Goal: Task Accomplishment & Management: Manage account settings

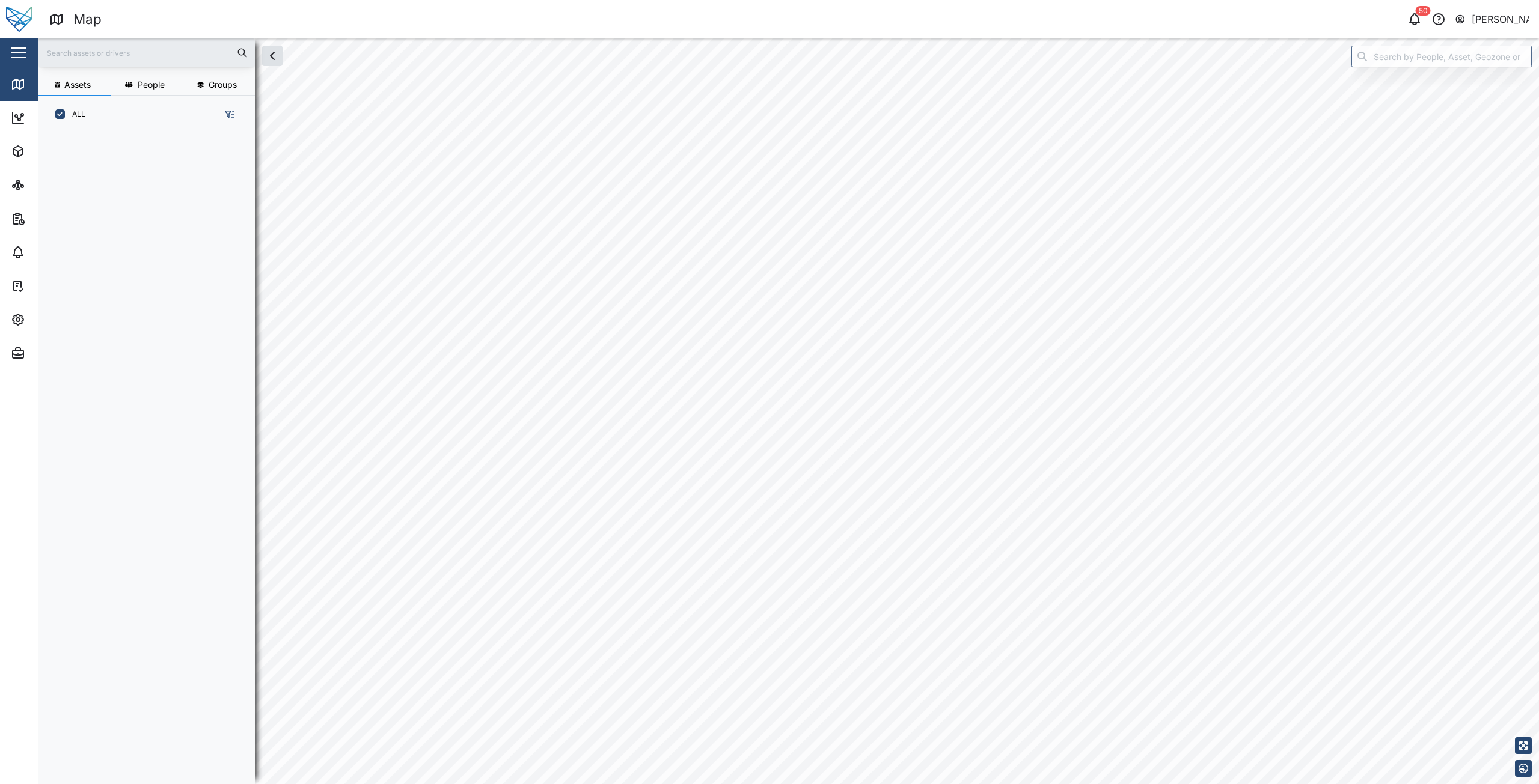
scroll to position [637, 188]
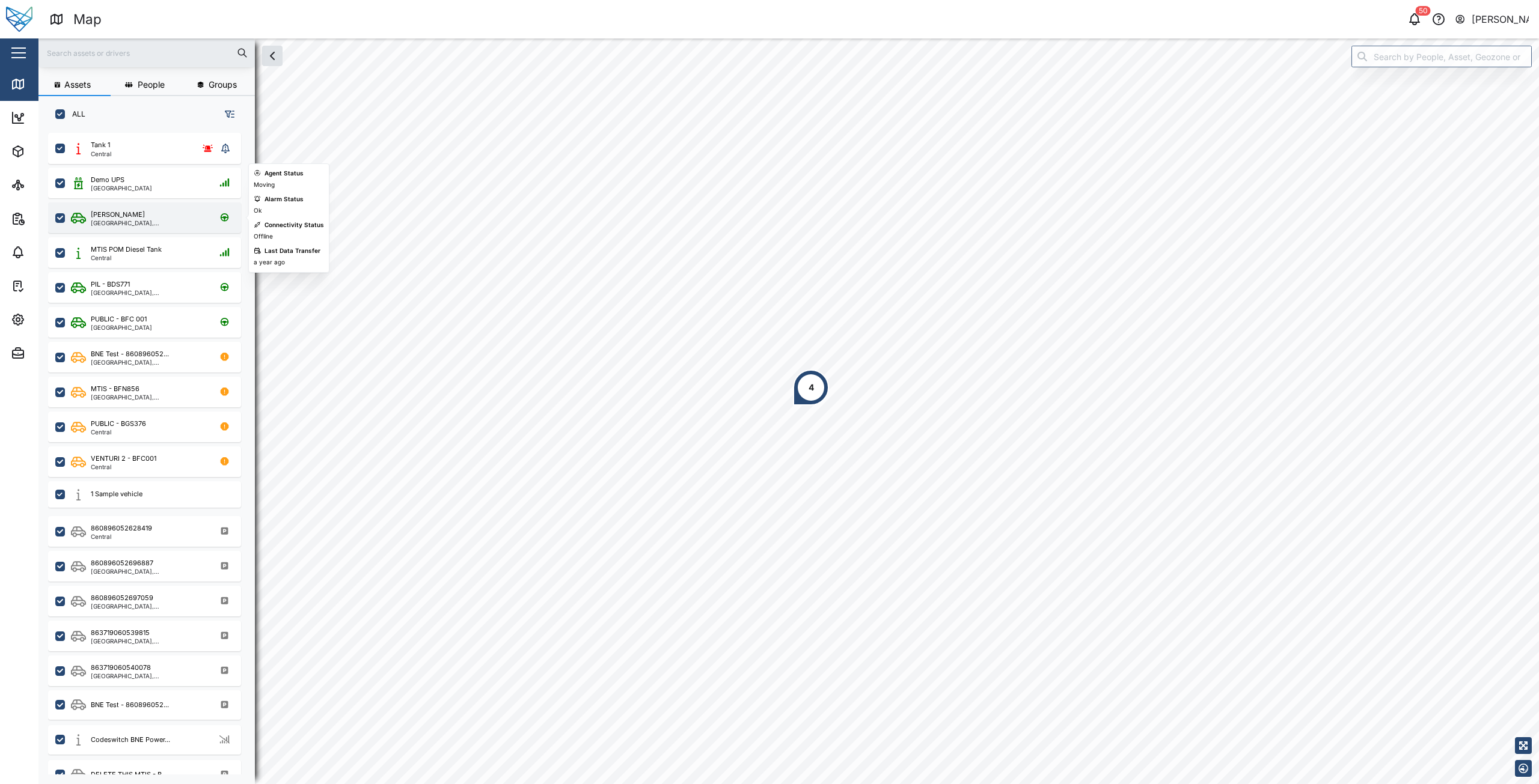
click at [116, 225] on div "[GEOGRAPHIC_DATA], [GEOGRAPHIC_DATA]" at bounding box center [147, 223] width 115 height 6
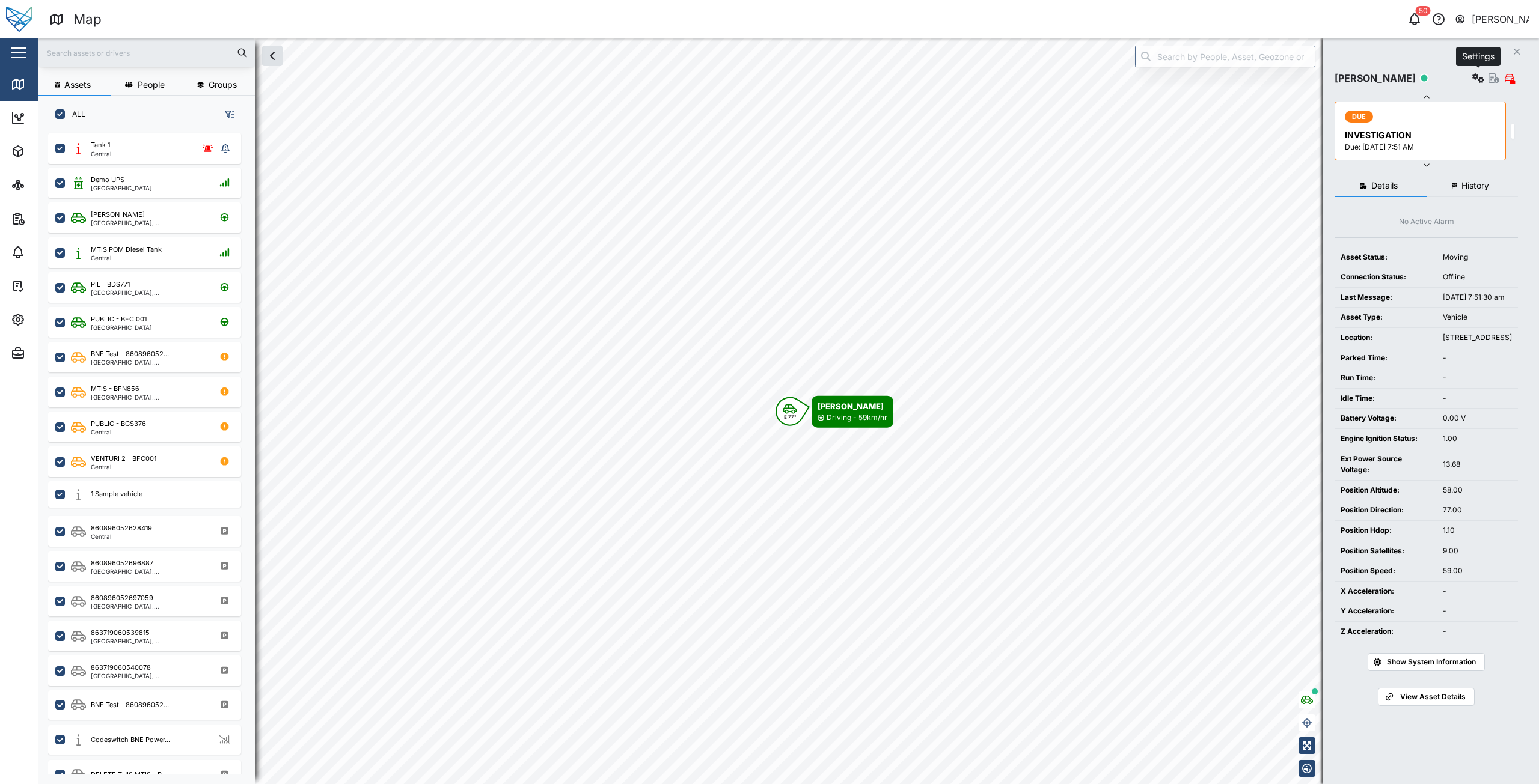
click at [1475, 83] on button "button" at bounding box center [1478, 78] width 17 height 17
click at [1413, 104] on div "Configure" at bounding box center [1434, 107] width 83 height 13
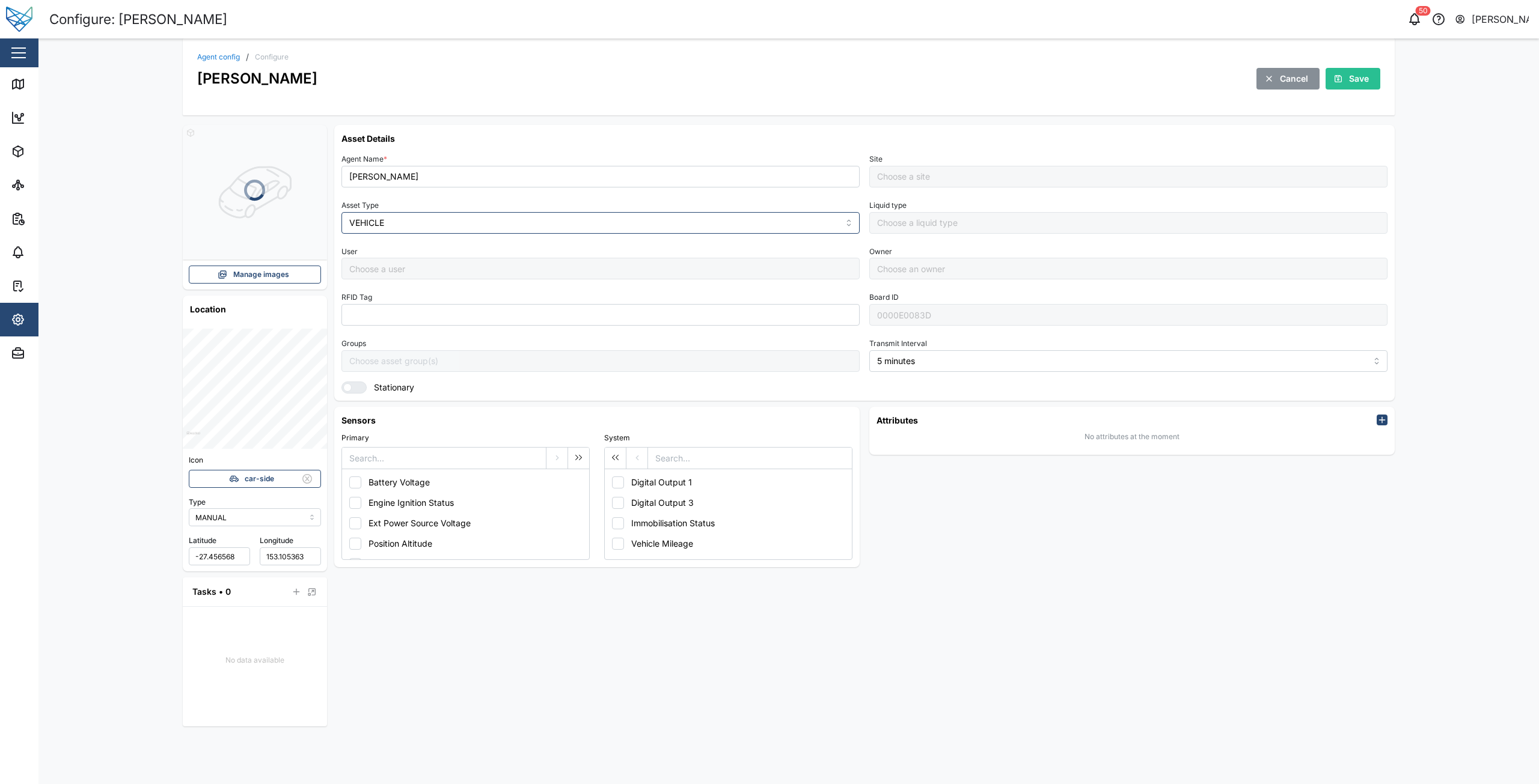
type input "Default Site"
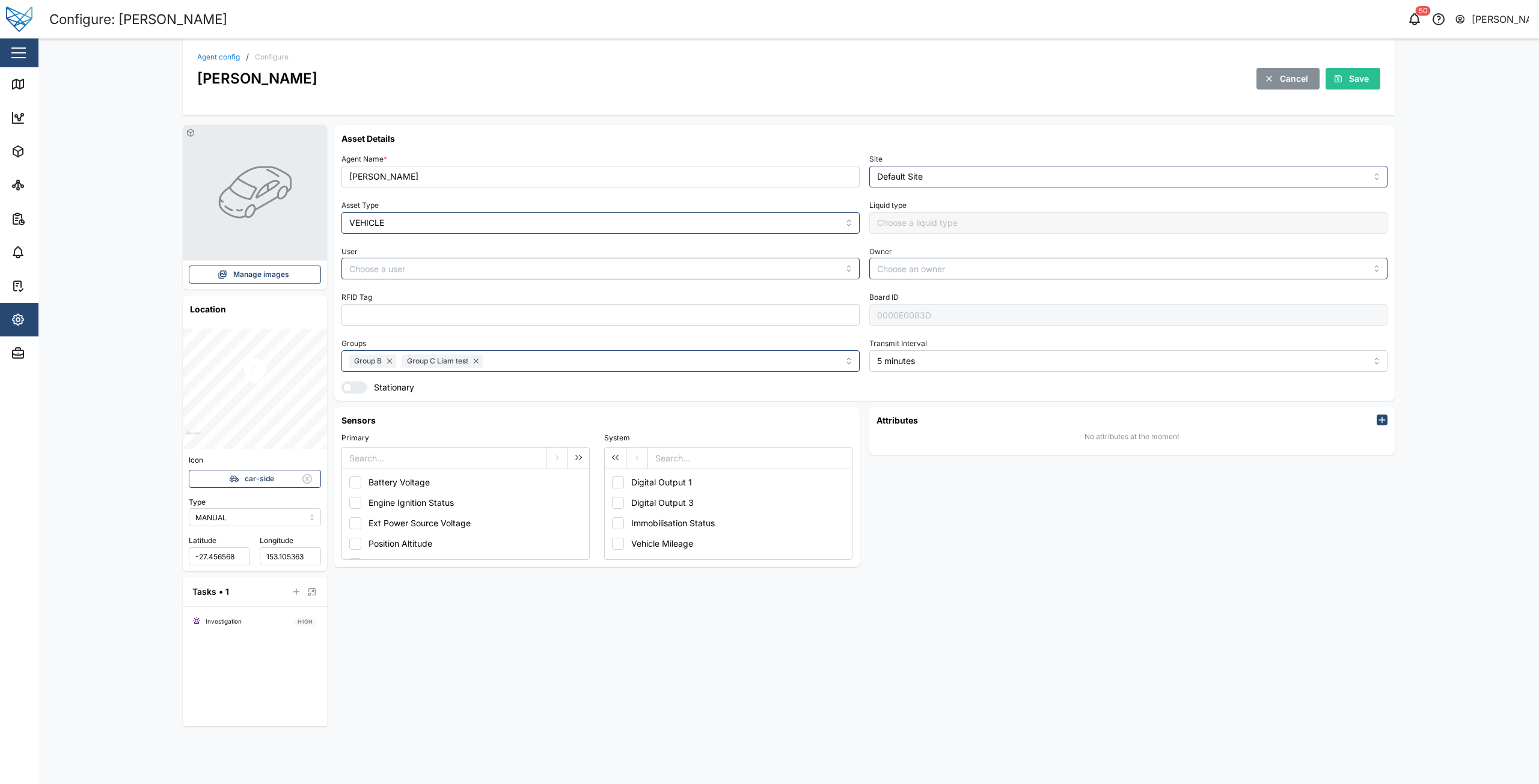
click at [890, 416] on h6 "Attributes" at bounding box center [897, 420] width 41 height 13
drag, startPoint x: 1061, startPoint y: 438, endPoint x: 1291, endPoint y: 448, distance: 230.2
click at [1298, 446] on div "No attributes at the moment" at bounding box center [1131, 437] width 511 height 21
click at [1218, 487] on div "Attributes No attributes at the moment" at bounding box center [1131, 487] width 535 height 170
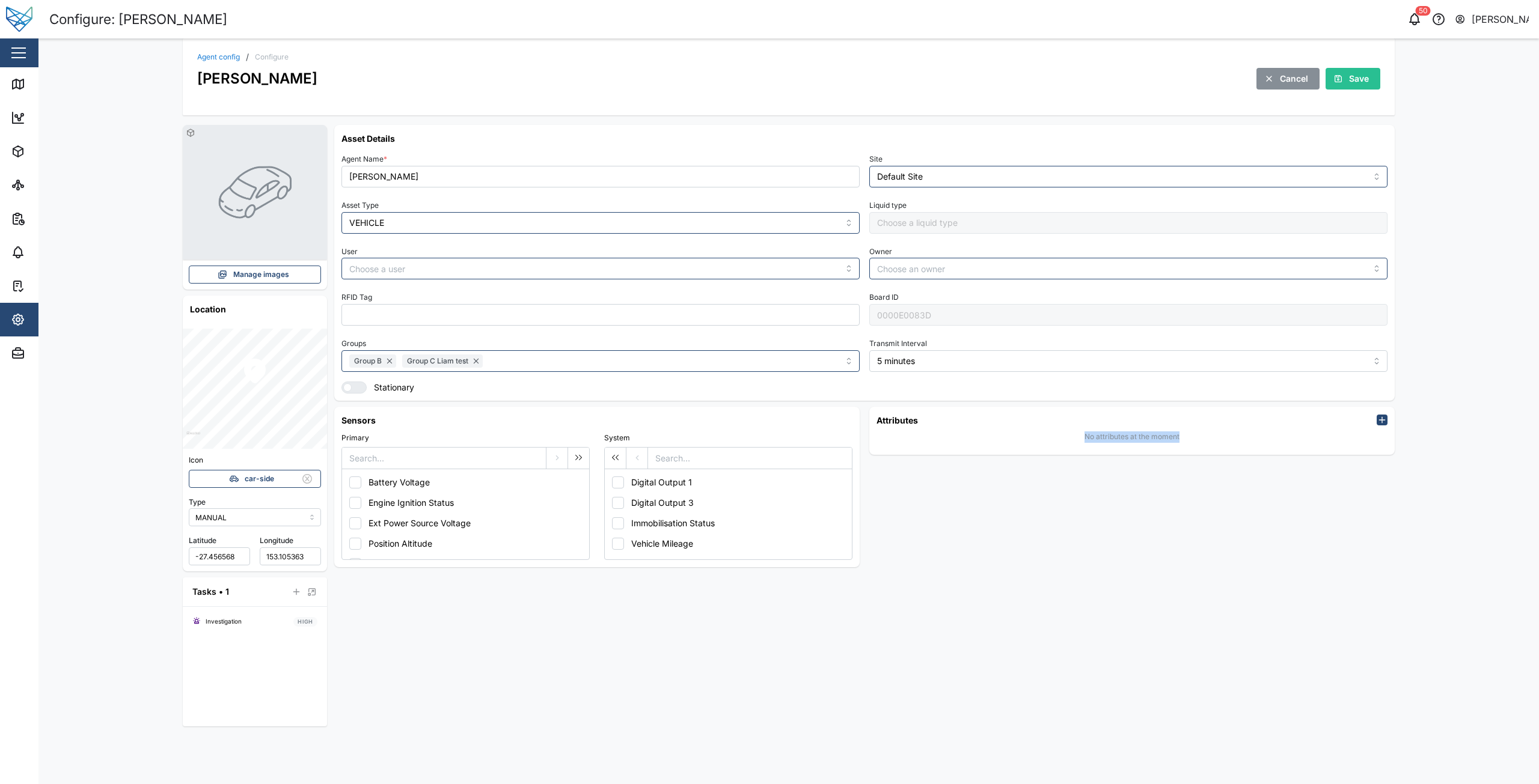
click at [1144, 446] on div "No attributes at the moment" at bounding box center [1131, 437] width 511 height 21
click at [23, 52] on div "button" at bounding box center [18, 53] width 14 height 2
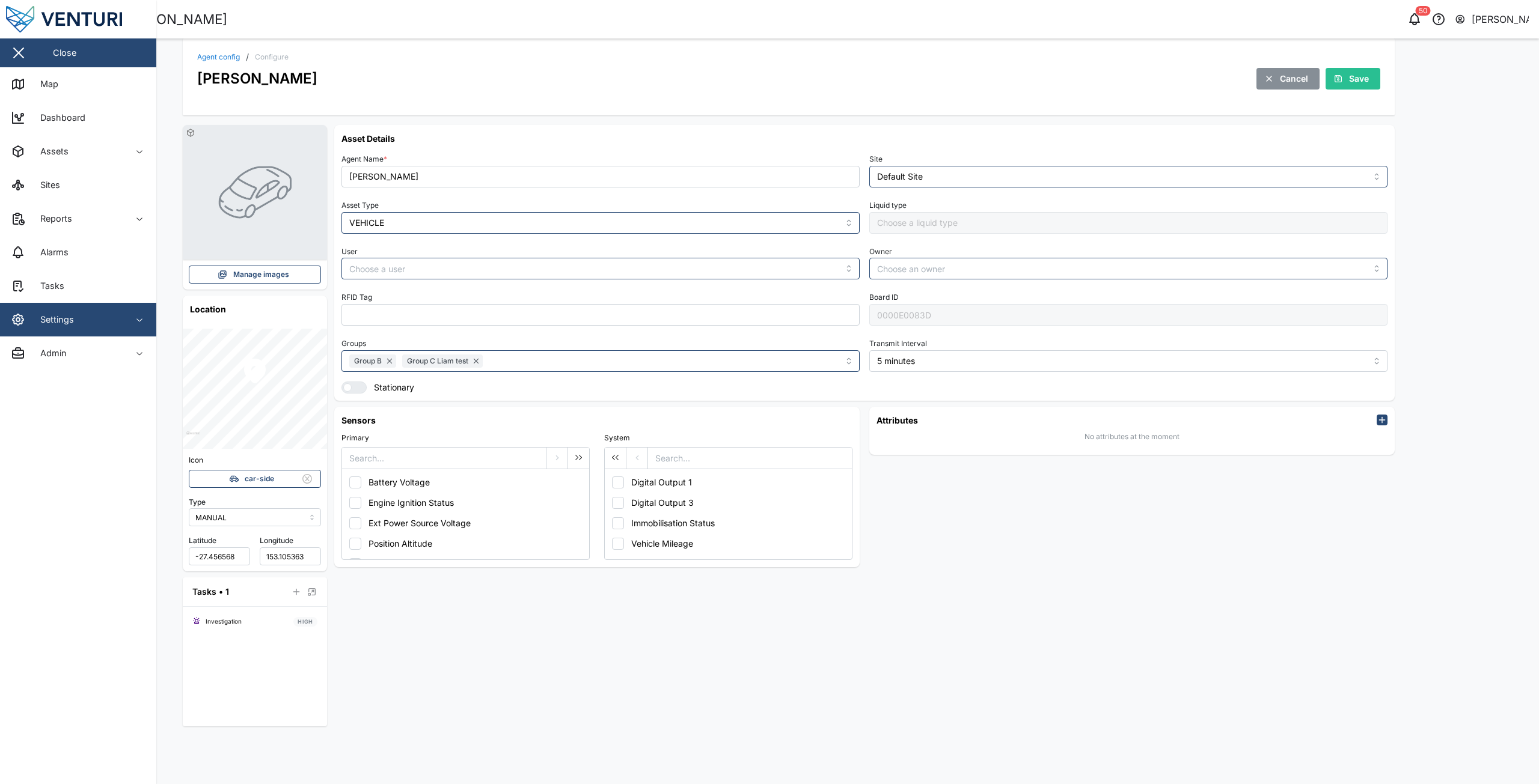
click at [143, 324] on button "Settings" at bounding box center [78, 319] width 156 height 33
click at [111, 327] on div "Settings" at bounding box center [66, 319] width 109 height 14
click at [212, 63] on div "Agent config / Configure Liam Audi Cancel Save" at bounding box center [789, 71] width 1183 height 36
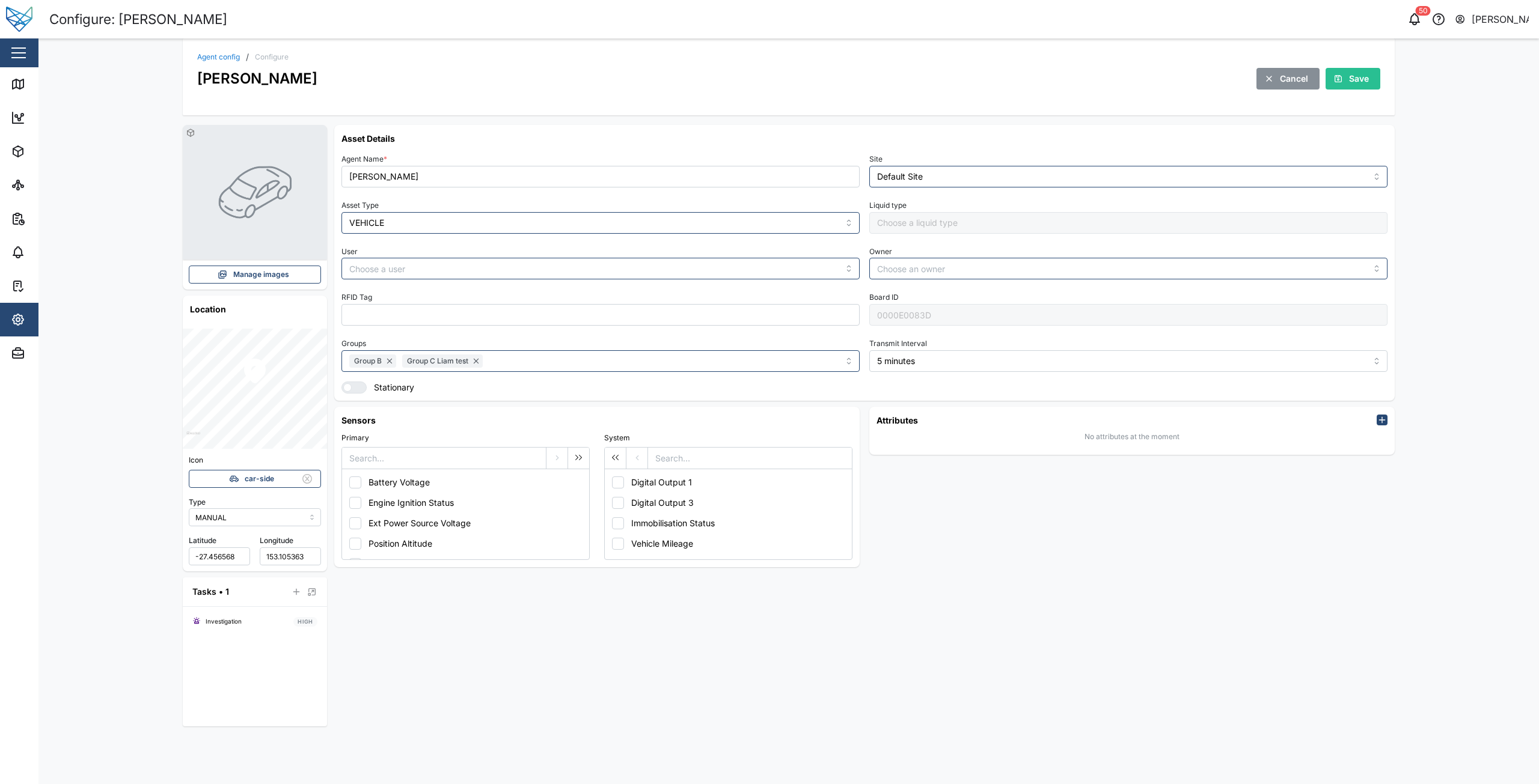
click at [218, 55] on link "Agent config" at bounding box center [219, 56] width 43 height 7
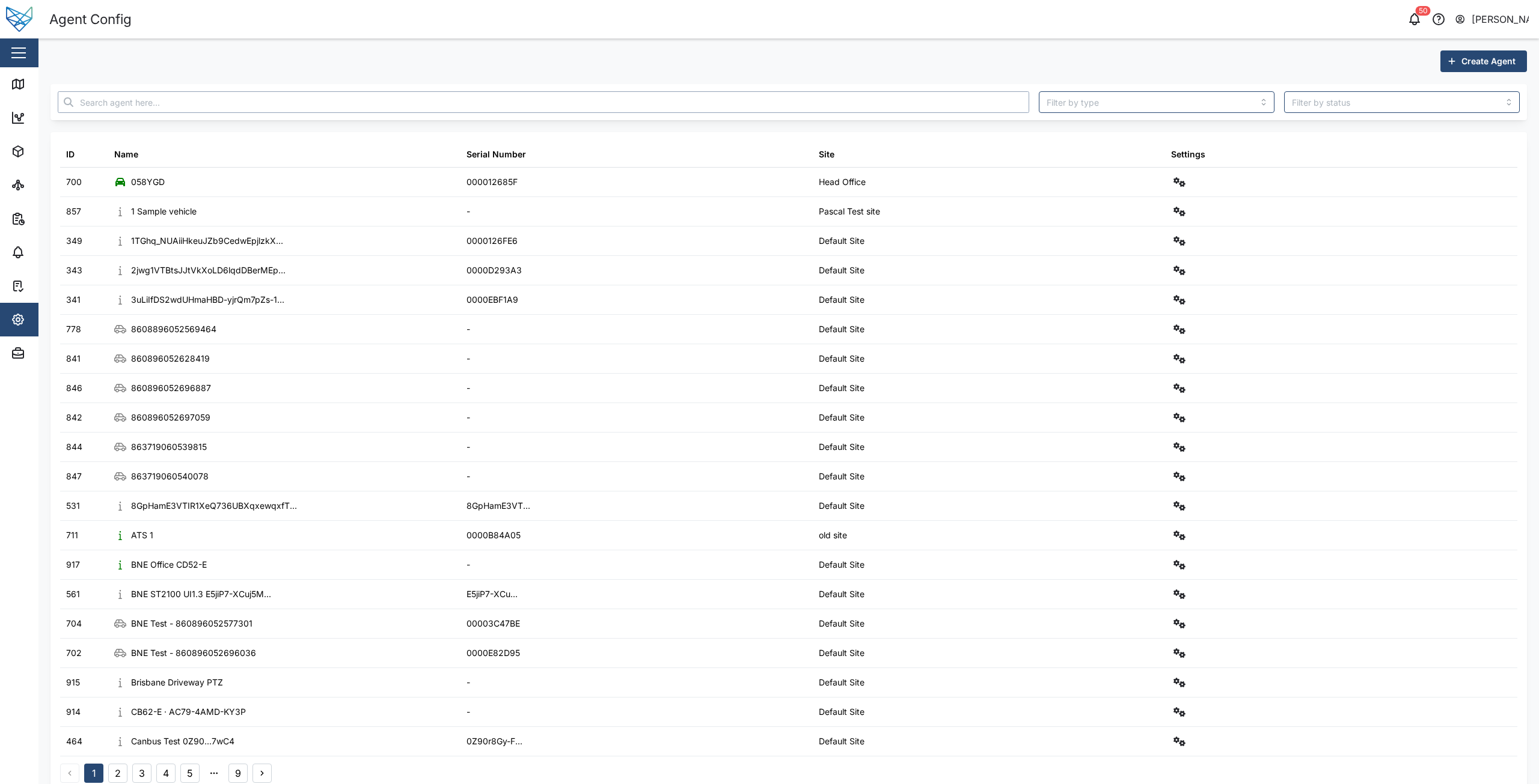
click at [304, 107] on input "text" at bounding box center [543, 101] width 971 height 21
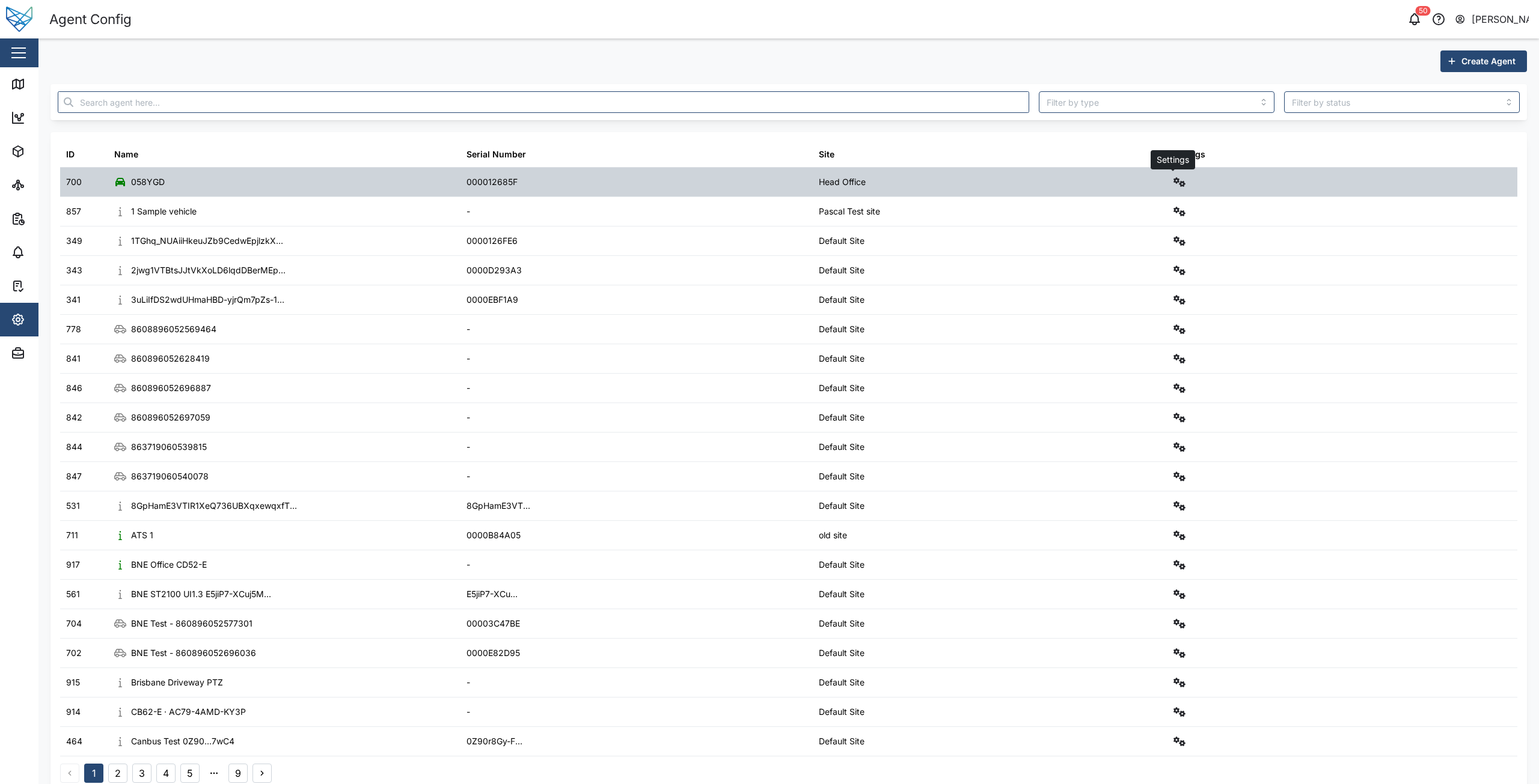
click at [1173, 180] on icon "button" at bounding box center [1179, 182] width 12 height 10
click at [1099, 206] on div "Configure" at bounding box center [1128, 211] width 83 height 13
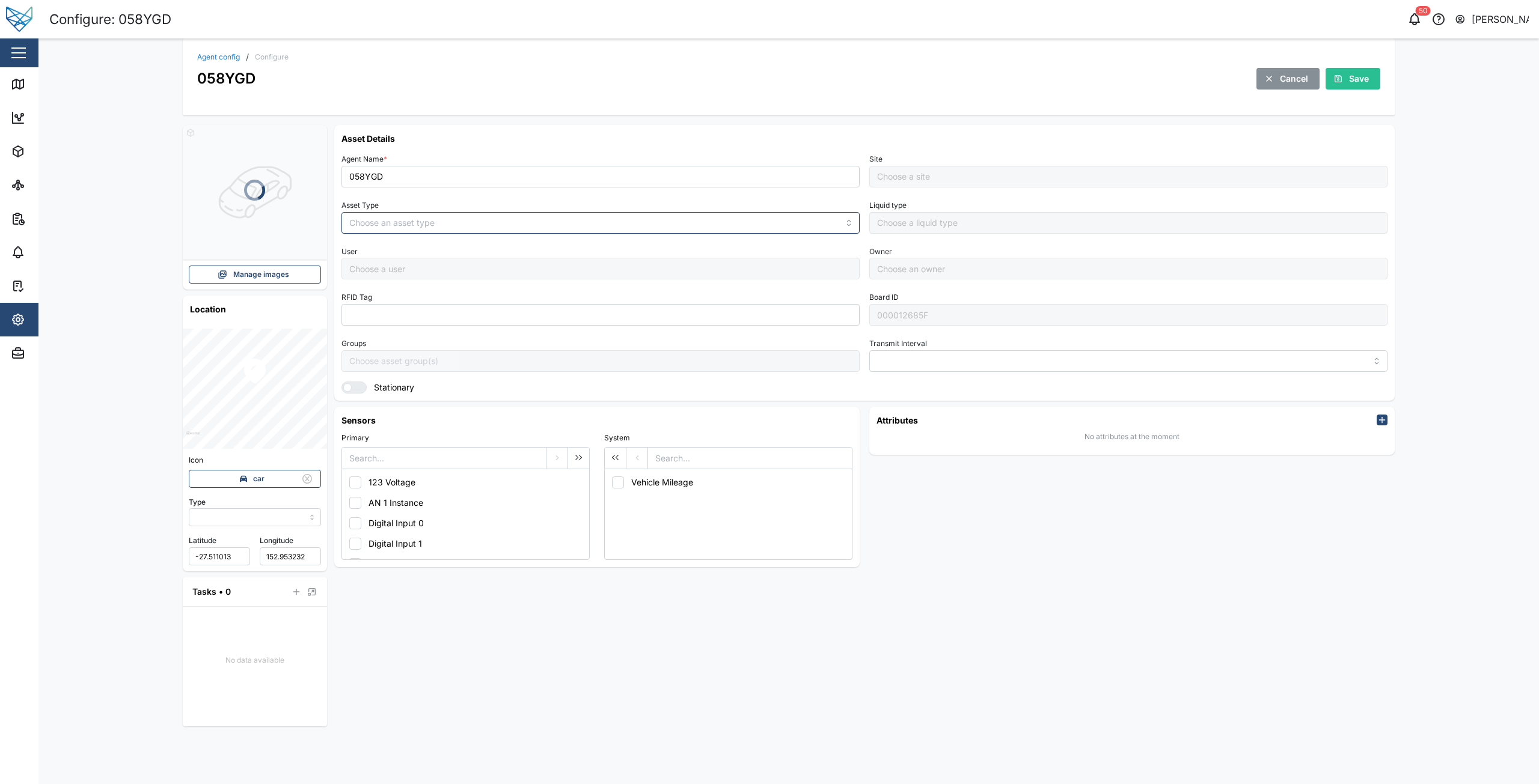
type input "MANUAL"
type input "VEHICLE"
type input "5 minutes"
type input "Head Office"
type input "[PERSON_NAME]"
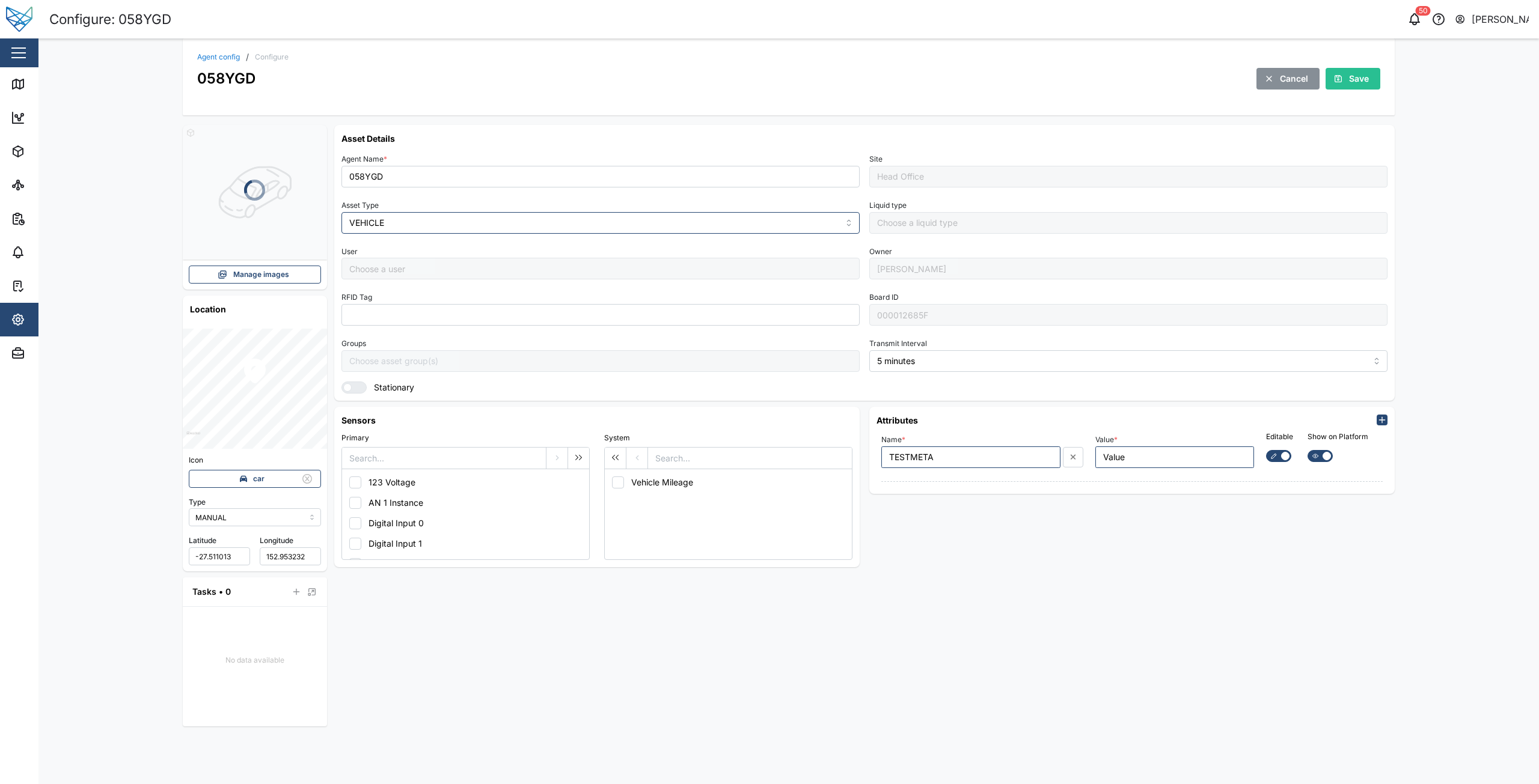
type input "[PERSON_NAME]"
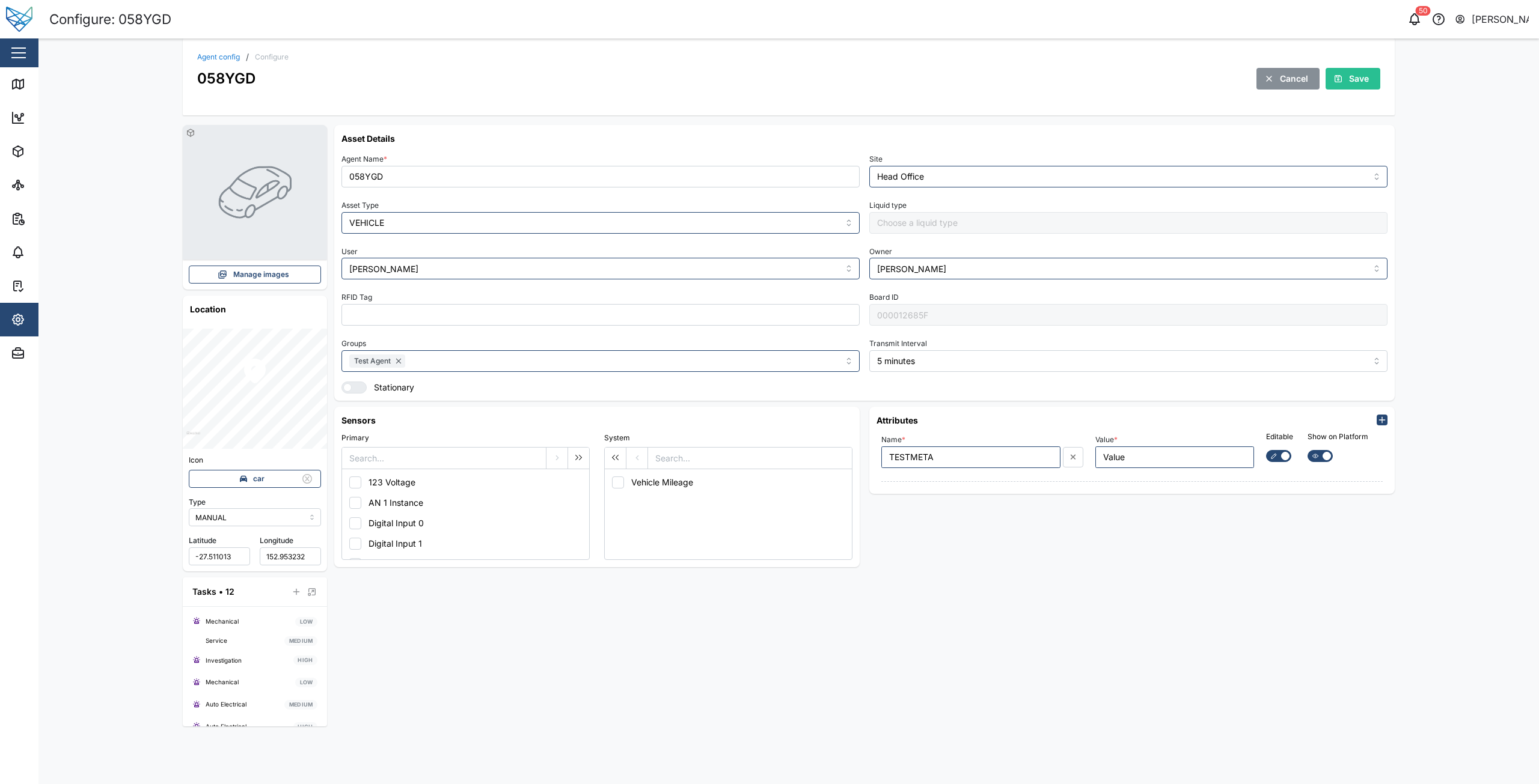
click at [214, 61] on div "Agent config / Configure 058YGD Cancel Save" at bounding box center [789, 71] width 1183 height 36
click at [216, 59] on link "Agent config" at bounding box center [219, 56] width 43 height 7
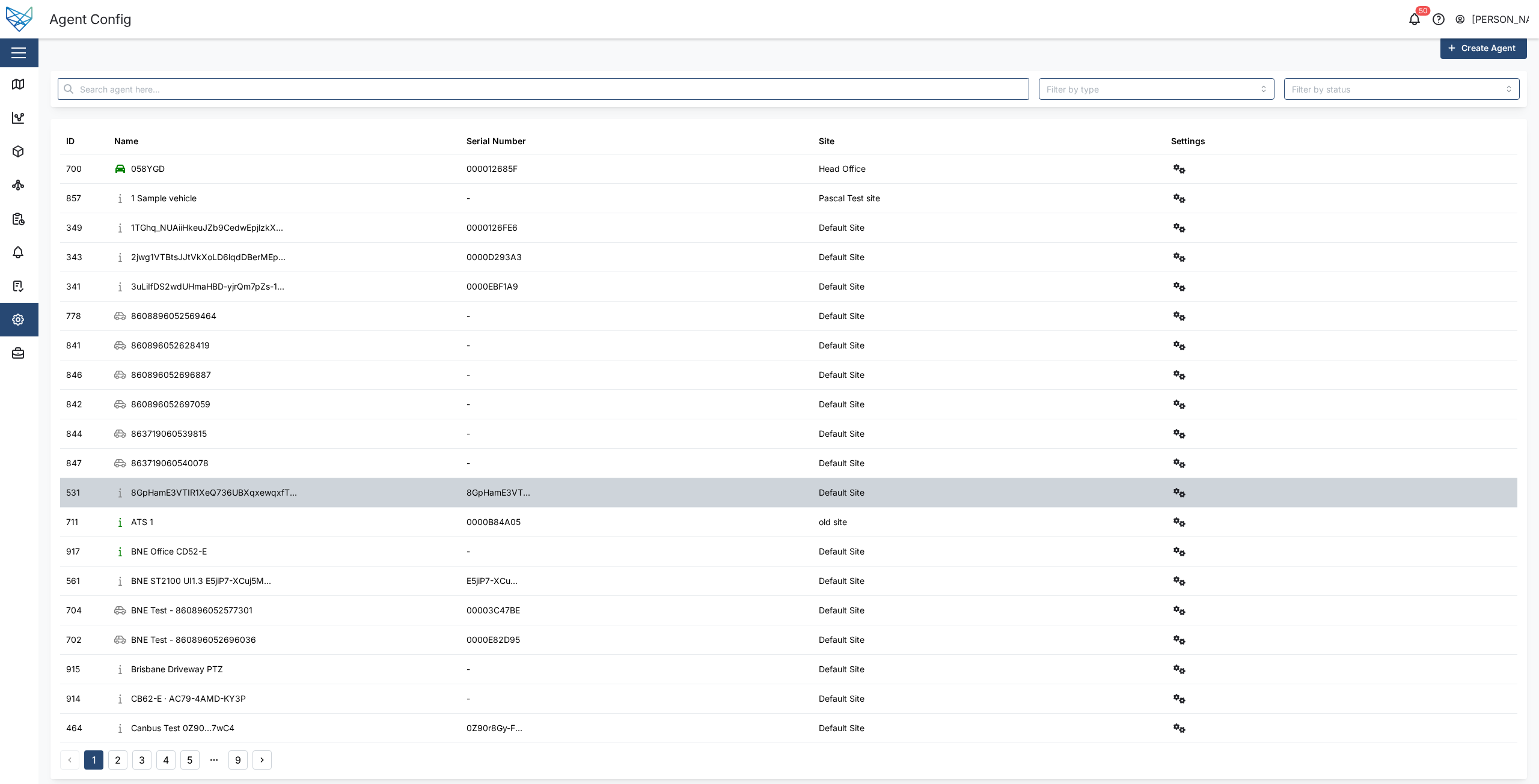
scroll to position [21, 0]
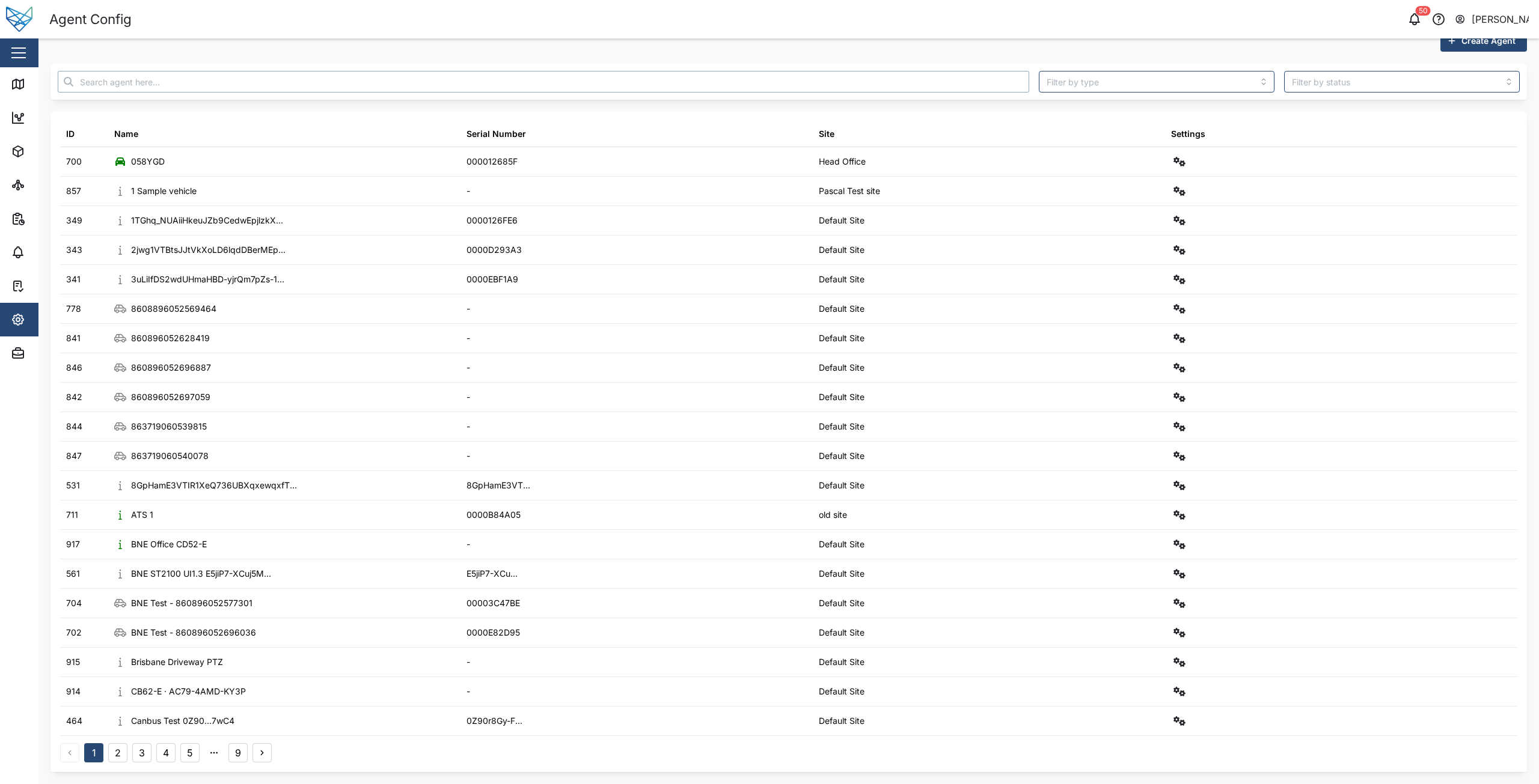
click at [243, 72] on input "text" at bounding box center [543, 81] width 971 height 21
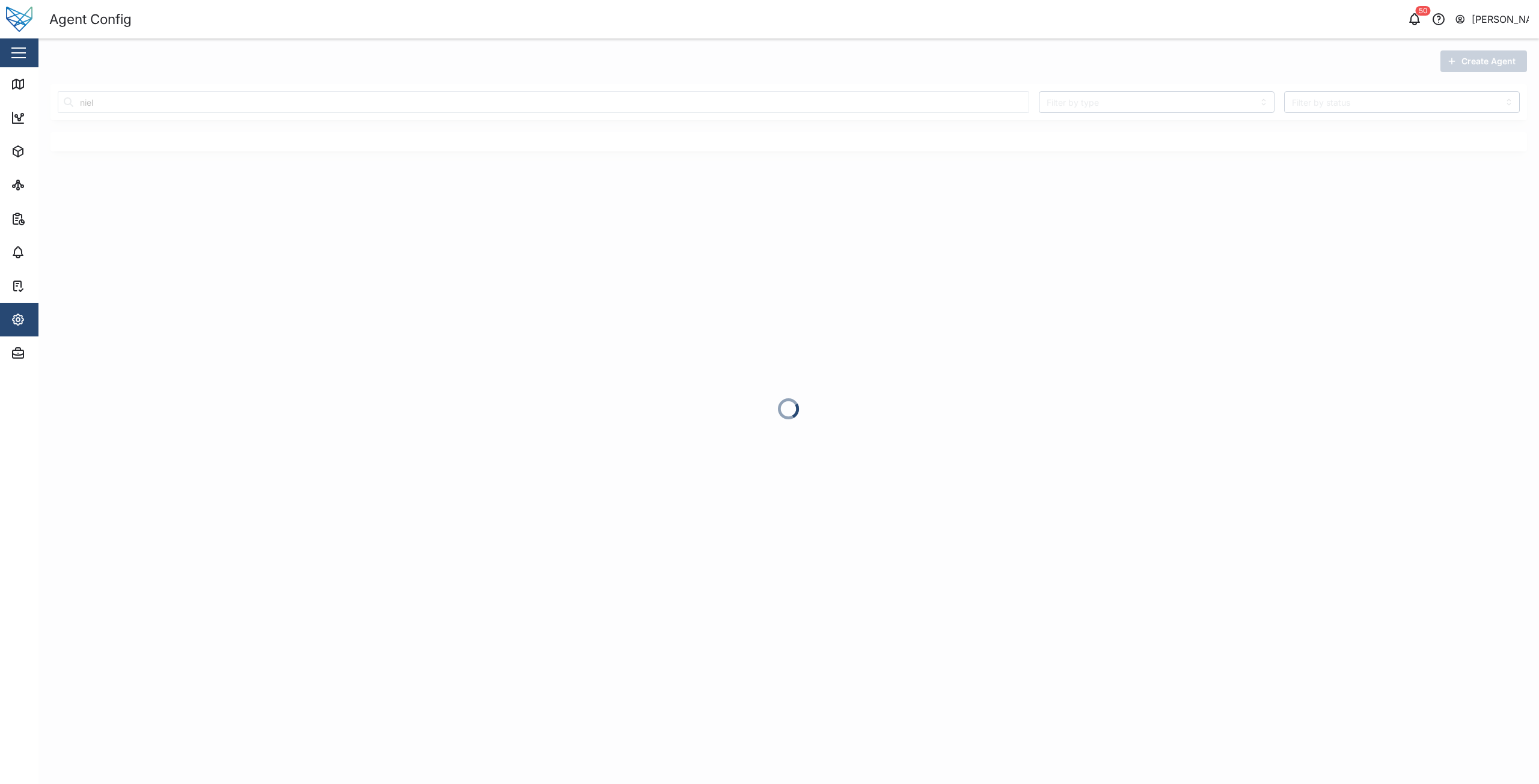
scroll to position [0, 0]
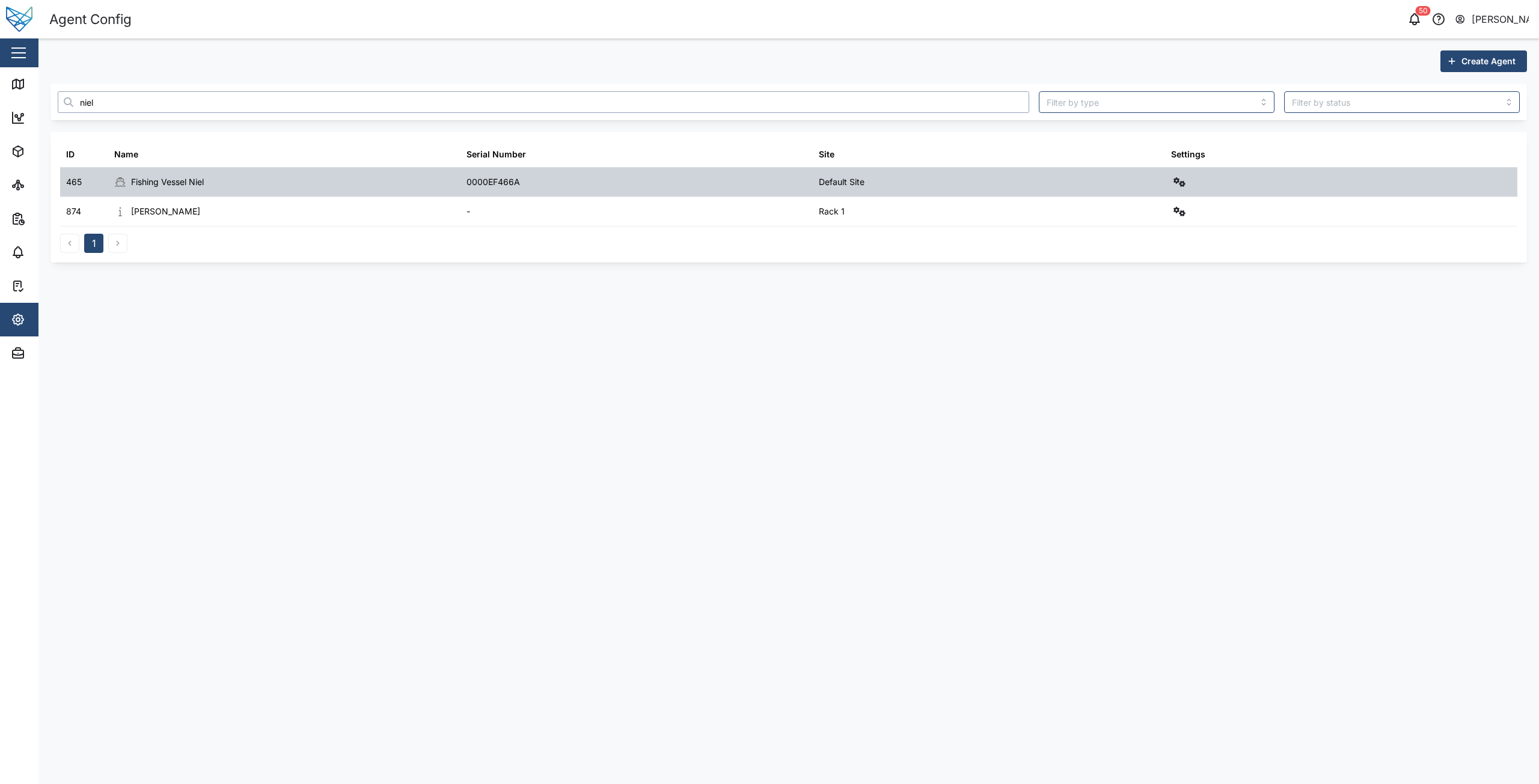
type input "niel"
click at [1184, 181] on icon "button" at bounding box center [1179, 182] width 12 height 10
click at [1149, 218] on link "Configure" at bounding box center [1129, 211] width 111 height 25
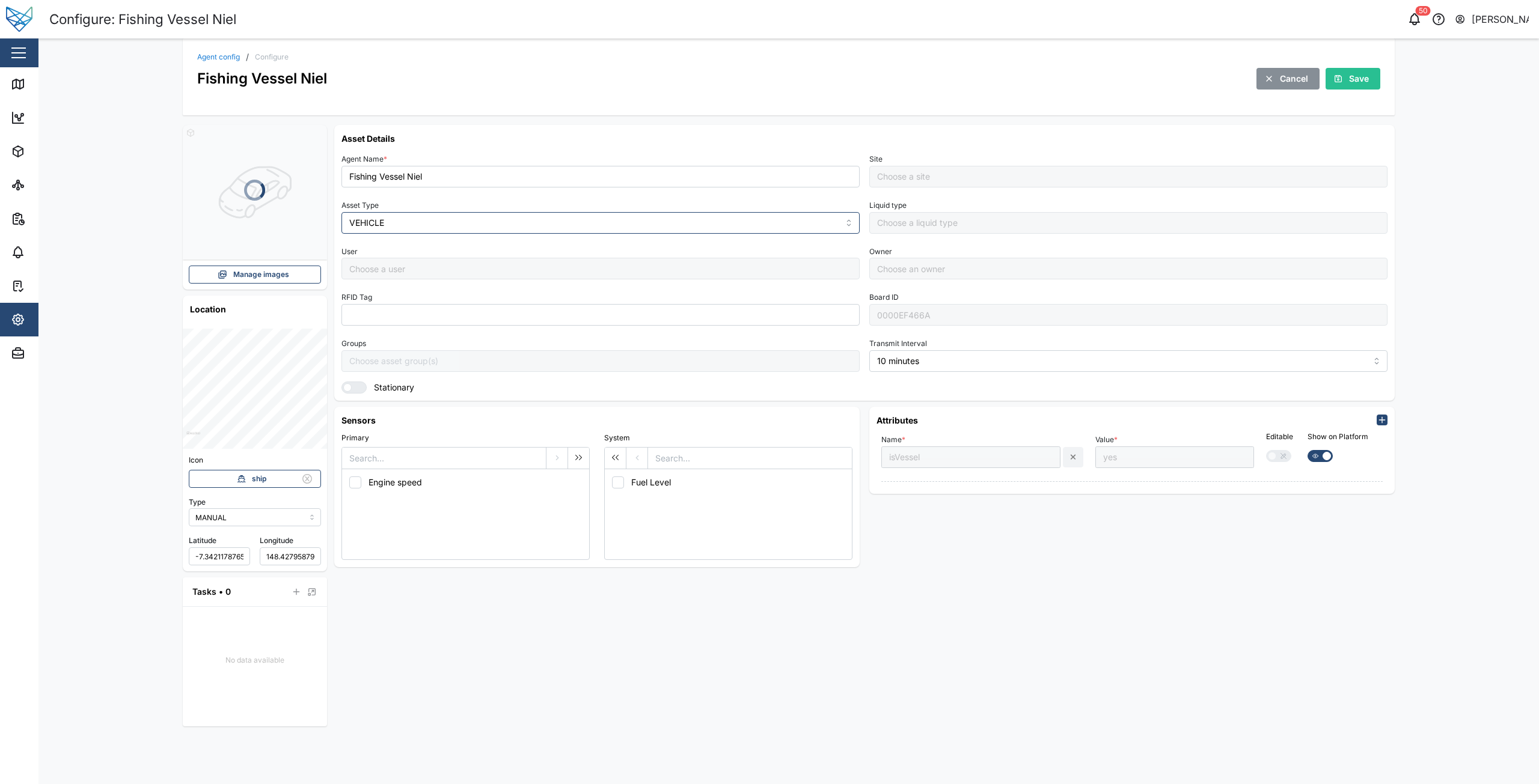
type input "Default Site"
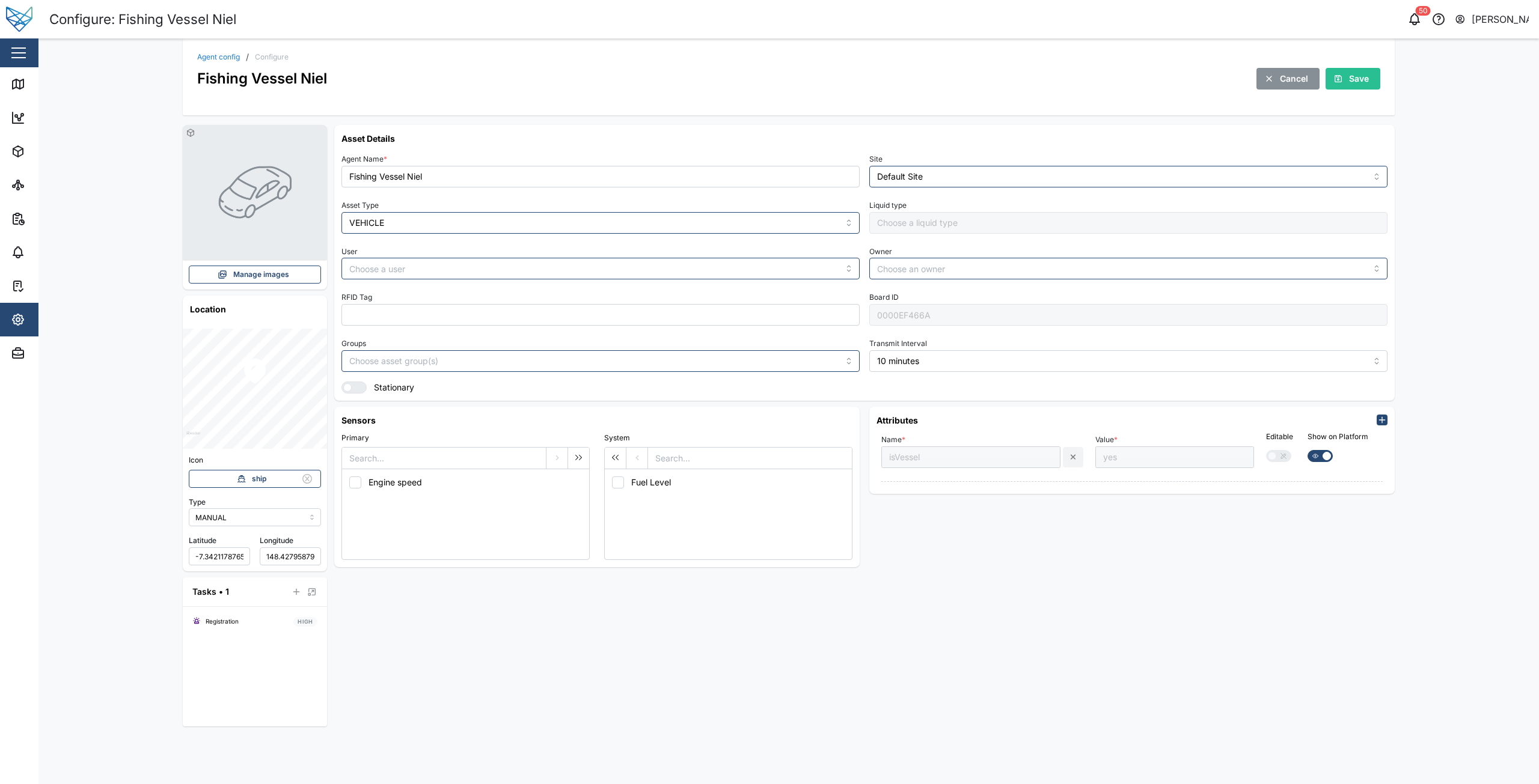
click at [1124, 512] on div "Attributes Name * isVessel Value * yes Editable Show on Platform" at bounding box center [1131, 487] width 535 height 170
click at [1378, 421] on icon "button" at bounding box center [1382, 420] width 10 height 10
click at [984, 508] on input "Name *" at bounding box center [970, 516] width 179 height 21
type input "SAFE_FILL"
click at [1121, 513] on input "Value *" at bounding box center [1174, 516] width 159 height 21
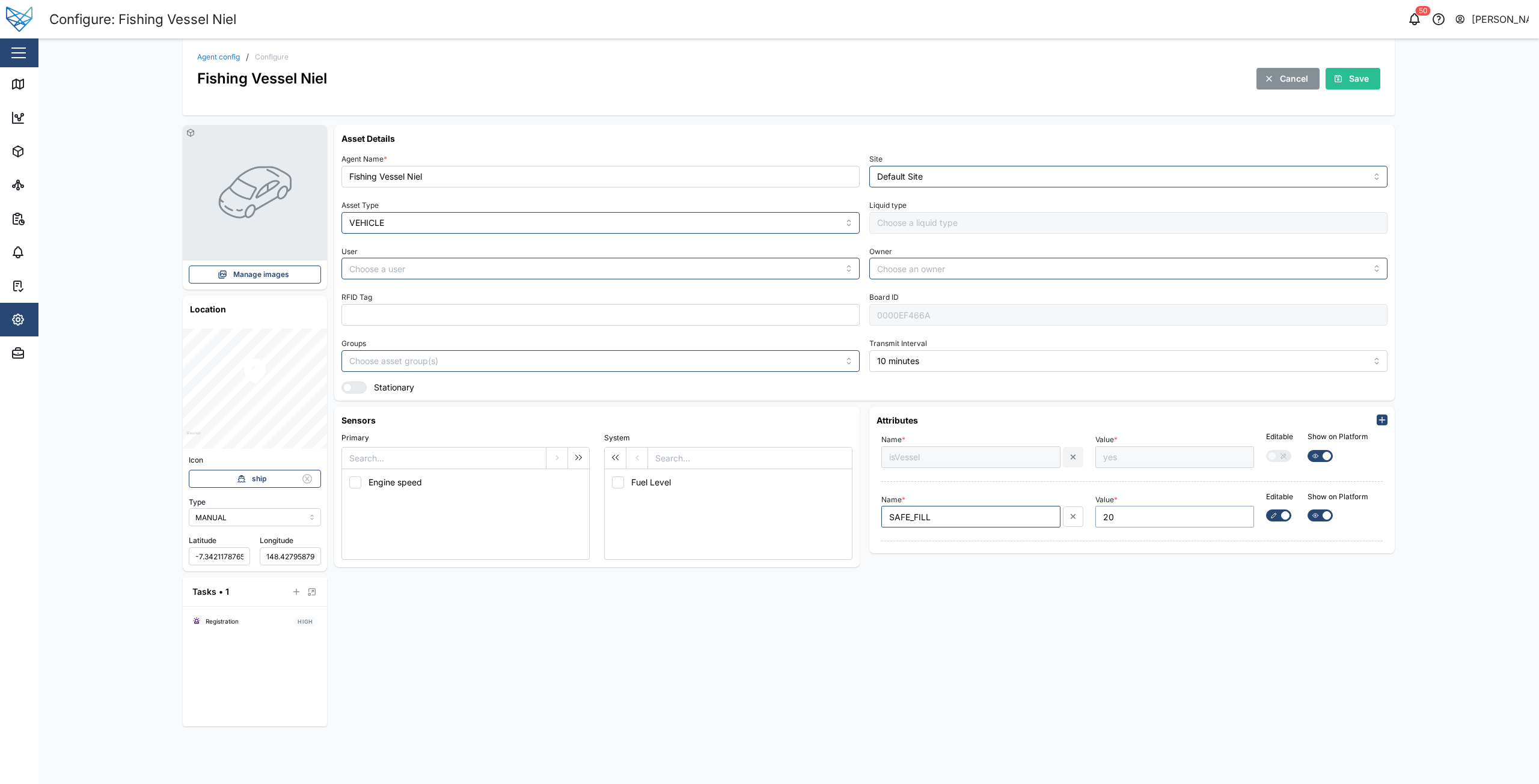
type input "20"
click at [1196, 585] on div "Asset Details Agent Name * Fishing Vessel Niel Site Default Site Asset Type VEH…" at bounding box center [864, 426] width 1060 height 602
click at [1353, 67] on div "Agent config / Configure Fishing Vessel Niel Cancel Save" at bounding box center [789, 71] width 1183 height 36
click at [1353, 73] on span "Save" at bounding box center [1358, 78] width 20 height 21
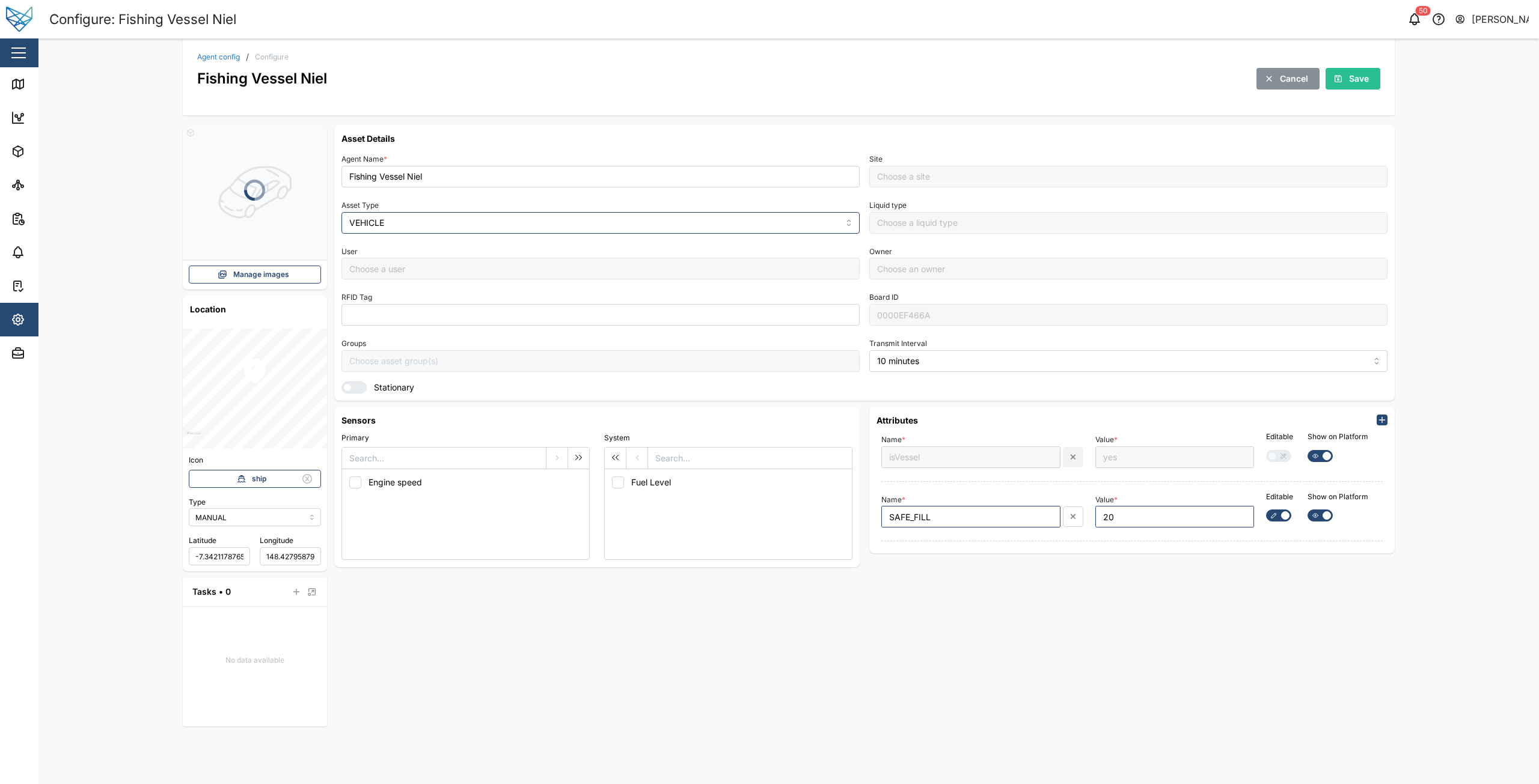
type input "Default Site"
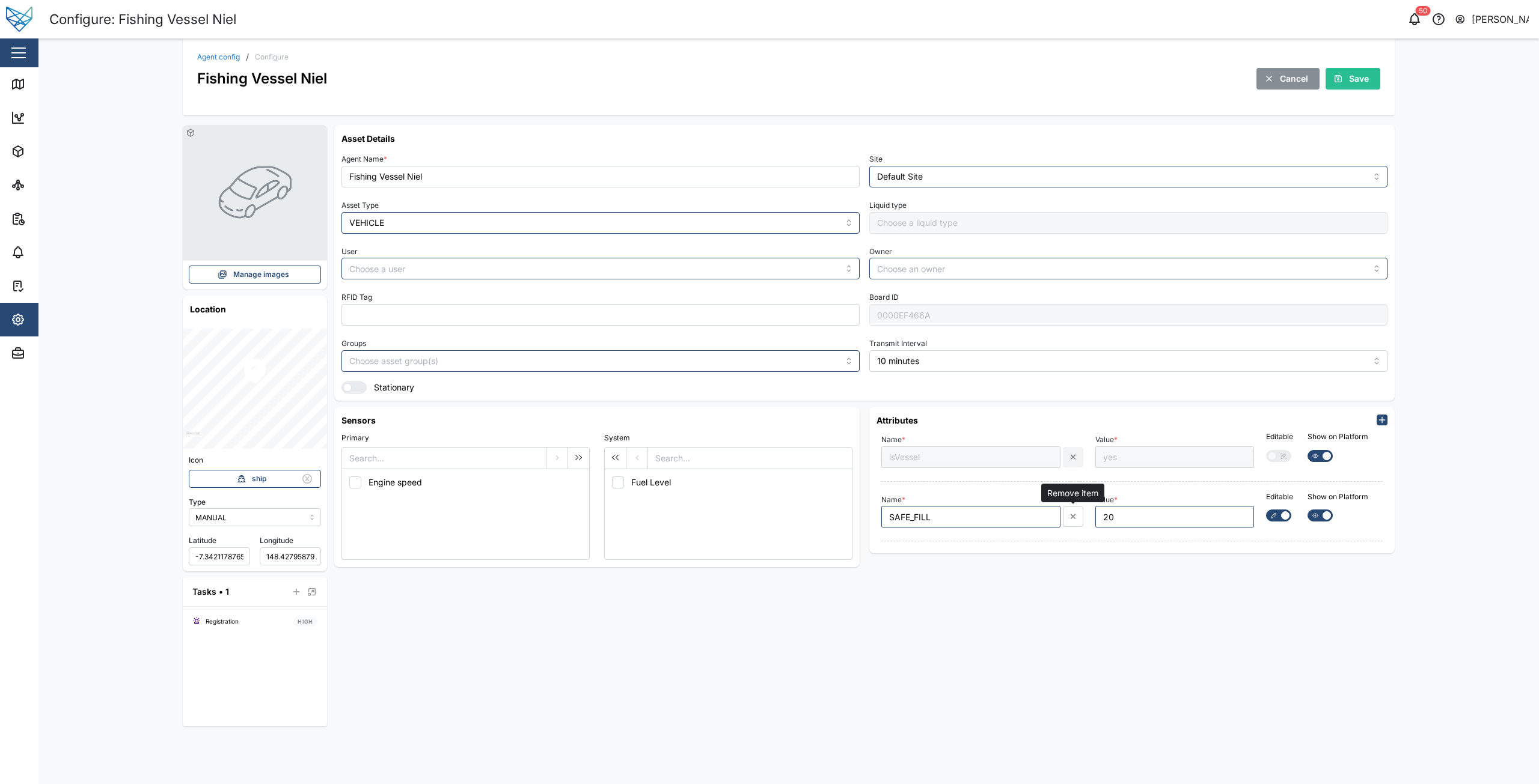
click at [1075, 522] on button "button" at bounding box center [1073, 517] width 21 height 21
click at [1349, 79] on span "Save" at bounding box center [1358, 78] width 20 height 21
drag, startPoint x: 471, startPoint y: 200, endPoint x: 334, endPoint y: 181, distance: 138.3
drag, startPoint x: 225, startPoint y: 65, endPoint x: 229, endPoint y: 59, distance: 7.2
click at [225, 63] on div "Agent config / Configure Fishing Vessel Niel Cancel Save" at bounding box center [789, 71] width 1183 height 36
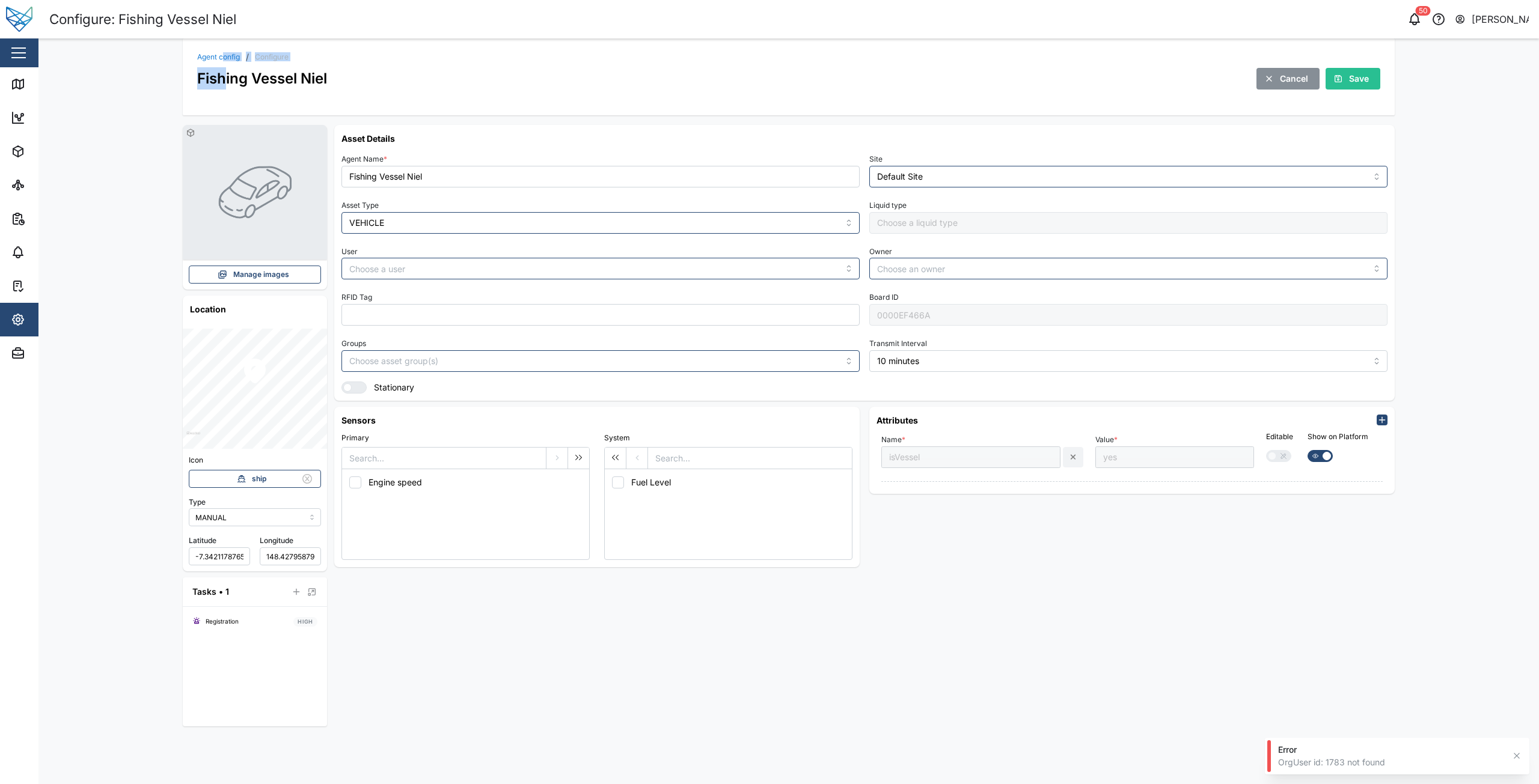
click at [230, 56] on link "Agent config" at bounding box center [219, 56] width 43 height 7
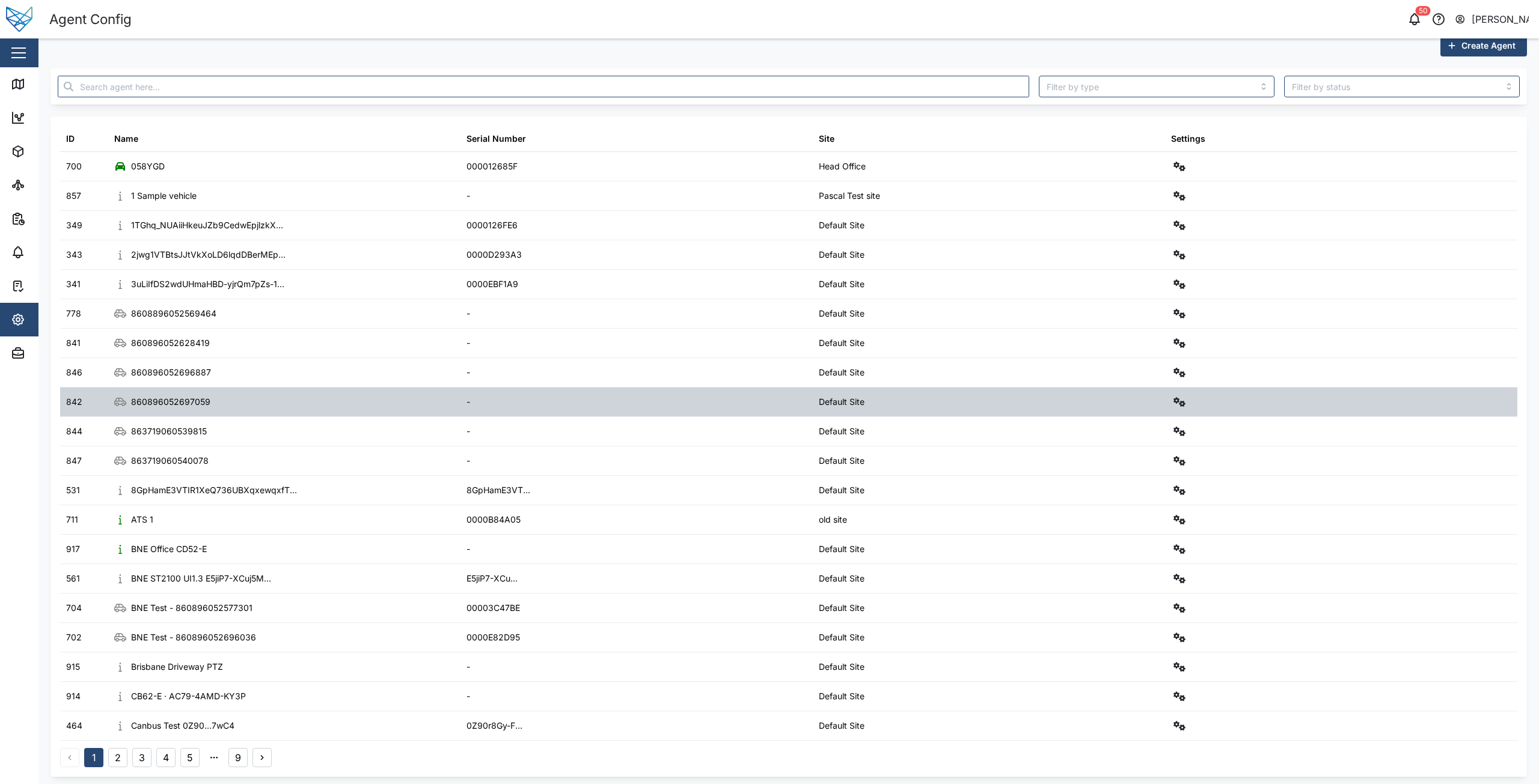
scroll to position [21, 0]
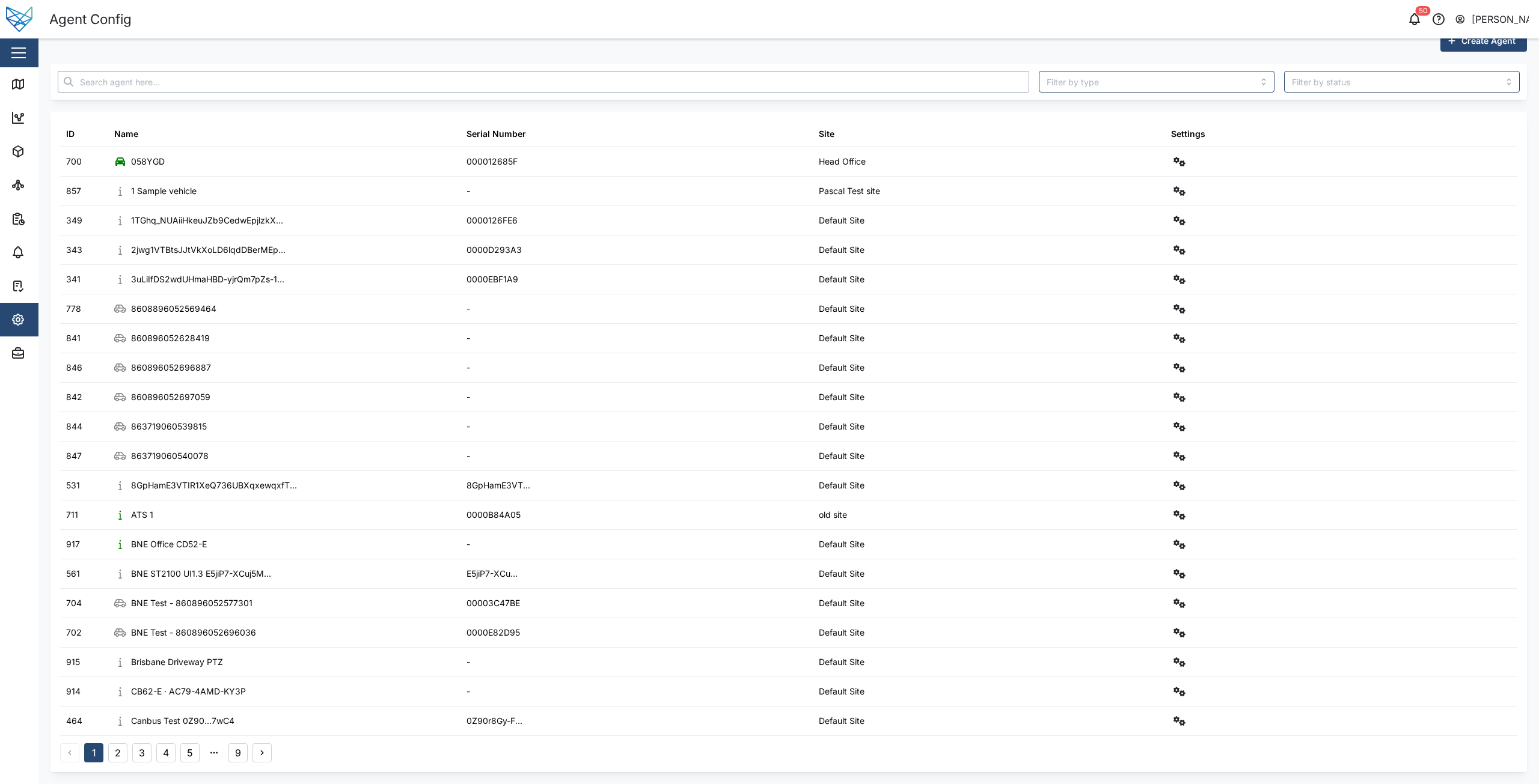
click at [248, 83] on input "text" at bounding box center [543, 81] width 971 height 21
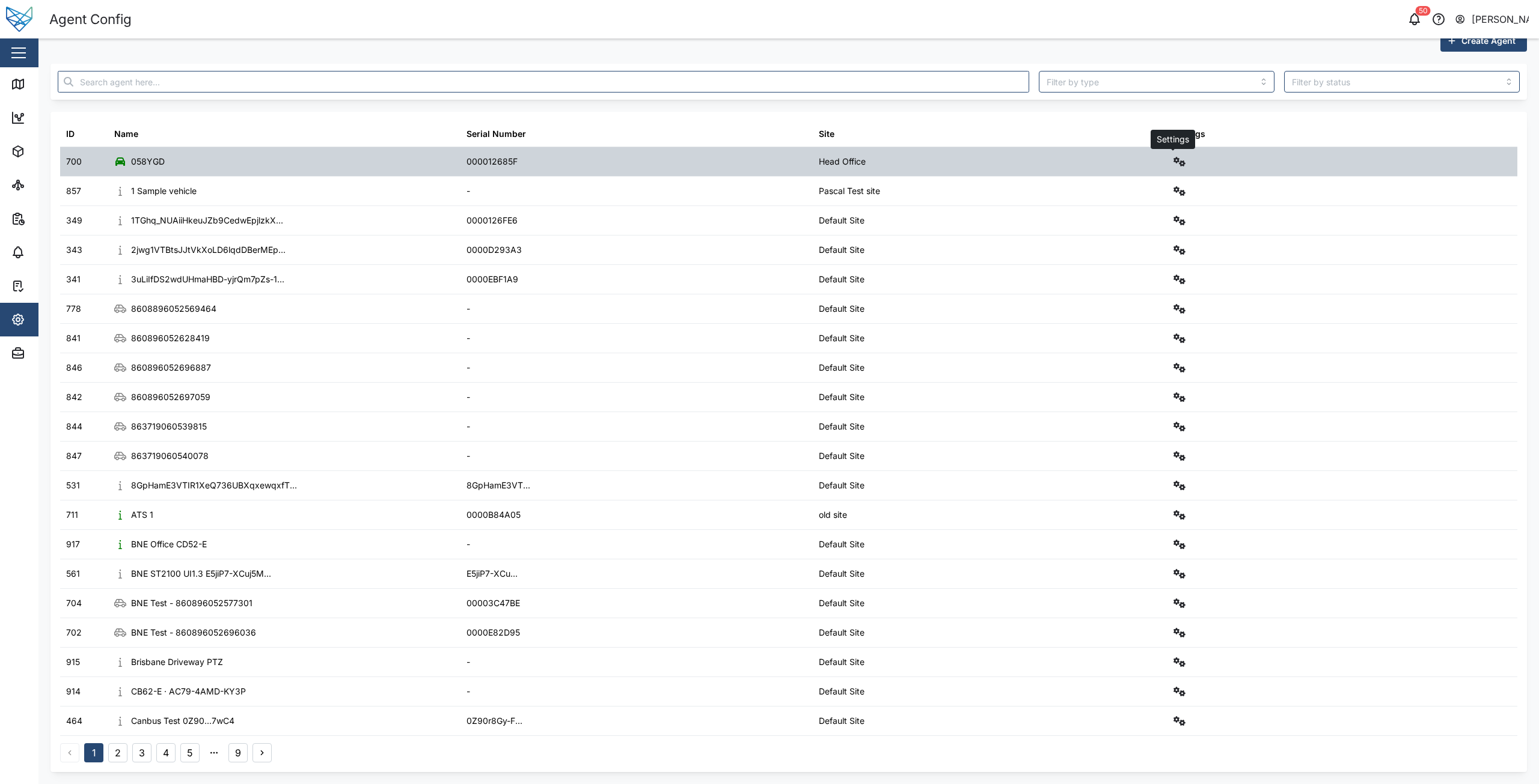
click at [1181, 163] on button "button" at bounding box center [1179, 161] width 17 height 17
click at [1128, 192] on div "Configure" at bounding box center [1128, 190] width 83 height 13
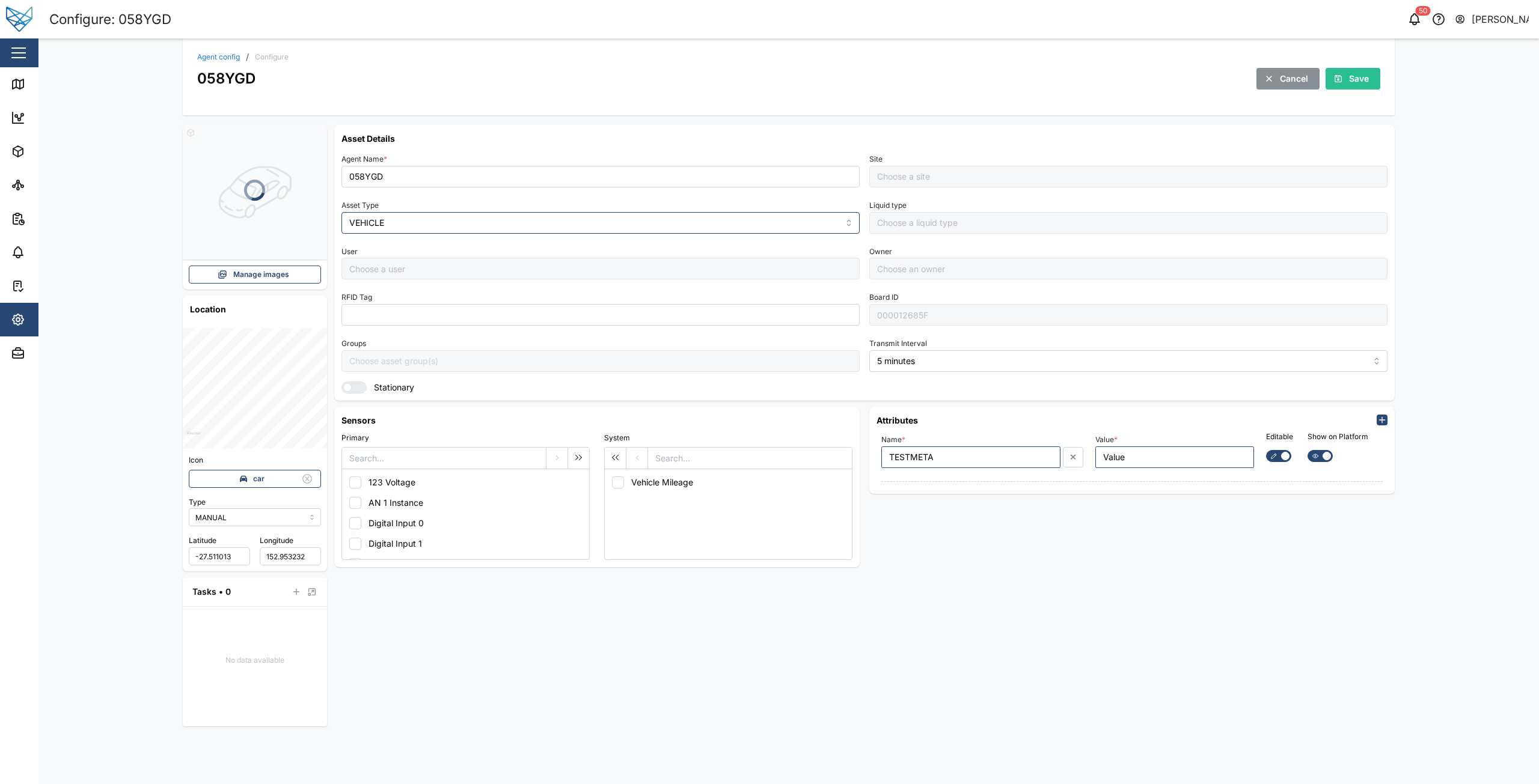
type input "Head Office"
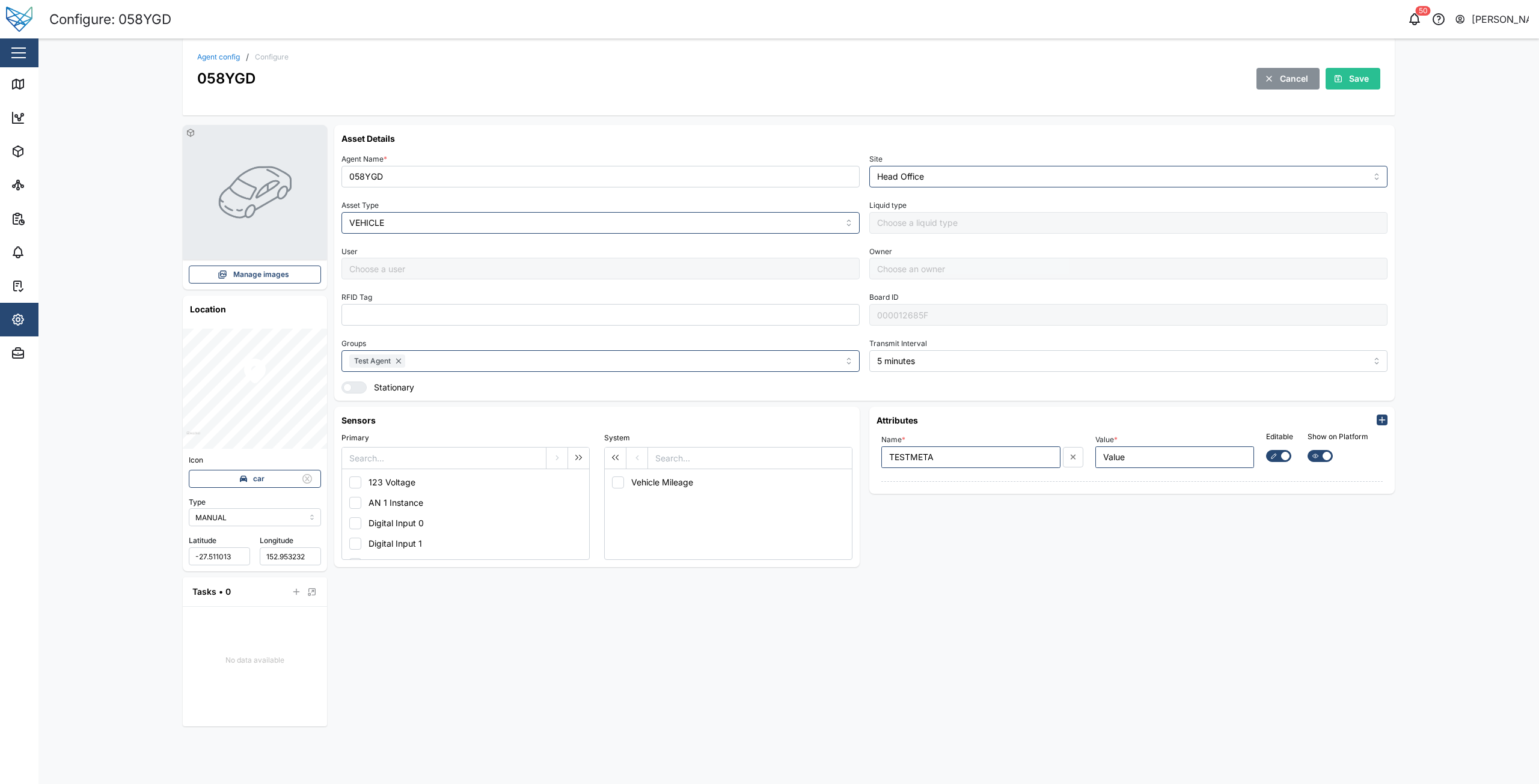
type input "[PERSON_NAME]"
click at [1384, 419] on icon "button" at bounding box center [1382, 420] width 10 height 10
click at [1386, 420] on icon "button" at bounding box center [1382, 420] width 10 height 10
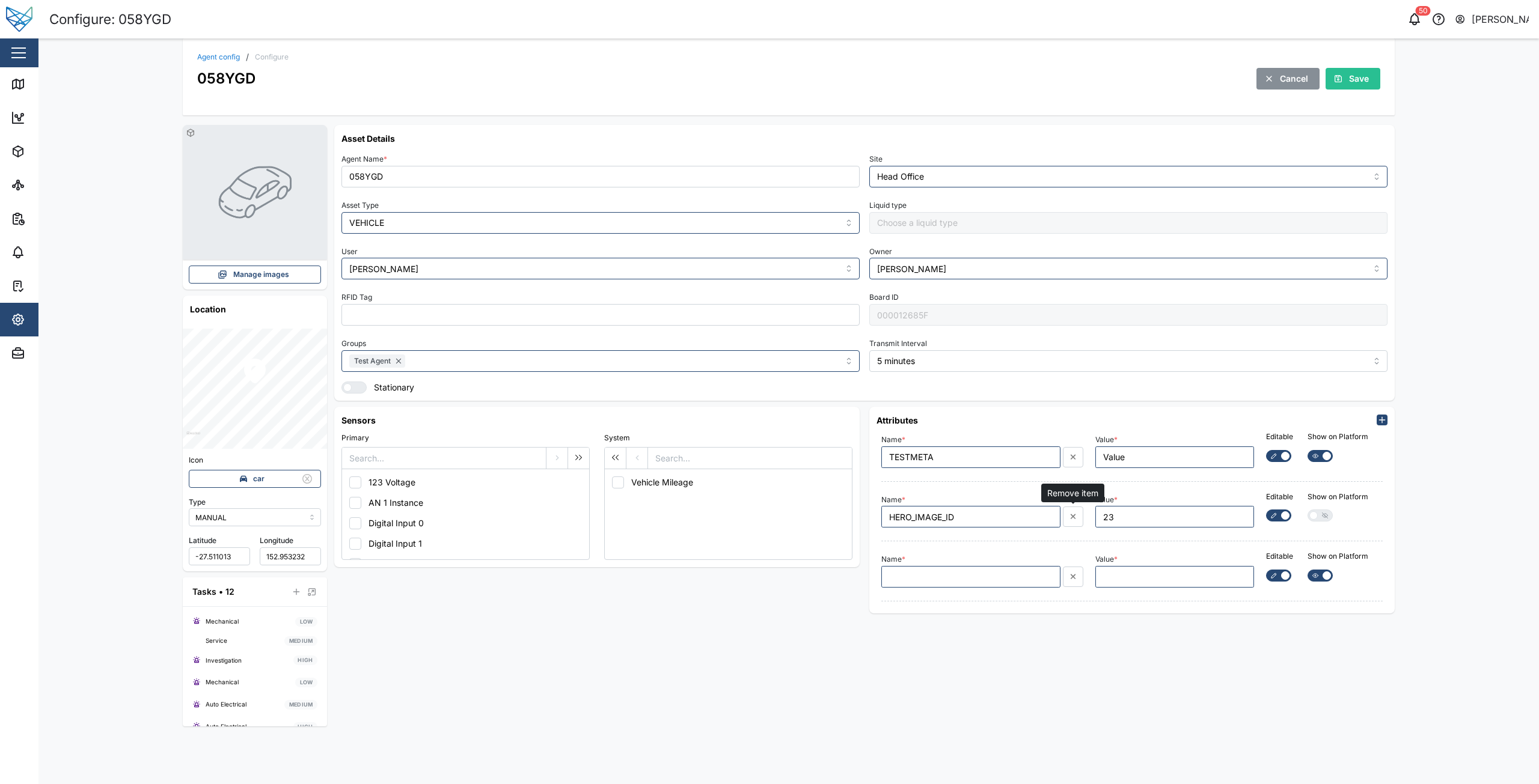
click at [1074, 521] on icon "button" at bounding box center [1073, 517] width 6 height 9
click at [1356, 83] on span "Save" at bounding box center [1358, 78] width 20 height 21
click at [1298, 81] on span "Cancel" at bounding box center [1294, 78] width 29 height 21
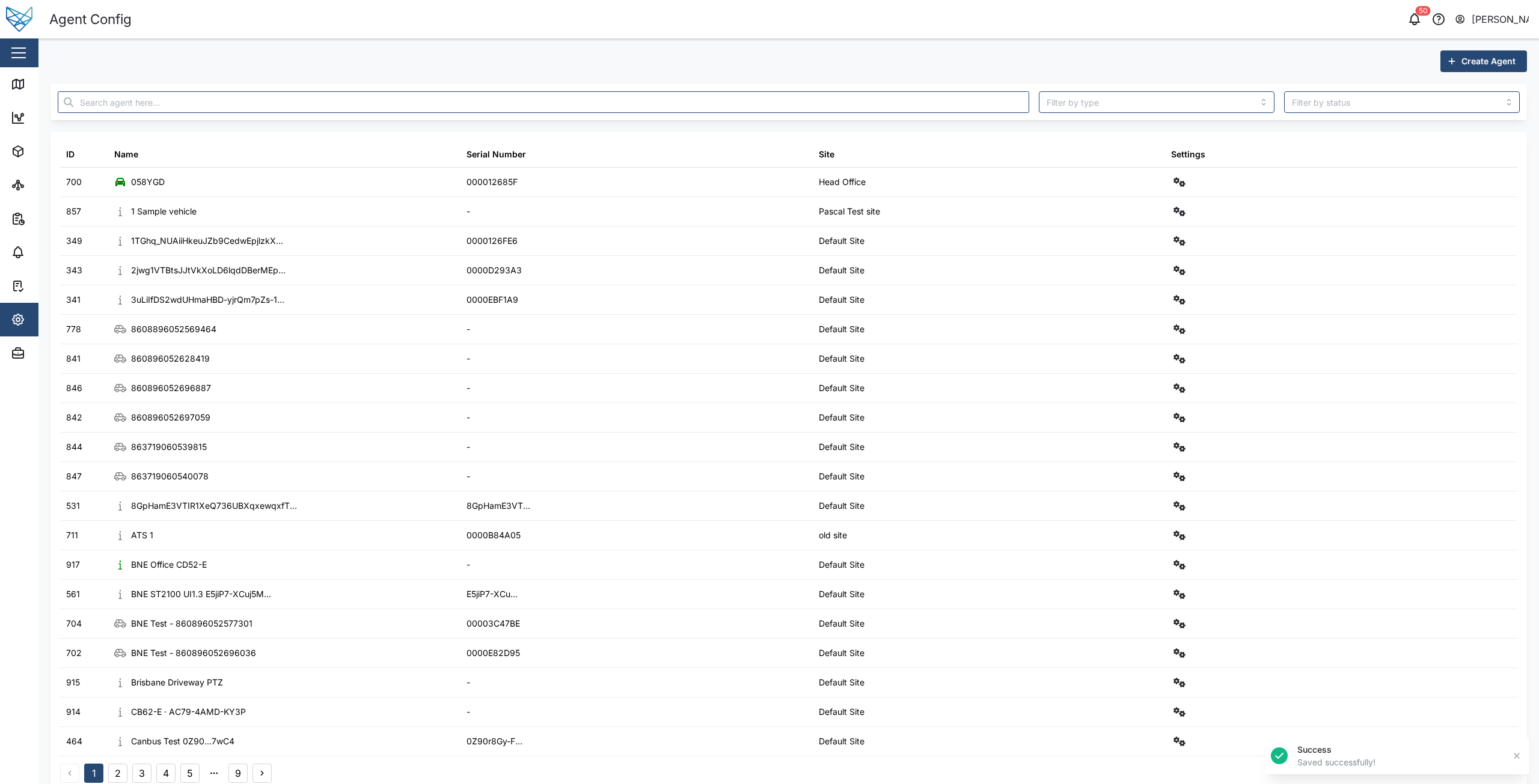
drag, startPoint x: 960, startPoint y: 146, endPoint x: 976, endPoint y: 137, distance: 18.4
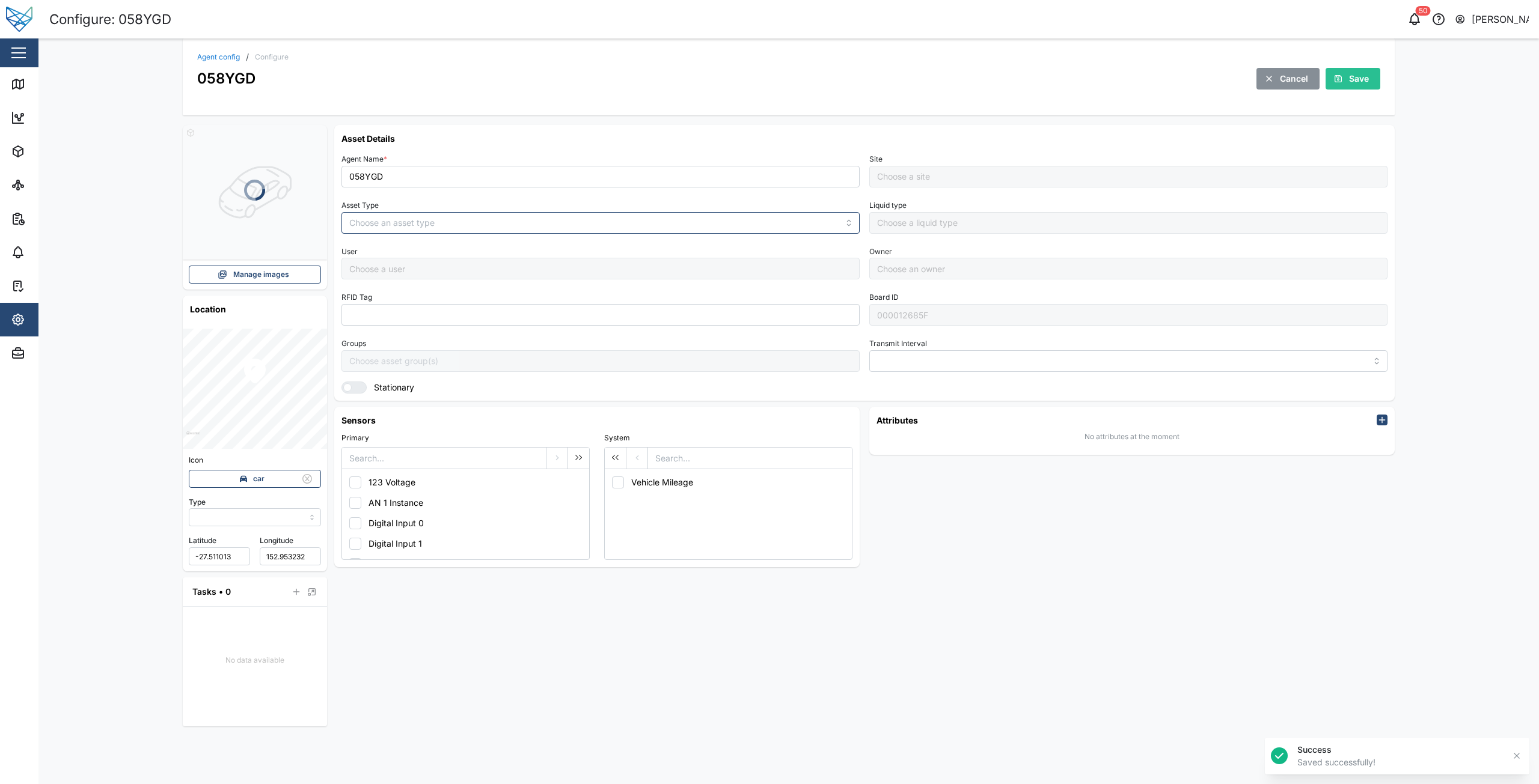
type input "MANUAL"
type input "VEHICLE"
type input "5 minutes"
type input "Head Office"
type input "[PERSON_NAME]"
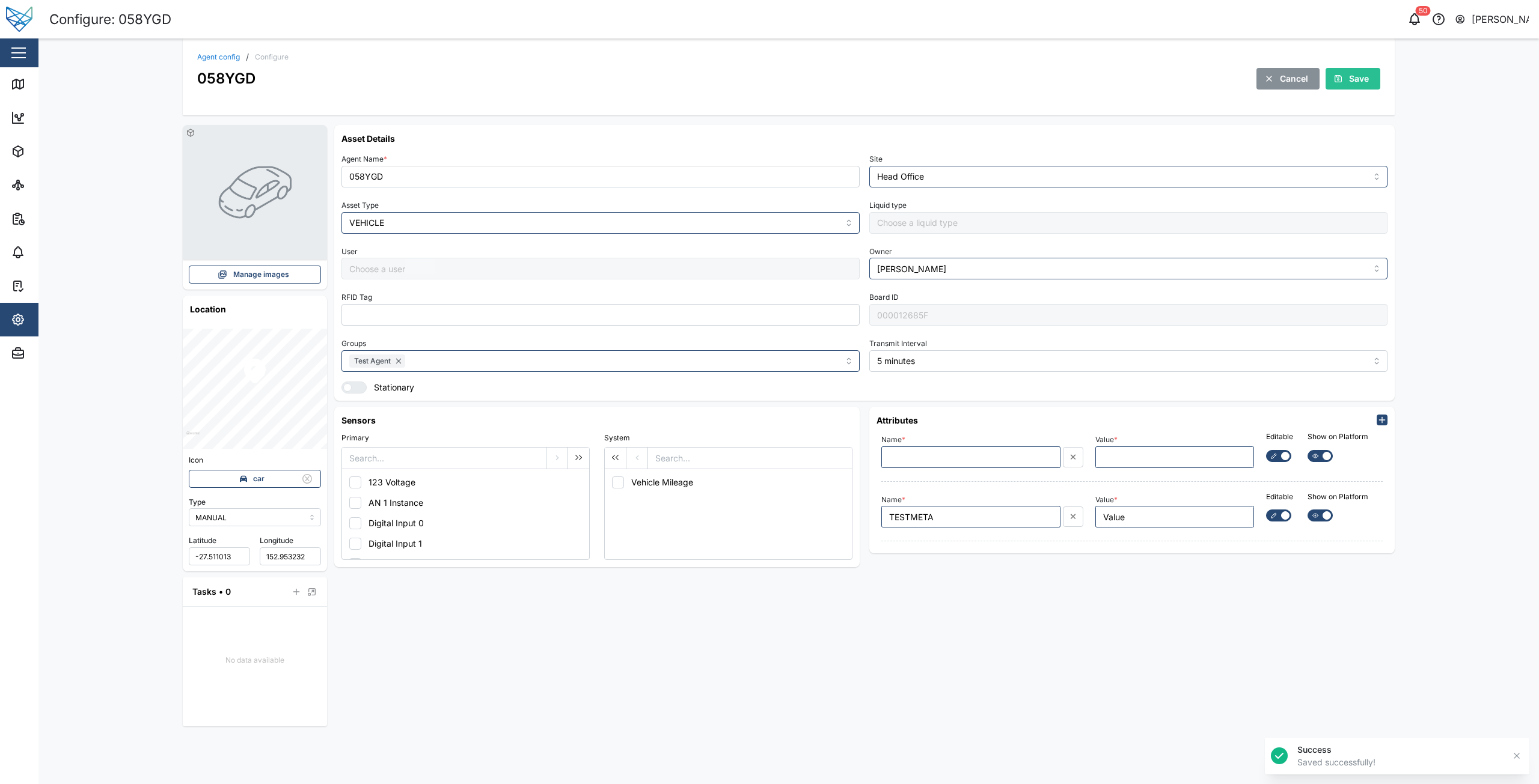
type input "[PERSON_NAME]"
click at [1003, 463] on input "Name *" at bounding box center [970, 457] width 179 height 21
click at [1076, 461] on icon "button" at bounding box center [1073, 457] width 6 height 9
type input "TESTMETA"
type input "Value"
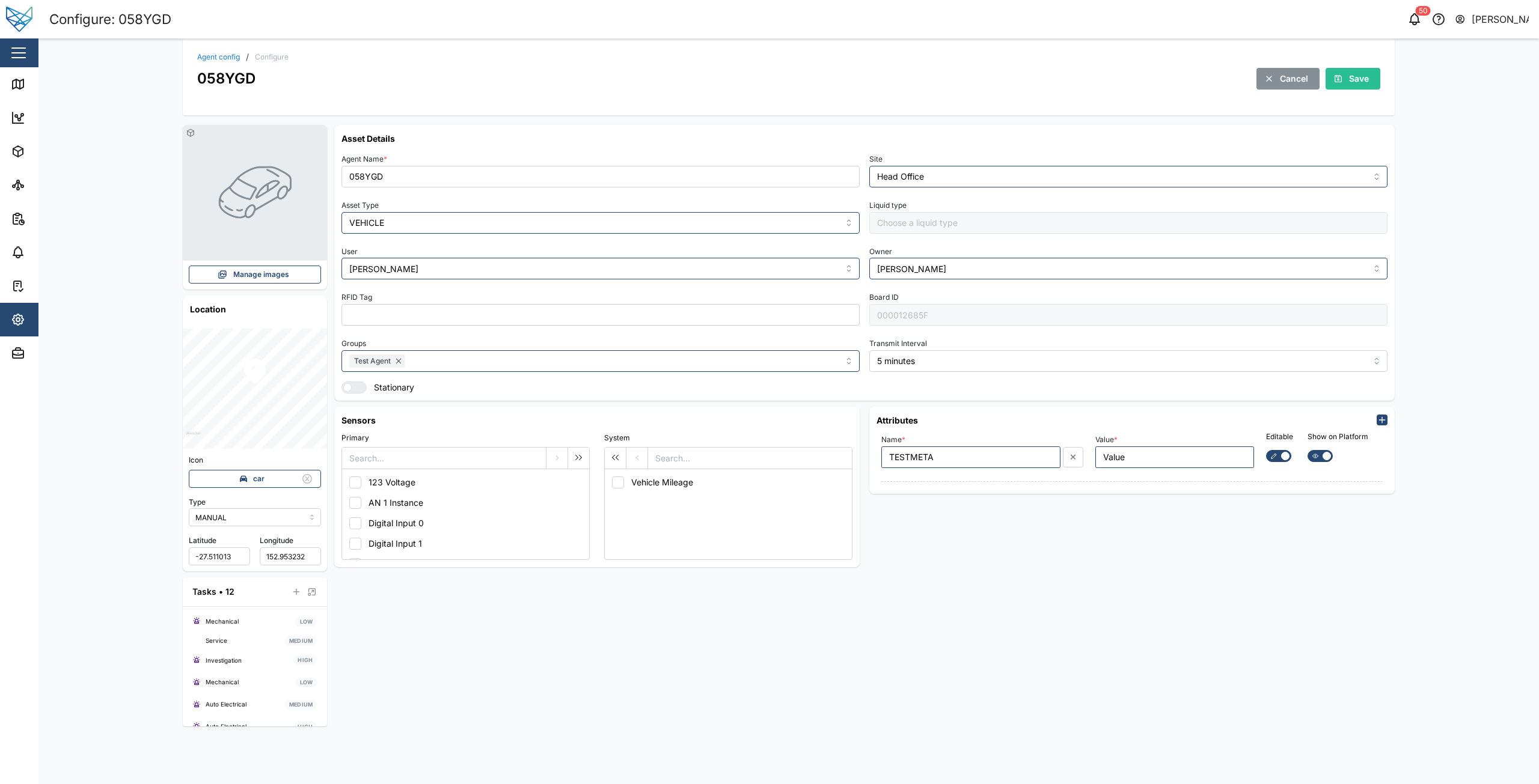
click at [1363, 73] on span "Save" at bounding box center [1358, 78] width 20 height 21
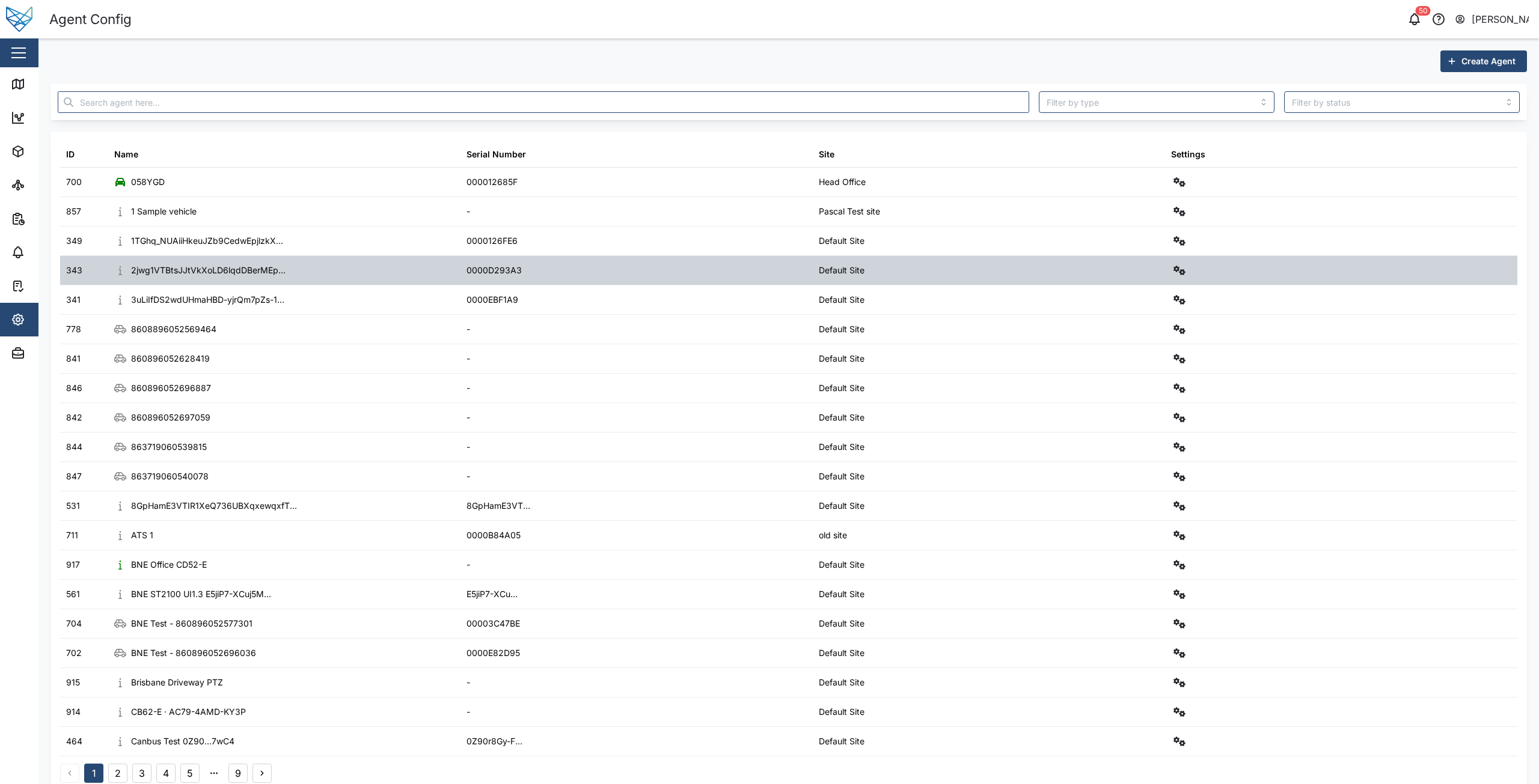
drag, startPoint x: 1129, startPoint y: 279, endPoint x: 1118, endPoint y: 281, distance: 11.2
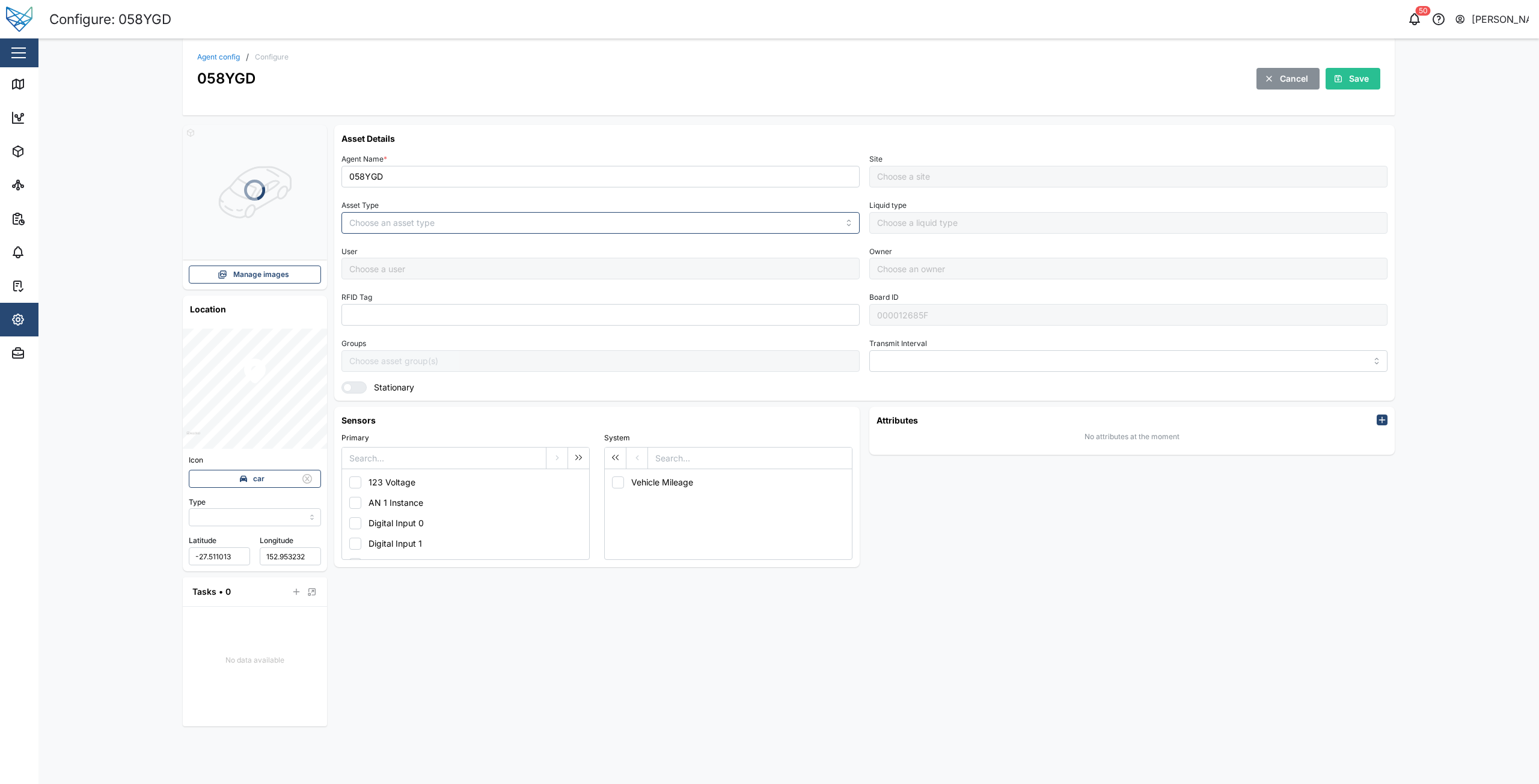
type input "MANUAL"
type input "VEHICLE"
type input "5 minutes"
type input "Head Office"
type input "[PERSON_NAME]"
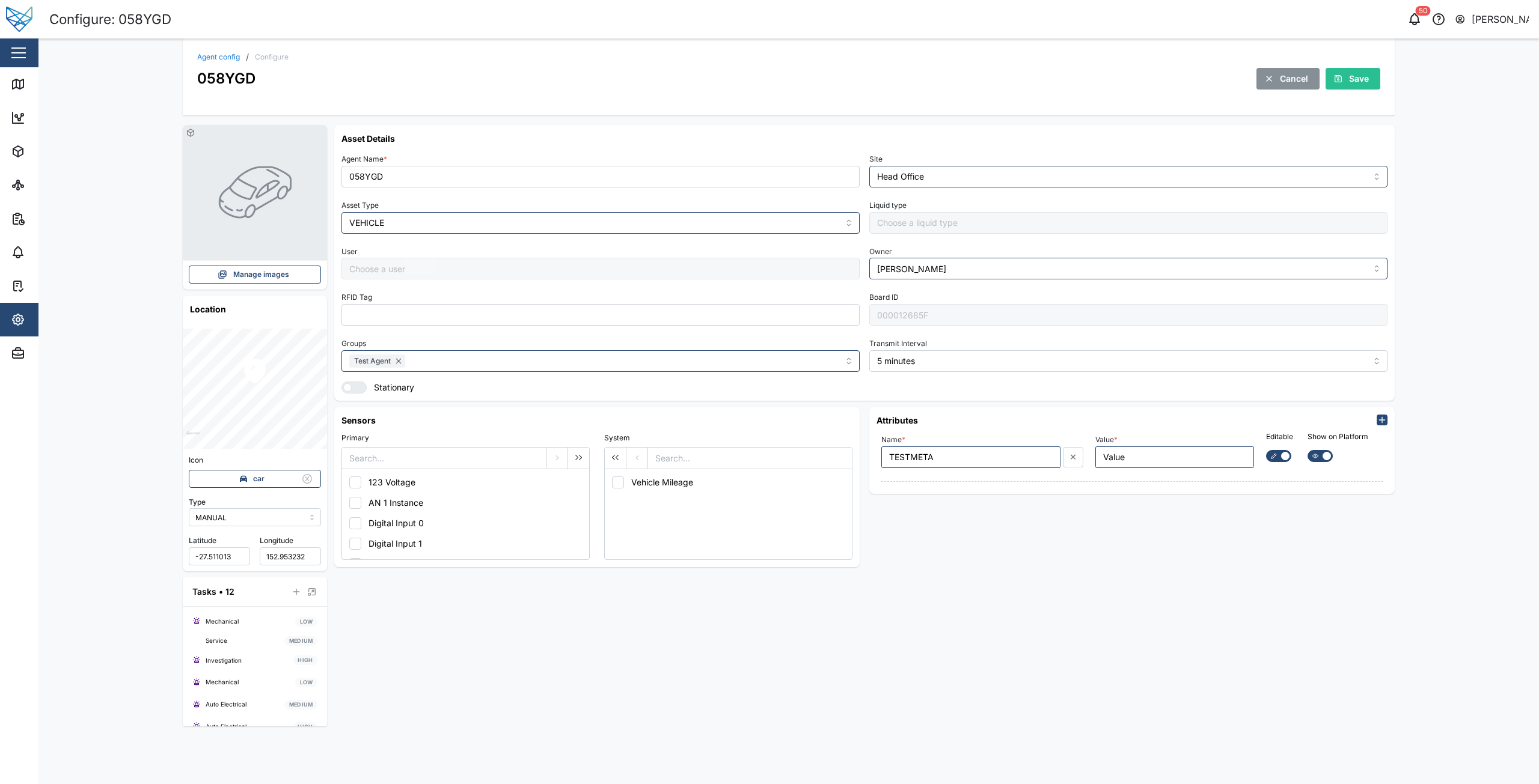
type input "[PERSON_NAME]"
click at [1379, 419] on icon "button" at bounding box center [1382, 420] width 10 height 10
click at [954, 520] on input "Name *" at bounding box center [970, 516] width 179 height 21
type input "T"
type input "NEW"
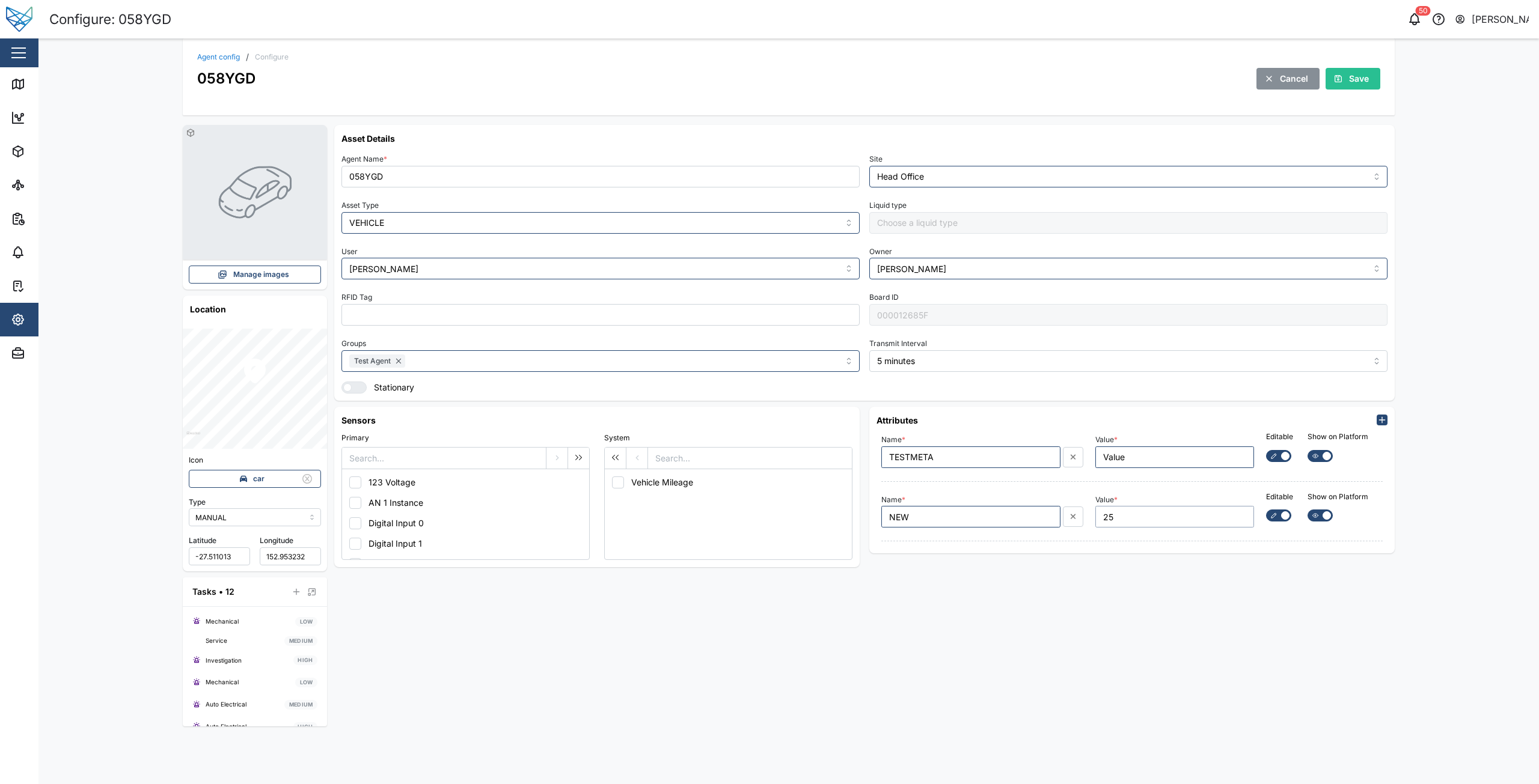
type input "25"
click at [1146, 573] on div "Asset Details Agent Name * 058YGD Site Head Office Asset Type VEHICLE Liquid ty…" at bounding box center [864, 426] width 1060 height 602
click at [1357, 85] on span "Save" at bounding box center [1358, 78] width 20 height 21
drag, startPoint x: 13, startPoint y: 82, endPoint x: 7, endPoint y: 91, distance: 10.8
click at [13, 82] on icon at bounding box center [18, 84] width 11 height 10
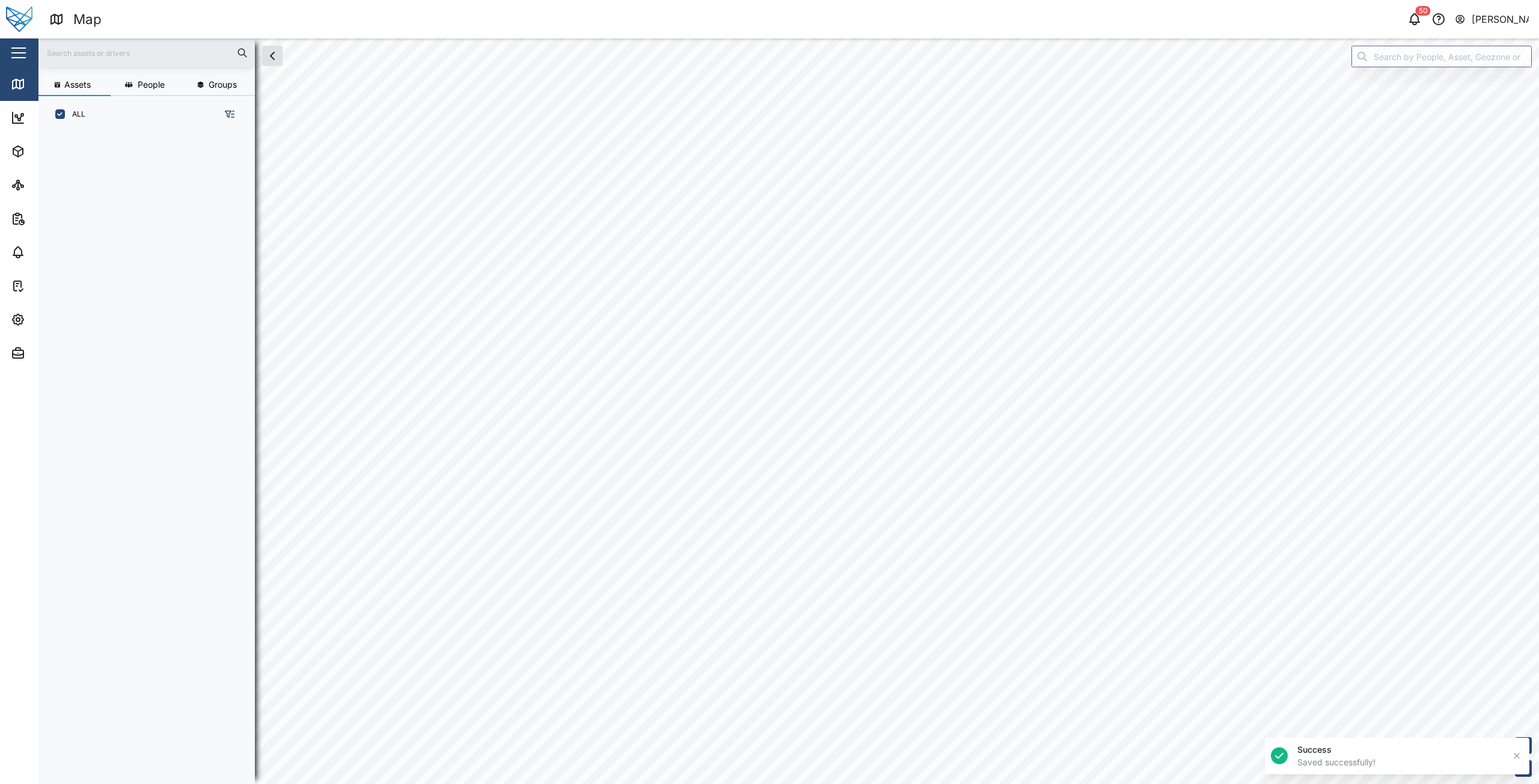
scroll to position [10, 10]
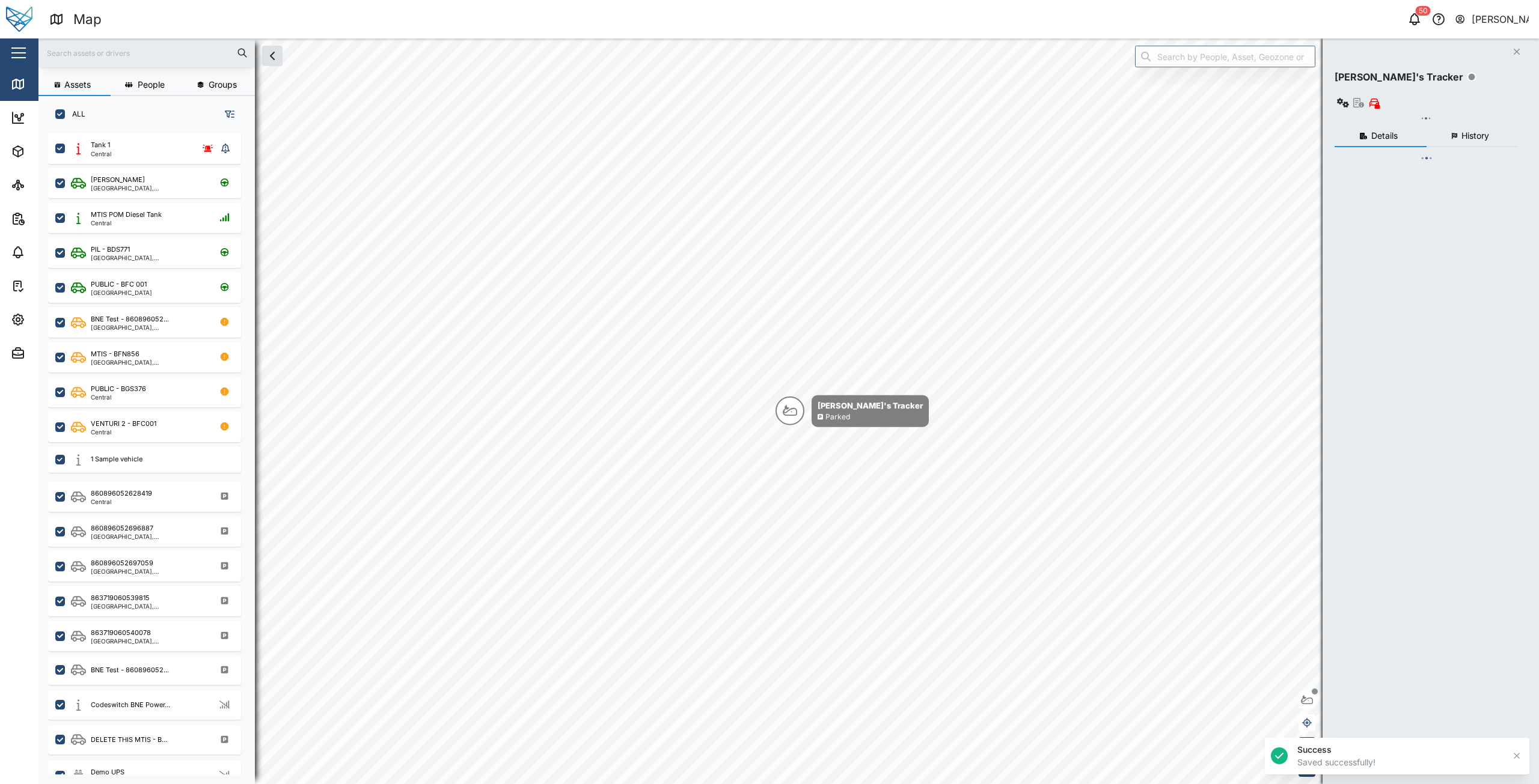
checkbox input "true"
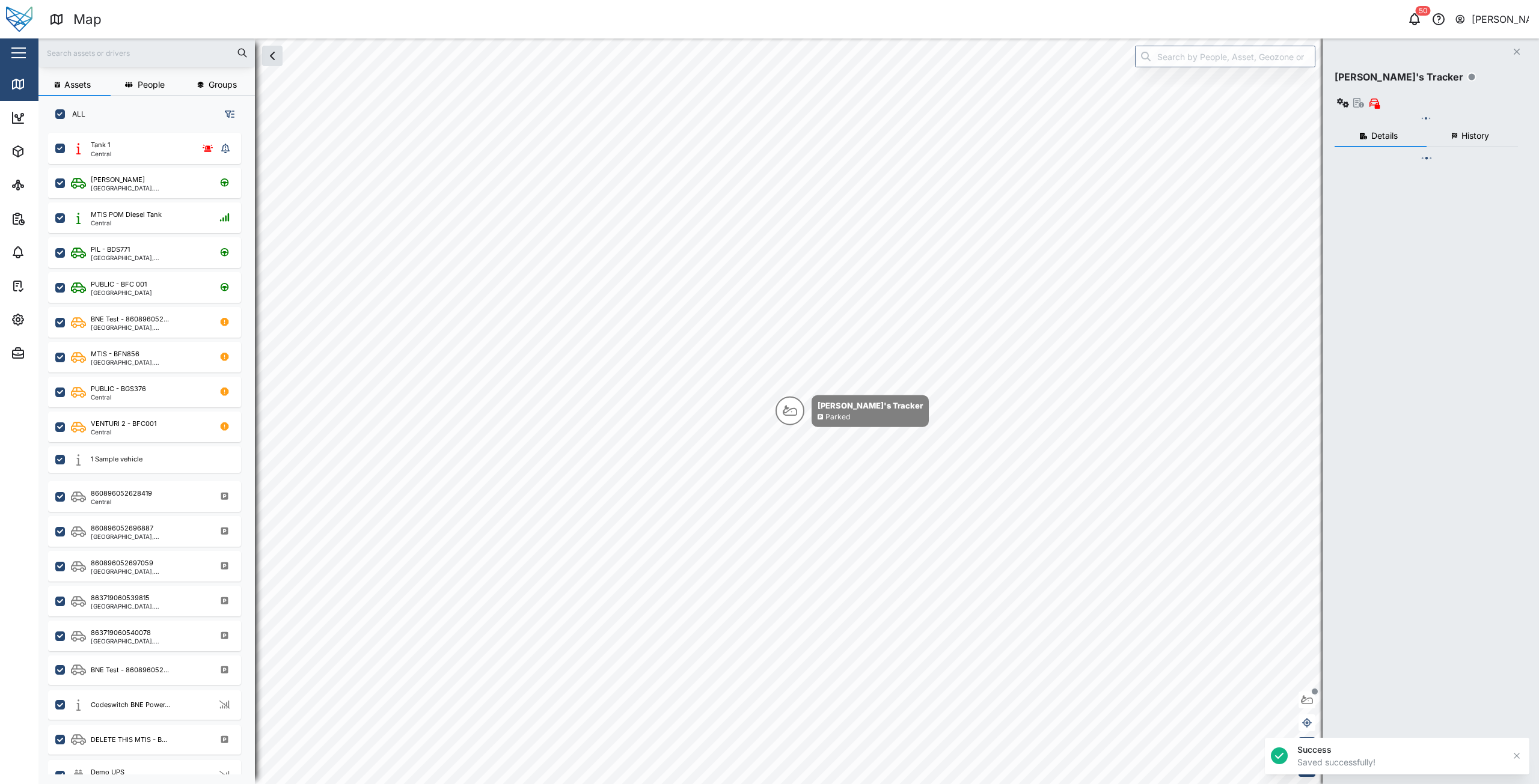
checkbox input "true"
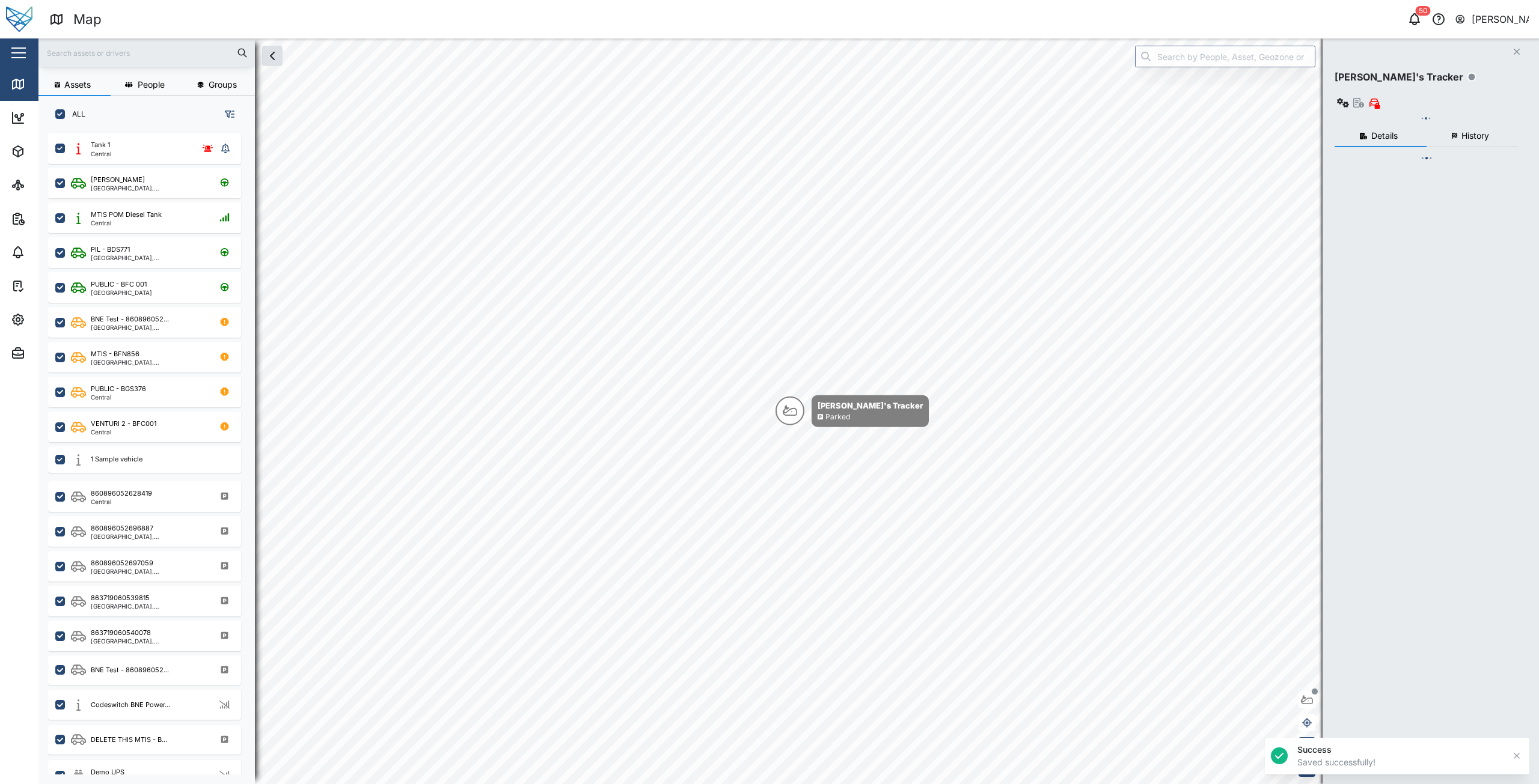
checkbox input "true"
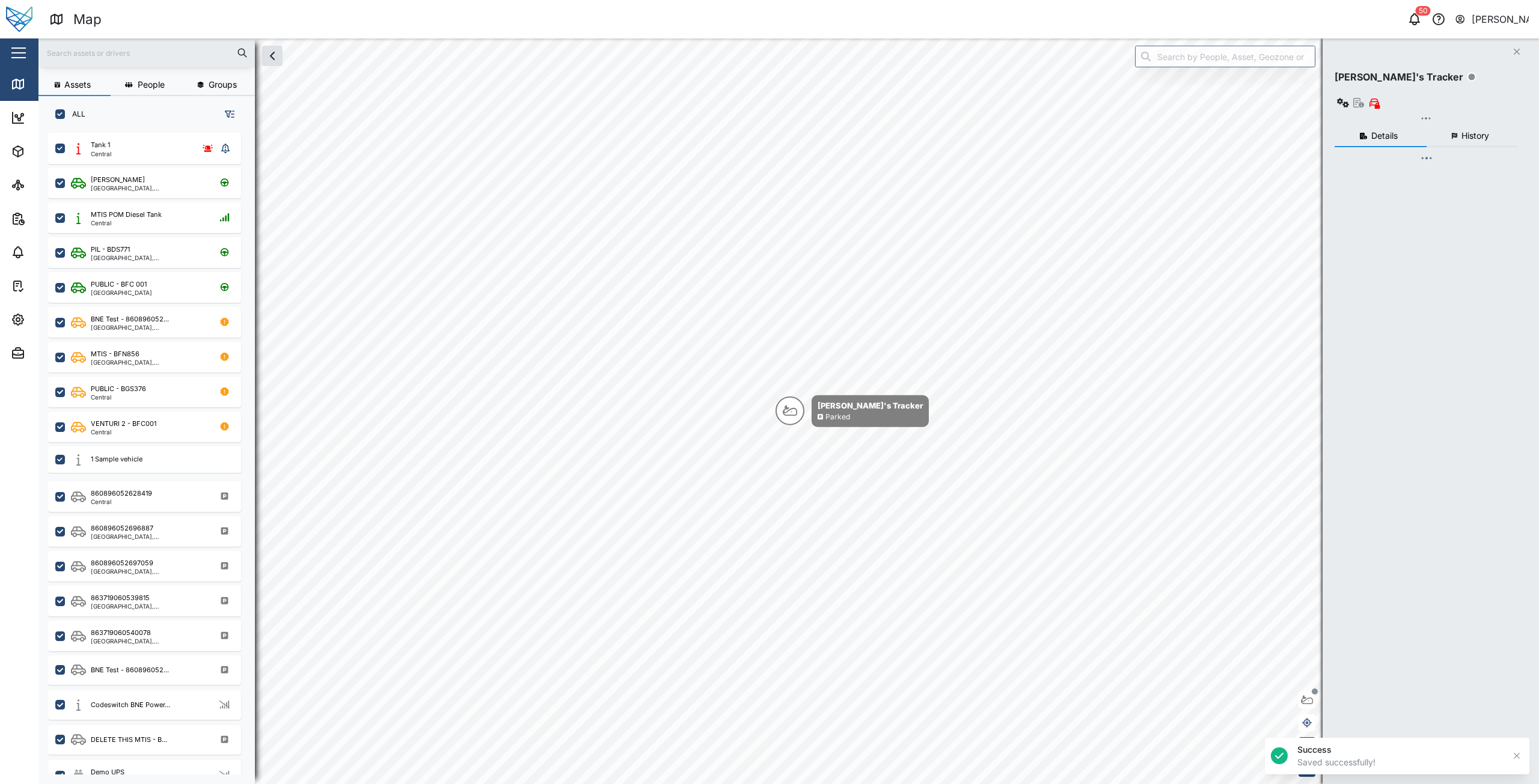
checkbox input "true"
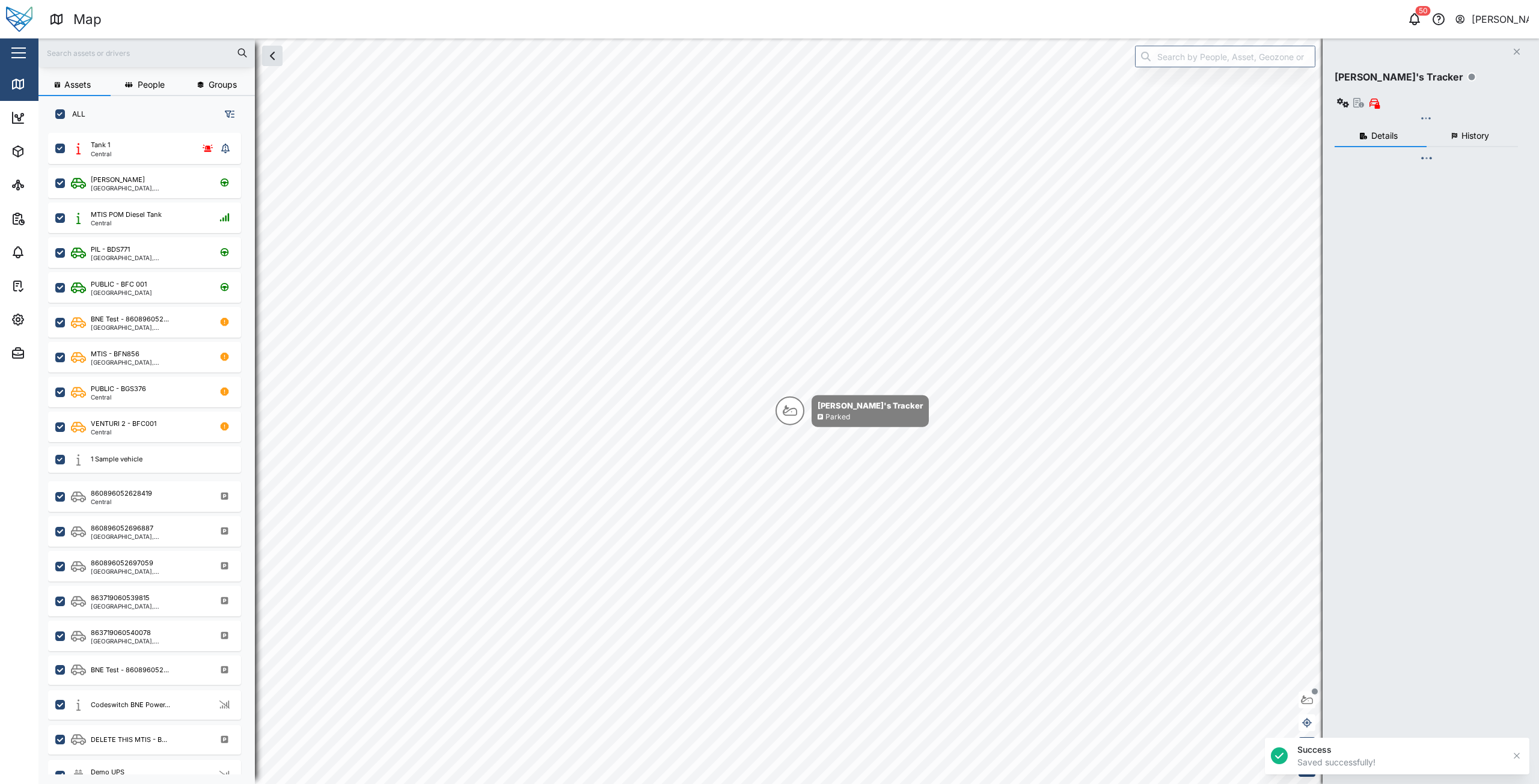
checkbox input "true"
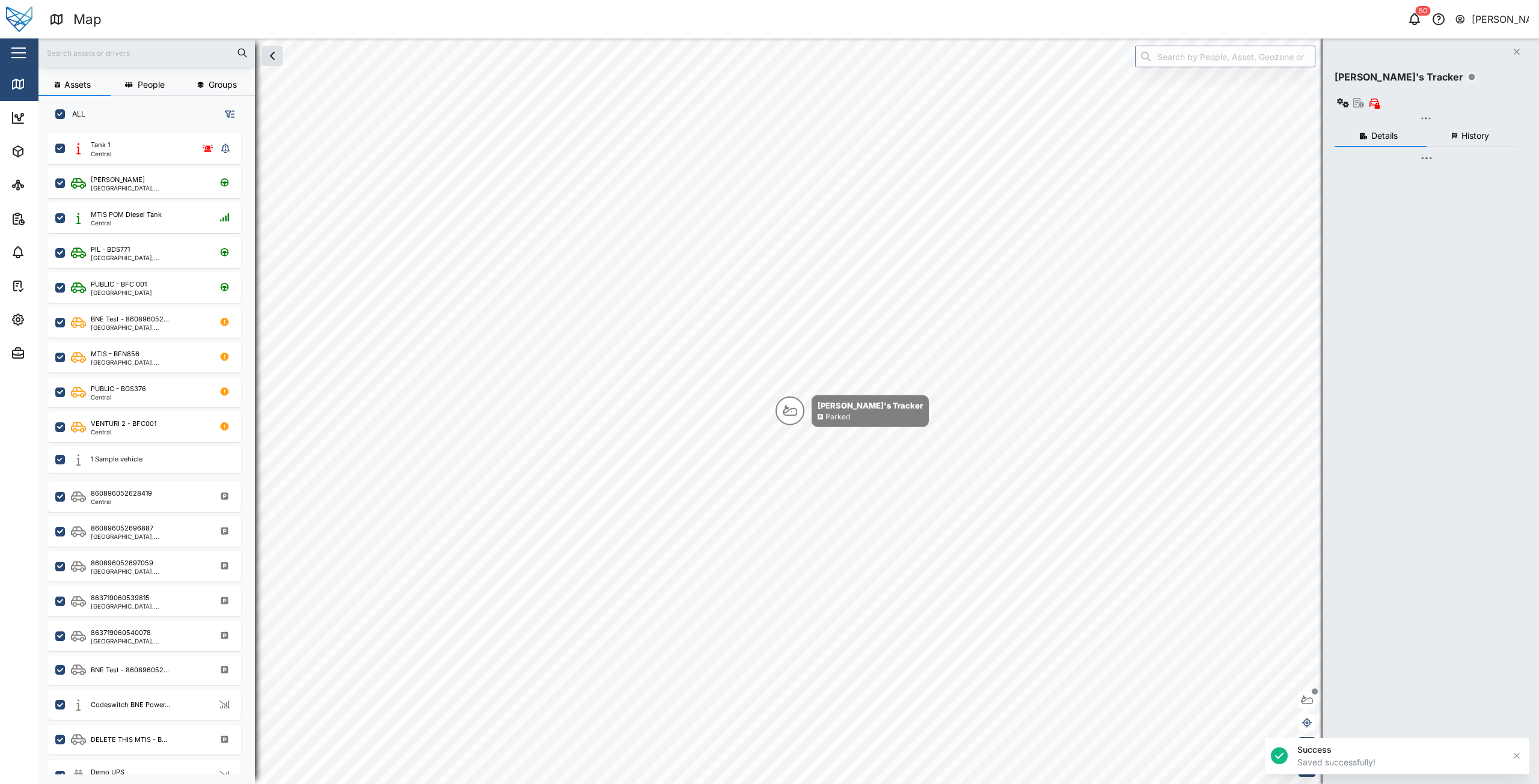
checkbox input "true"
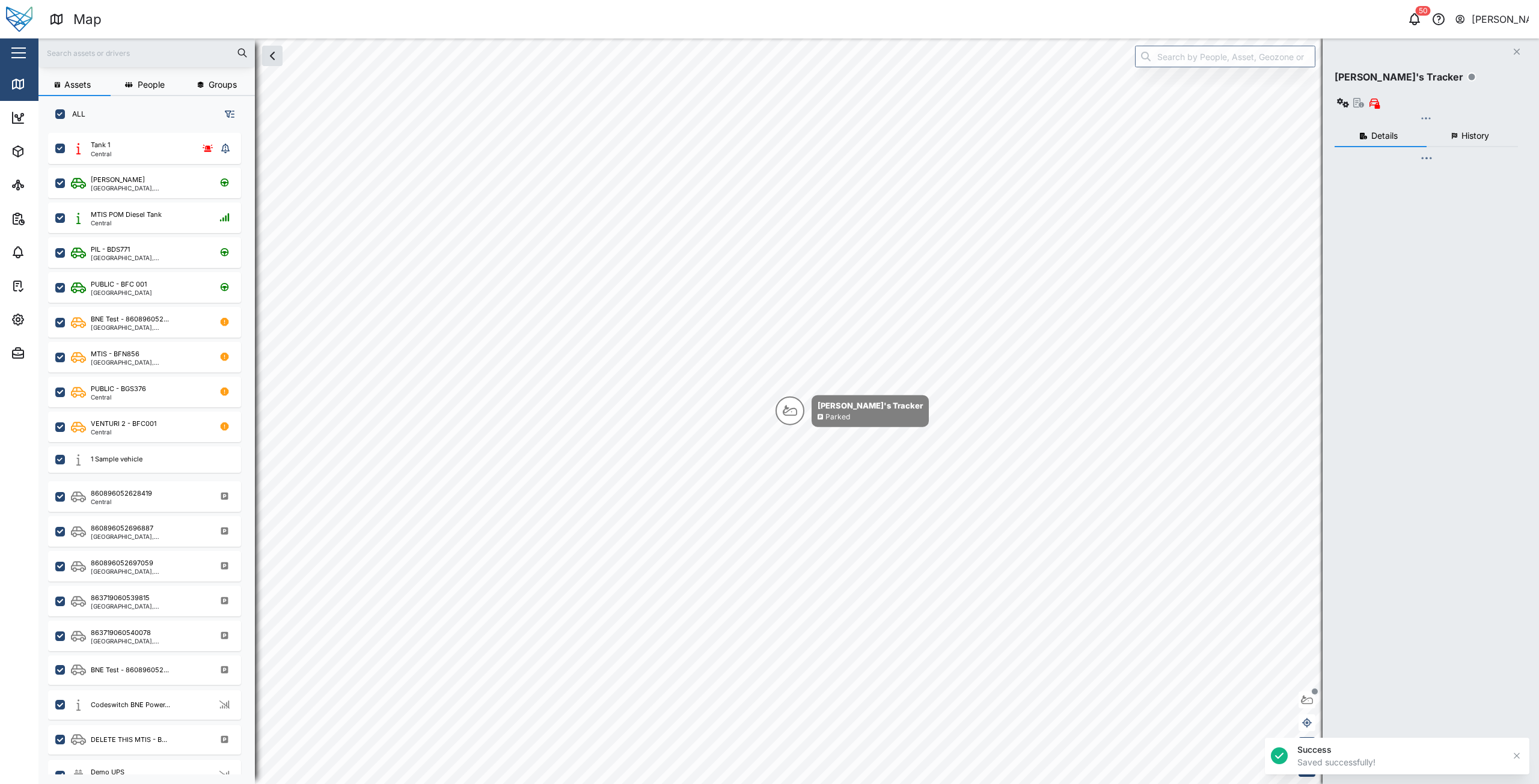
checkbox input "true"
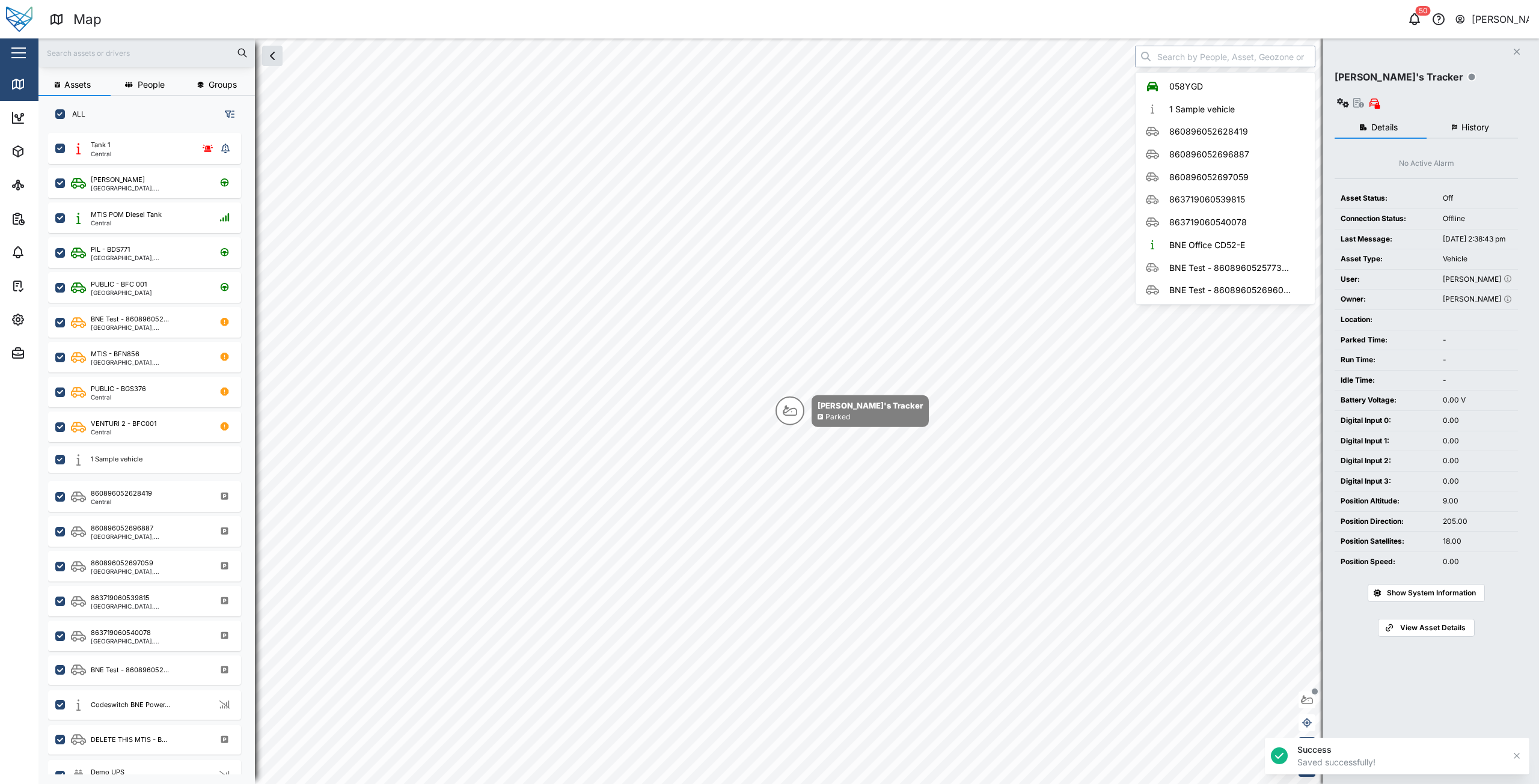
click at [1262, 55] on input "search" at bounding box center [1224, 56] width 180 height 21
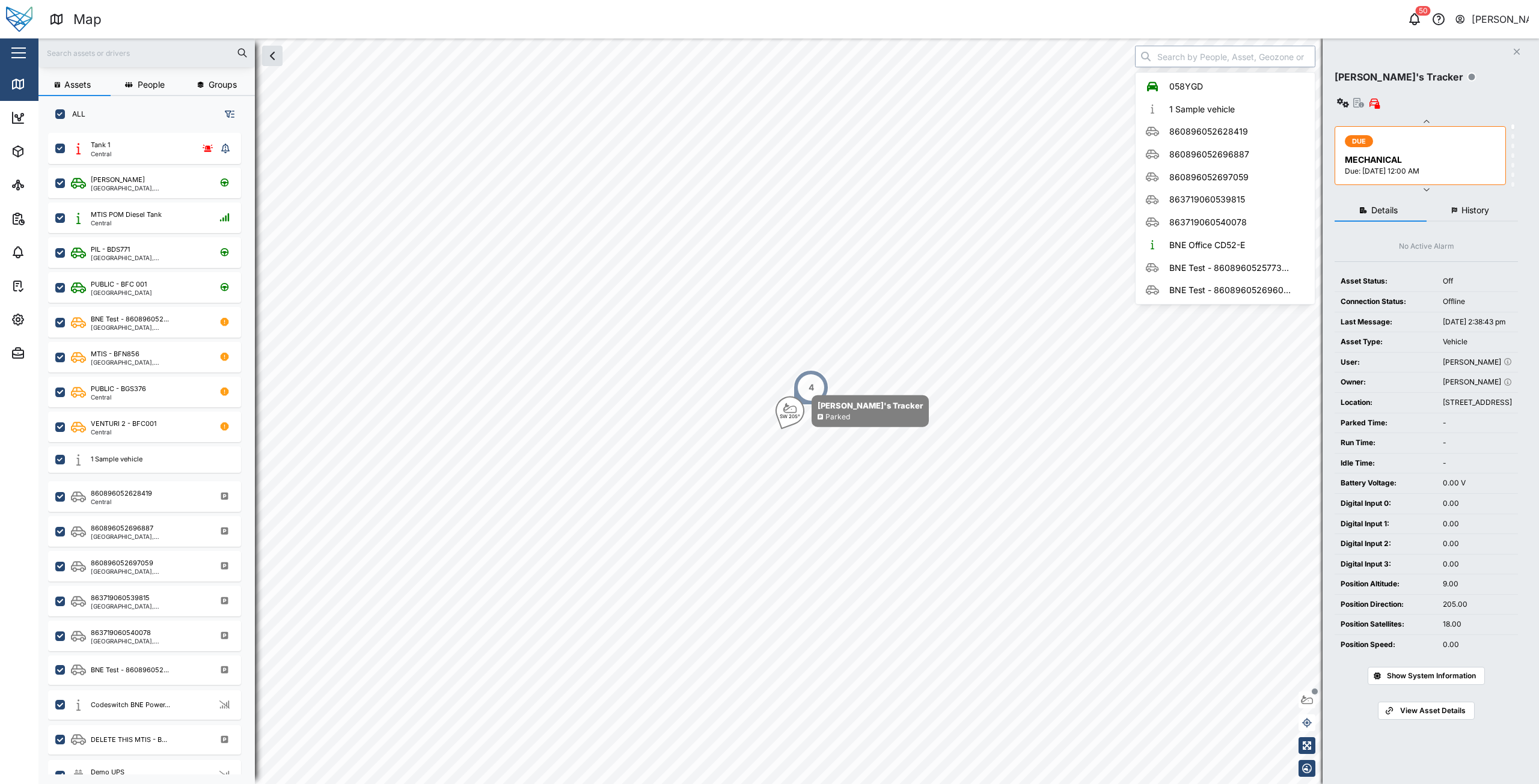
type input "058YGD"
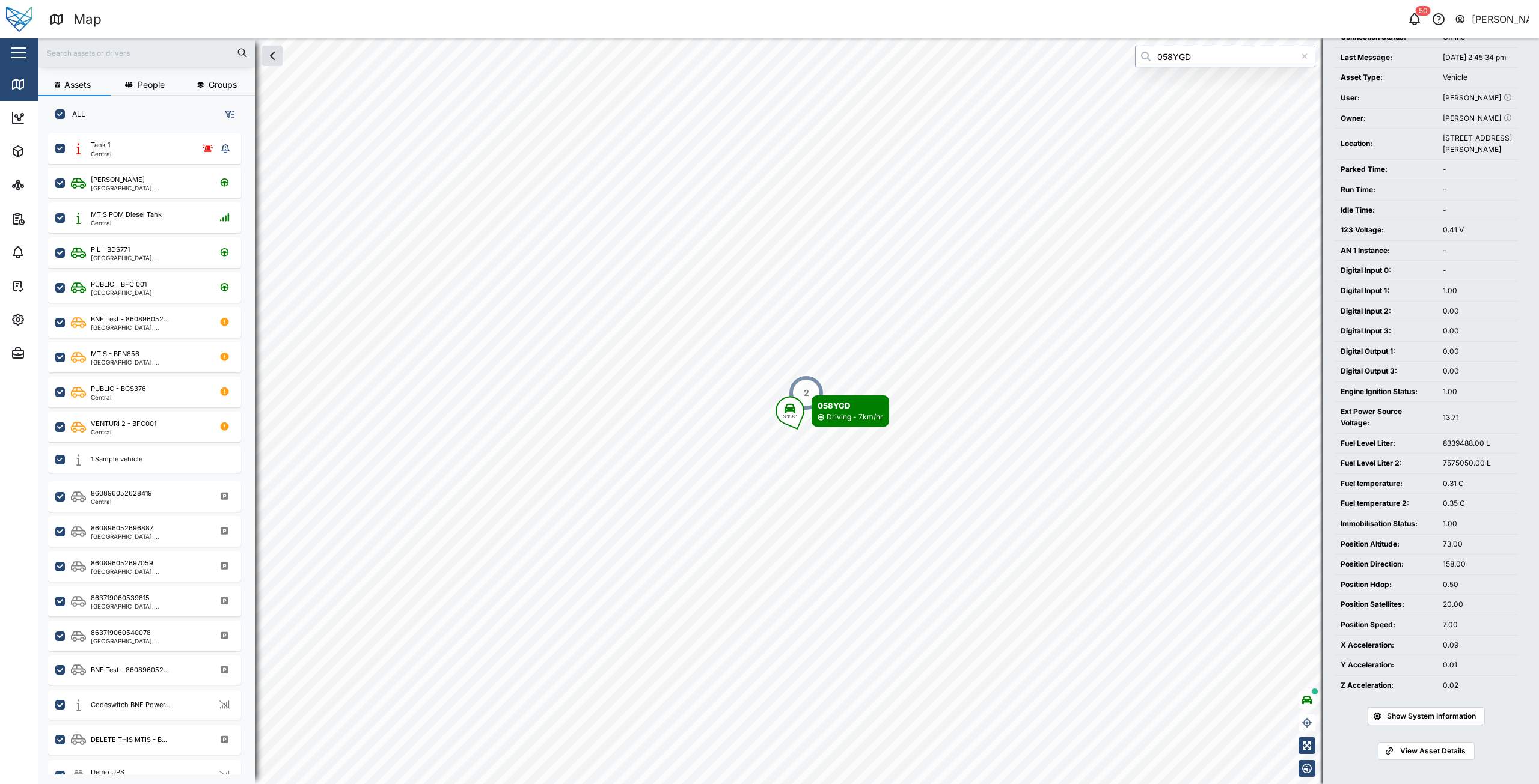
scroll to position [273, 0]
click at [1434, 756] on span "View Asset Details" at bounding box center [1433, 751] width 66 height 17
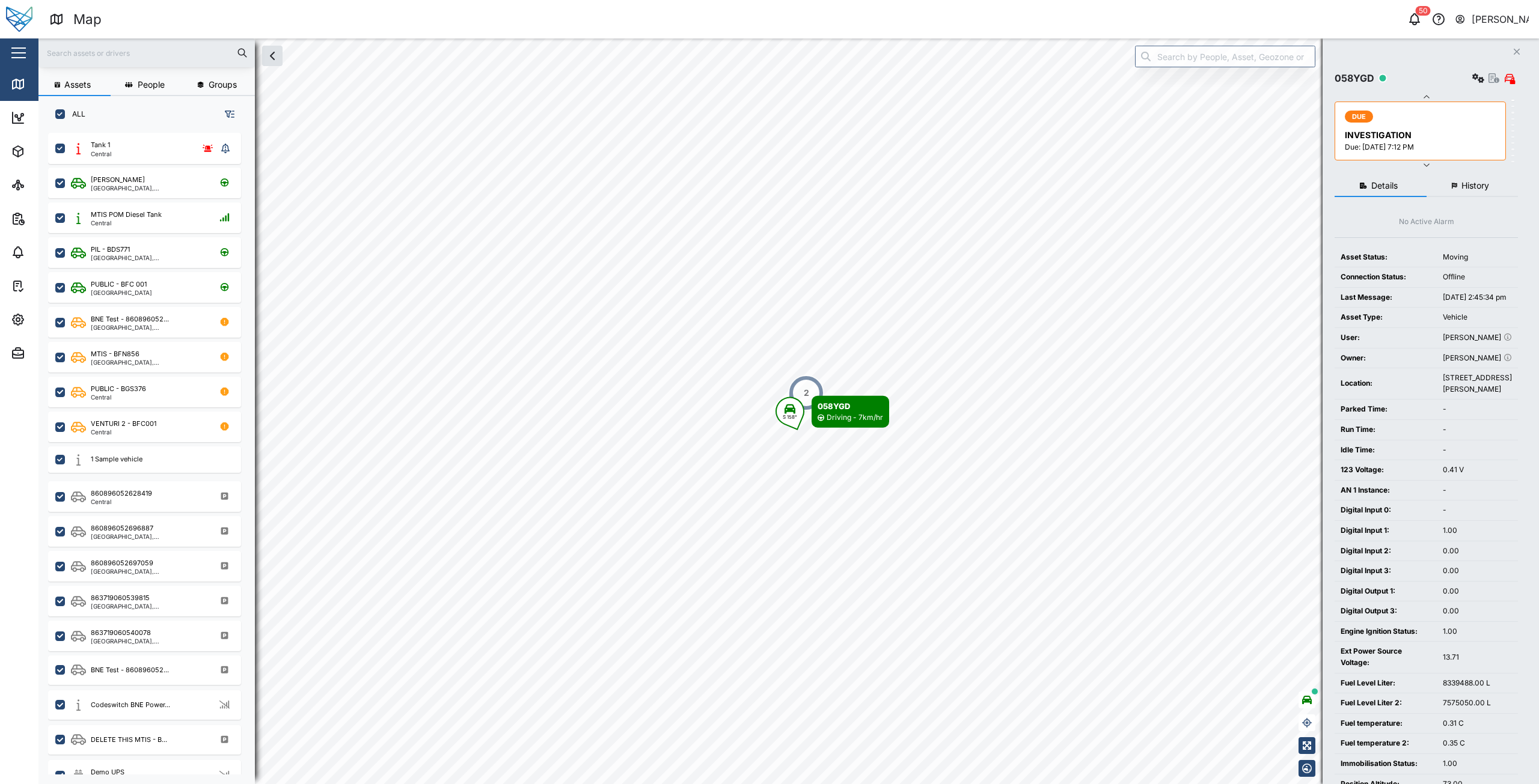
scroll to position [273, 0]
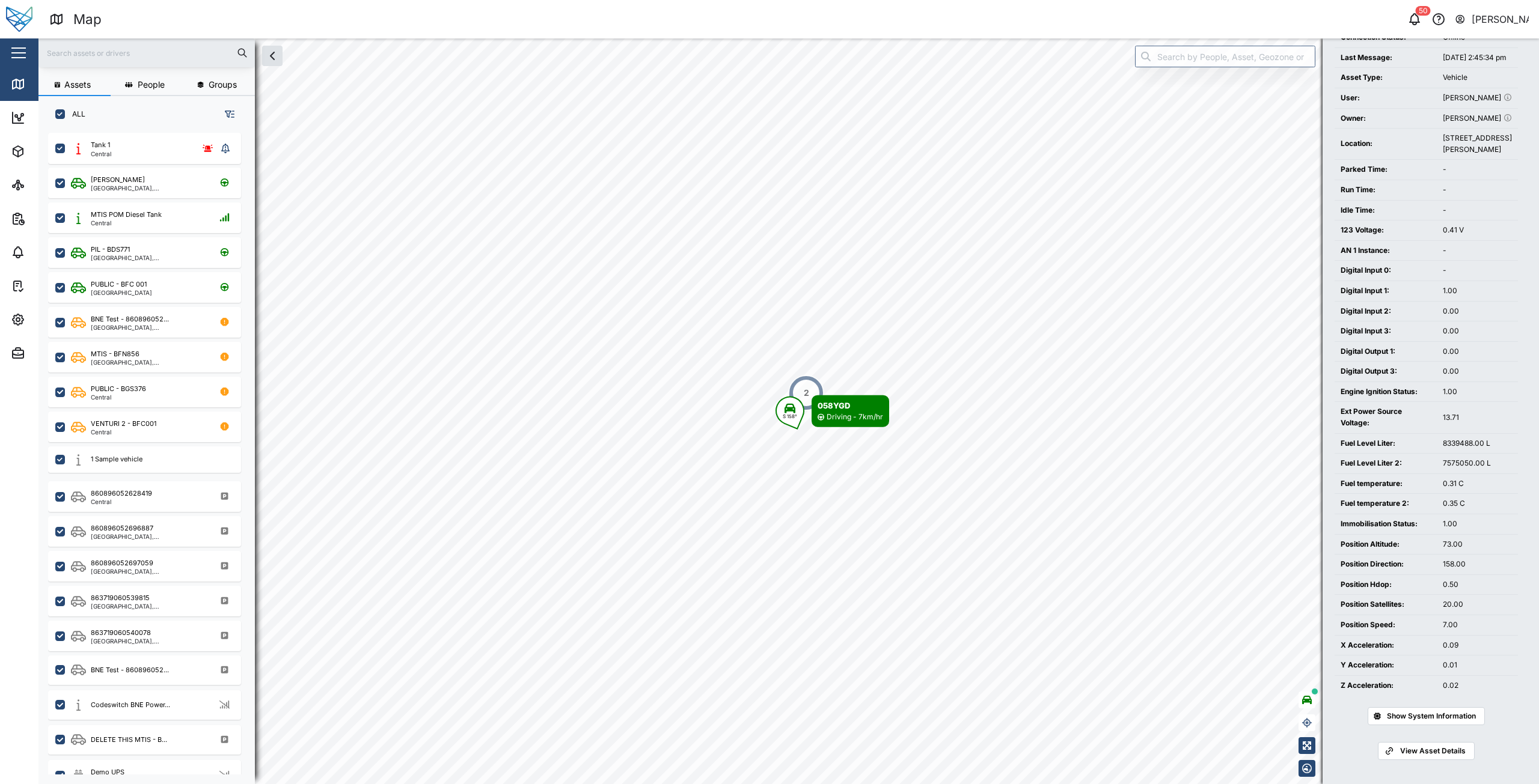
click at [1430, 710] on span "Show System Information" at bounding box center [1431, 716] width 89 height 17
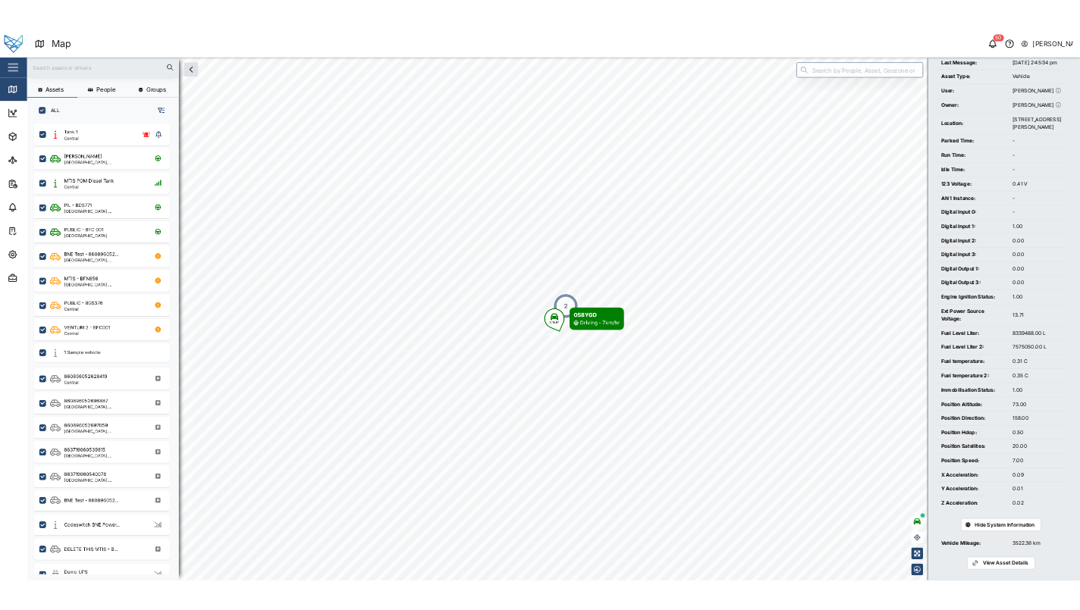
scroll to position [370, 0]
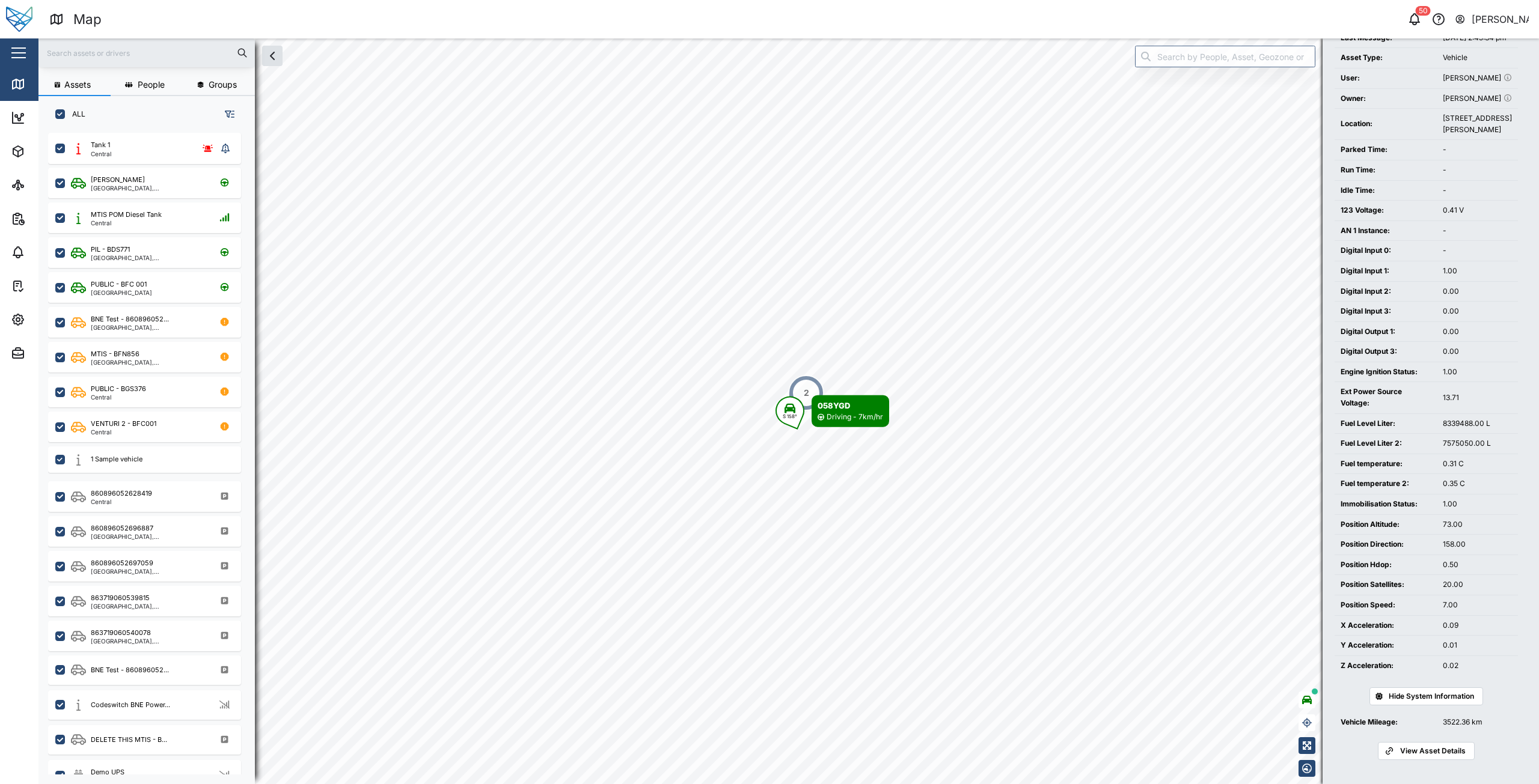
click at [1440, 756] on span "View Asset Details" at bounding box center [1433, 751] width 66 height 17
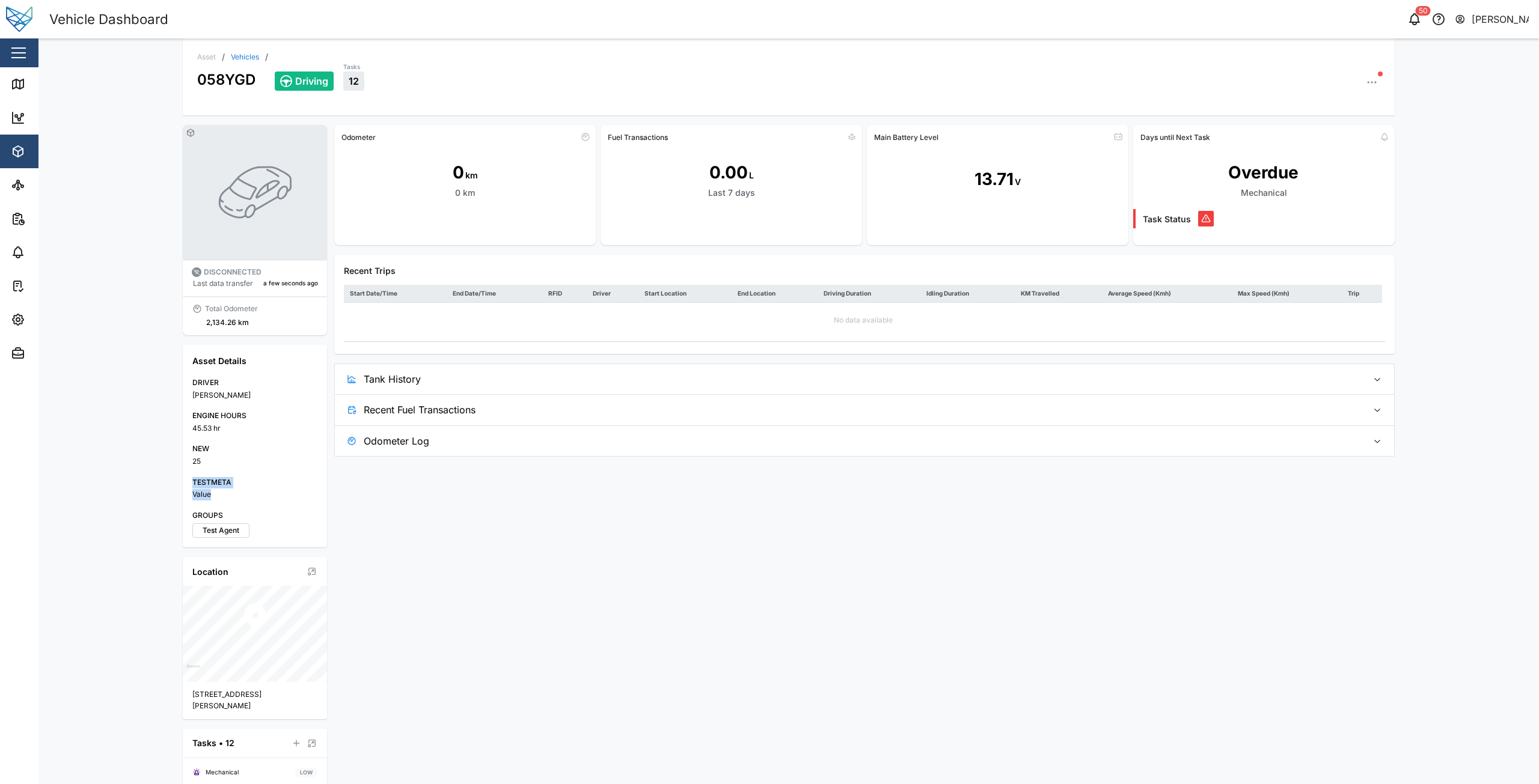
drag, startPoint x: 189, startPoint y: 480, endPoint x: 214, endPoint y: 493, distance: 28.2
click at [214, 493] on div "TESTMETA Value" at bounding box center [255, 489] width 125 height 24
drag, startPoint x: 195, startPoint y: 453, endPoint x: 227, endPoint y: 492, distance: 50.4
click at [232, 496] on div "Asset Details DRIVER [PERSON_NAME] ENGINE HOURS 45.53 hr NEW 25 TESTMETA Value …" at bounding box center [255, 446] width 144 height 202
click at [227, 492] on div "Value" at bounding box center [255, 495] width 125 height 11
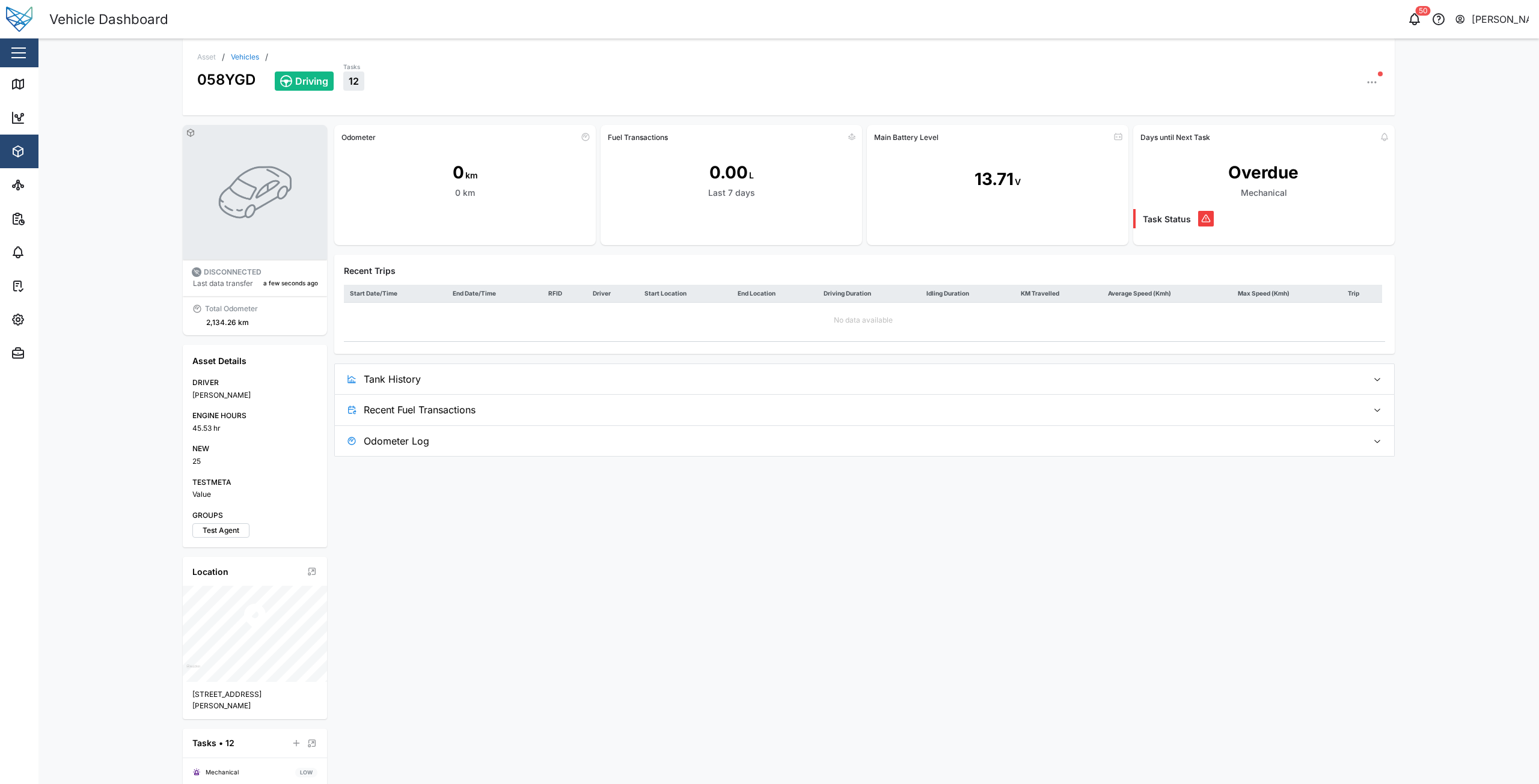
click at [243, 473] on div "DRIVER [PERSON_NAME] ENGINE HOURS 45.53 hr NEW 25 TESTMETA Value GROUPS Test Ag…" at bounding box center [255, 457] width 125 height 160
click at [1375, 84] on button "button" at bounding box center [1371, 82] width 17 height 17
click at [1319, 124] on div "Configuration" at bounding box center [1318, 126] width 75 height 11
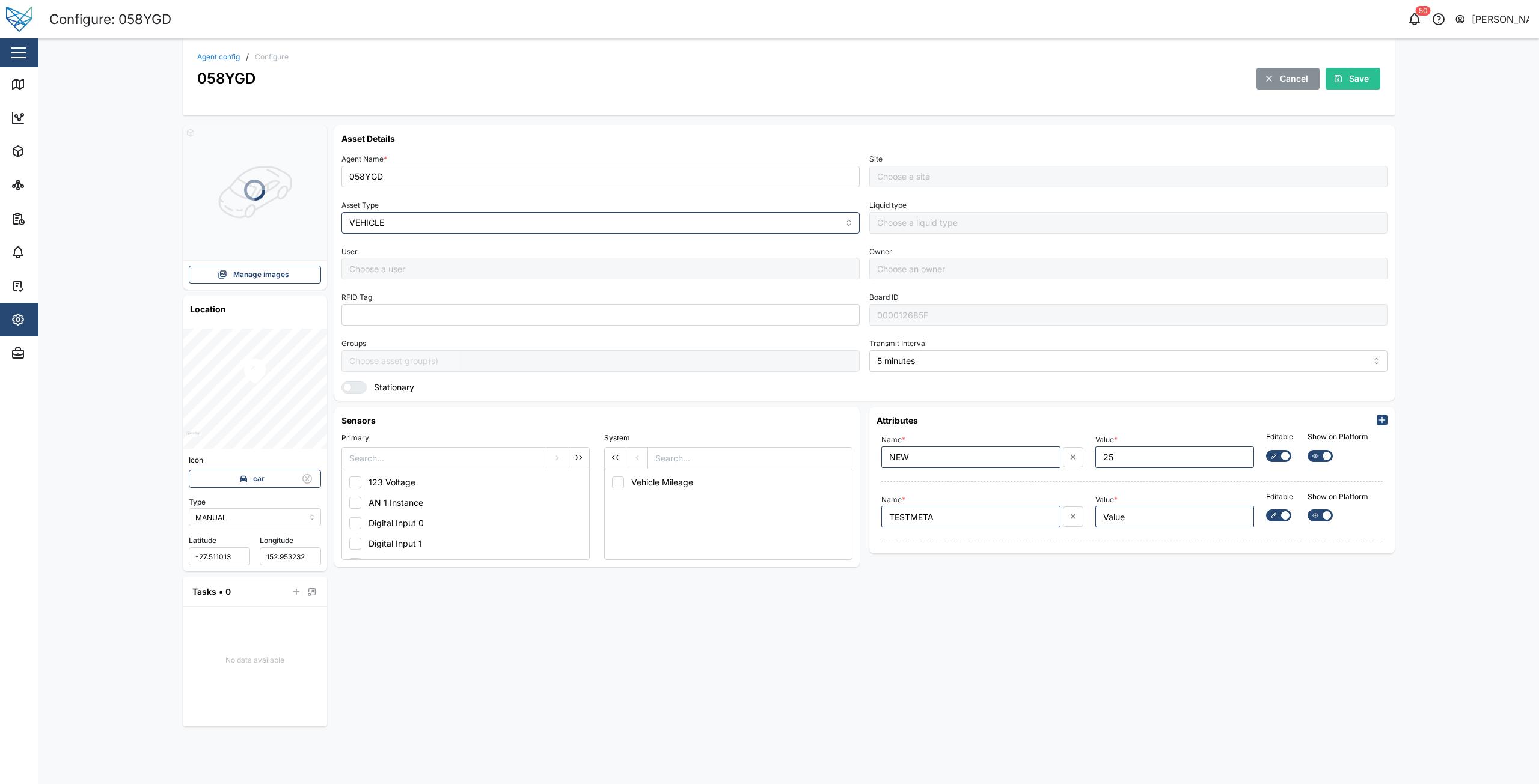
type input "Head Office"
type input "[PERSON_NAME]"
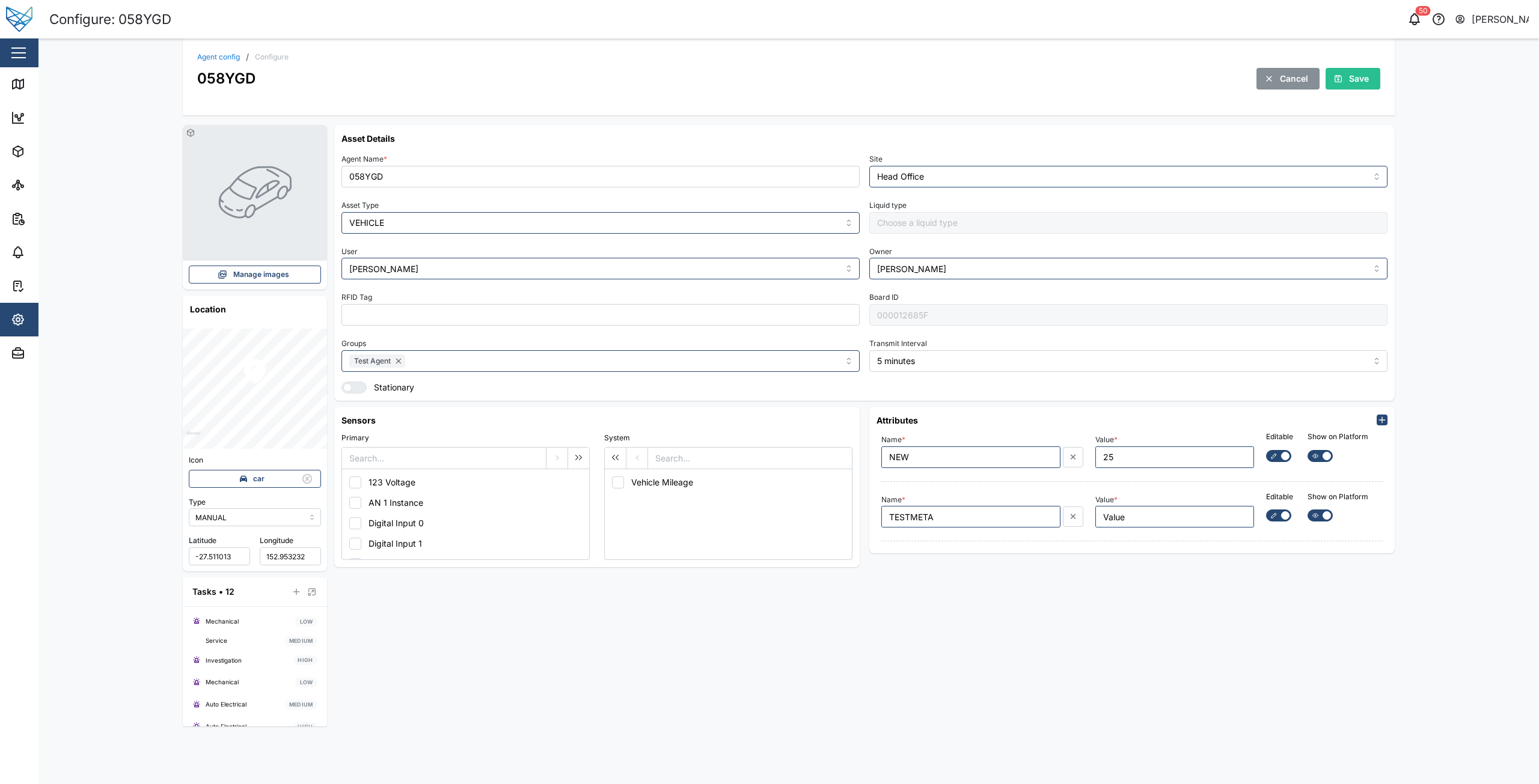
click at [1264, 600] on div "Asset Details Agent Name * 058YGD Site Head Office Asset Type VEHICLE Liquid ty…" at bounding box center [864, 426] width 1060 height 602
click at [1072, 459] on icon "button" at bounding box center [1073, 457] width 6 height 9
type input "TESTMETA"
type input "Value"
click at [1072, 461] on button "button" at bounding box center [1073, 457] width 21 height 21
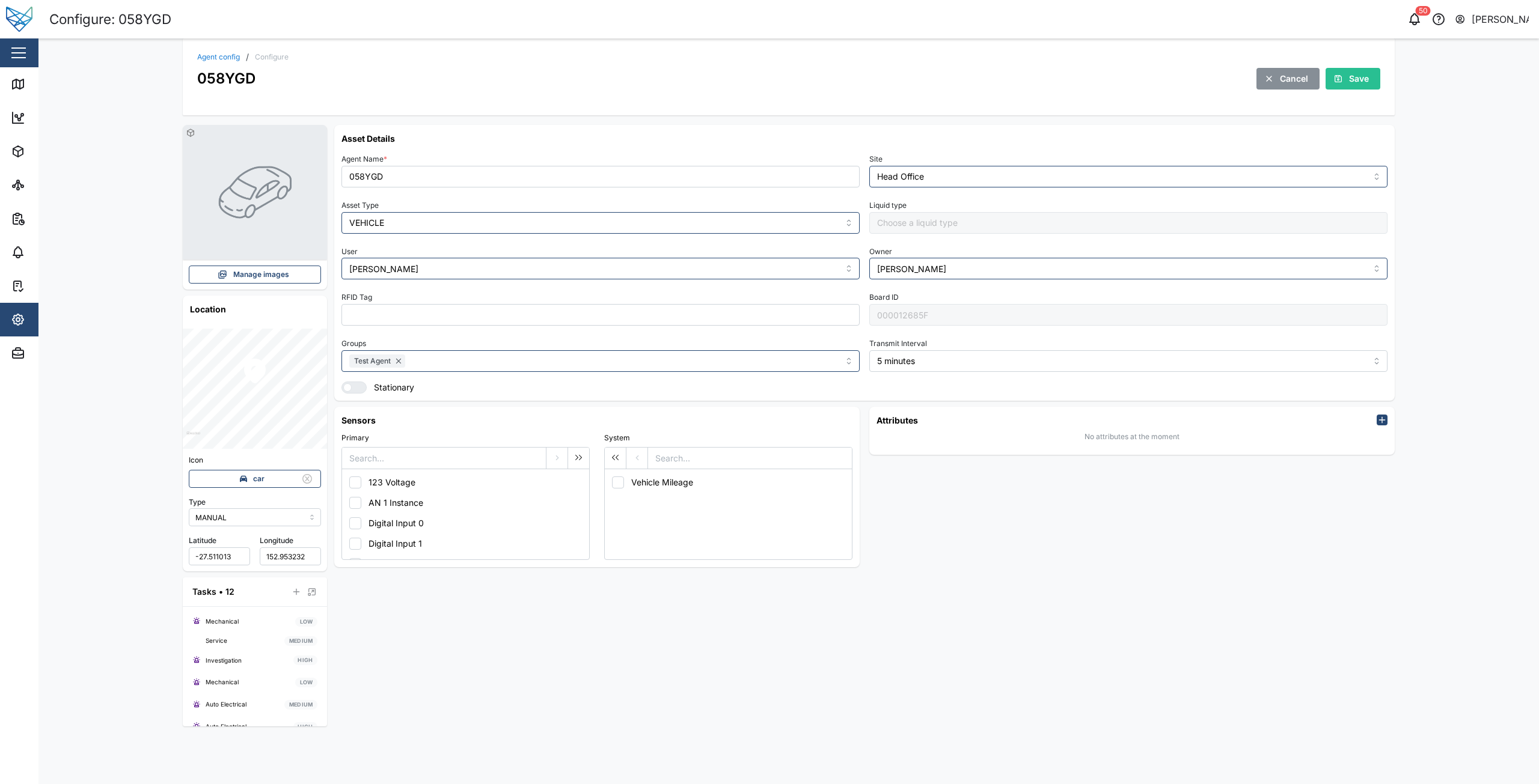
click at [1358, 79] on span "Save" at bounding box center [1358, 78] width 20 height 21
click at [1131, 509] on div "Attributes No attributes at the moment" at bounding box center [1131, 487] width 535 height 170
click at [1032, 517] on div "Attributes No attributes at the moment" at bounding box center [1131, 487] width 535 height 170
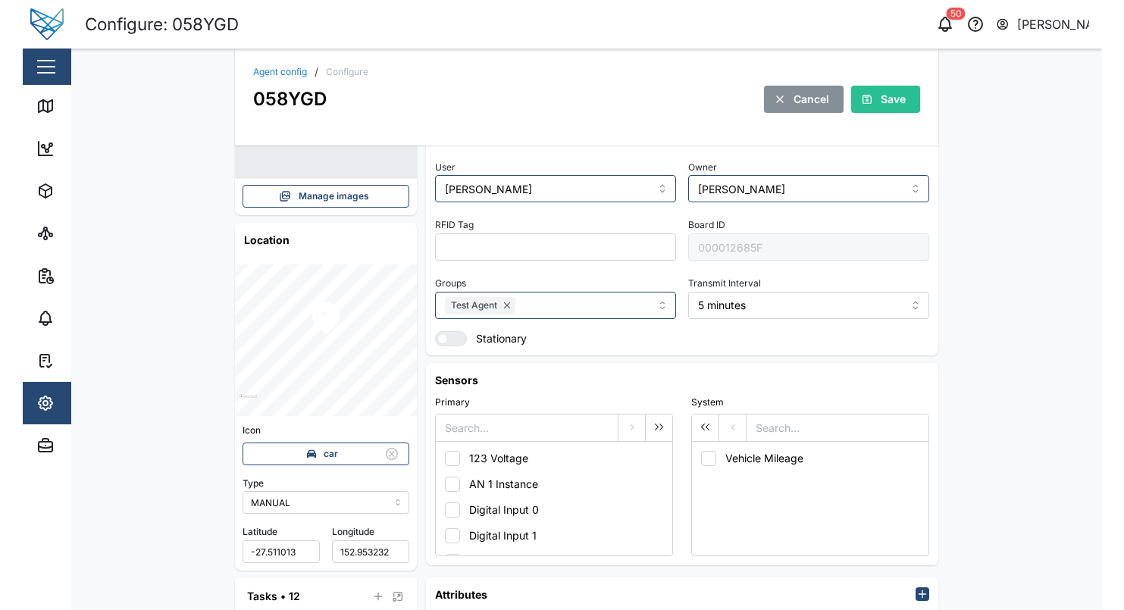
scroll to position [318, 0]
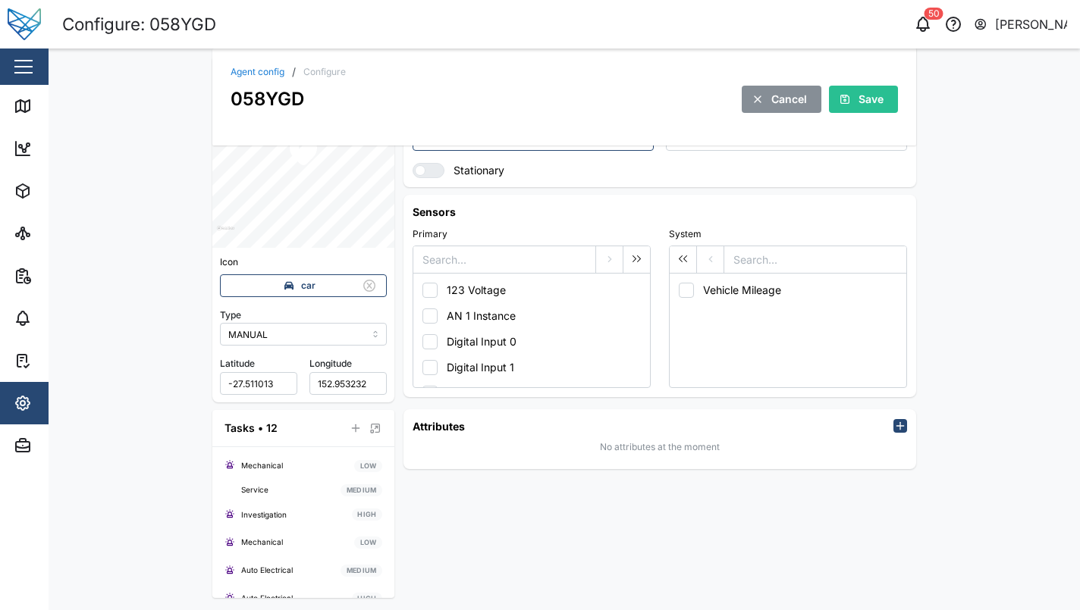
click at [625, 506] on div "Asset Details Agent Name * 058YGD Site Head Office Asset Type VEHICLE Liquid ty…" at bounding box center [659, 218] width 512 height 759
click at [446, 403] on div "Attributes No attributes at the moment" at bounding box center [659, 439] width 525 height 73
click at [397, 408] on div "Attributes No attributes at the moment" at bounding box center [659, 439] width 525 height 73
click at [898, 426] on icon "button" at bounding box center [900, 426] width 12 height 12
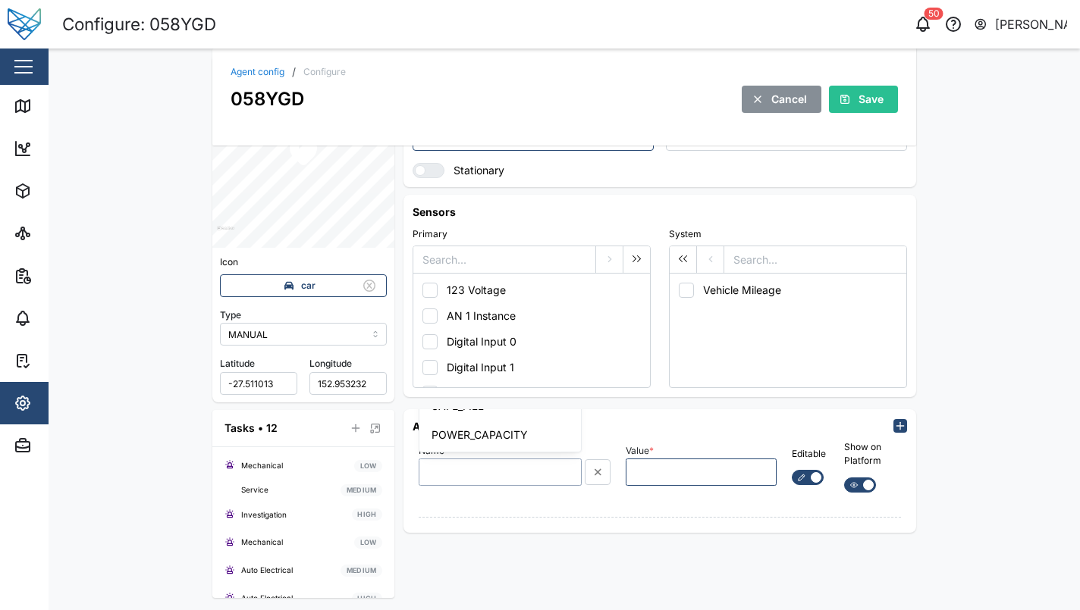
click at [447, 472] on input "Name *" at bounding box center [499, 472] width 163 height 27
type input "TEST"
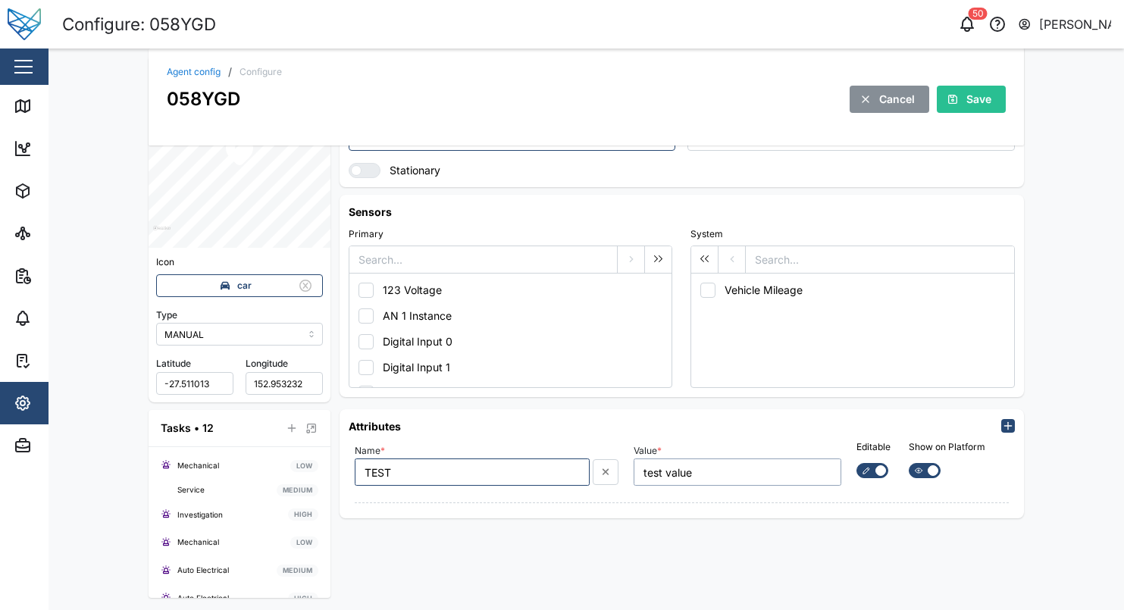
type input "test value"
click at [613, 473] on button "button" at bounding box center [606, 472] width 26 height 26
click at [552, 536] on div "Asset Details Agent Name * 058YGD Site Head Office Asset Type VEHICLE Liquid ty…" at bounding box center [682, 218] width 684 height 759
